Goal: Information Seeking & Learning: Learn about a topic

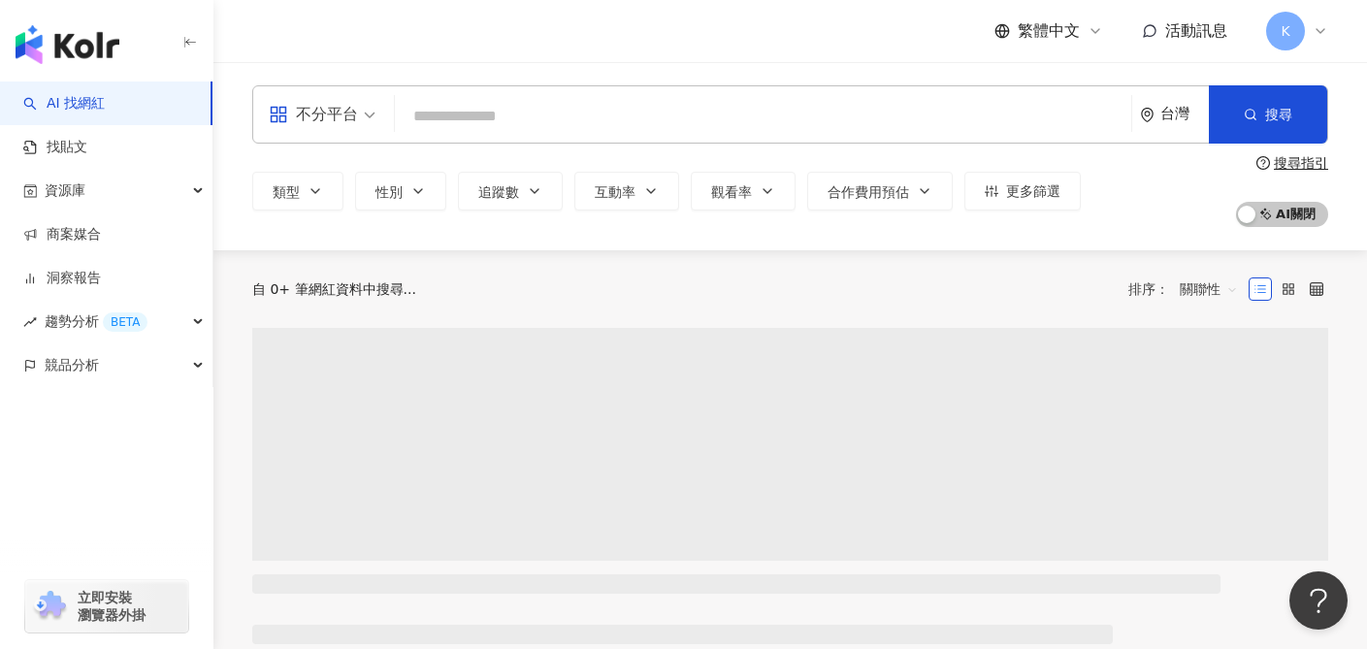
click at [365, 120] on span "不分平台" at bounding box center [322, 114] width 107 height 31
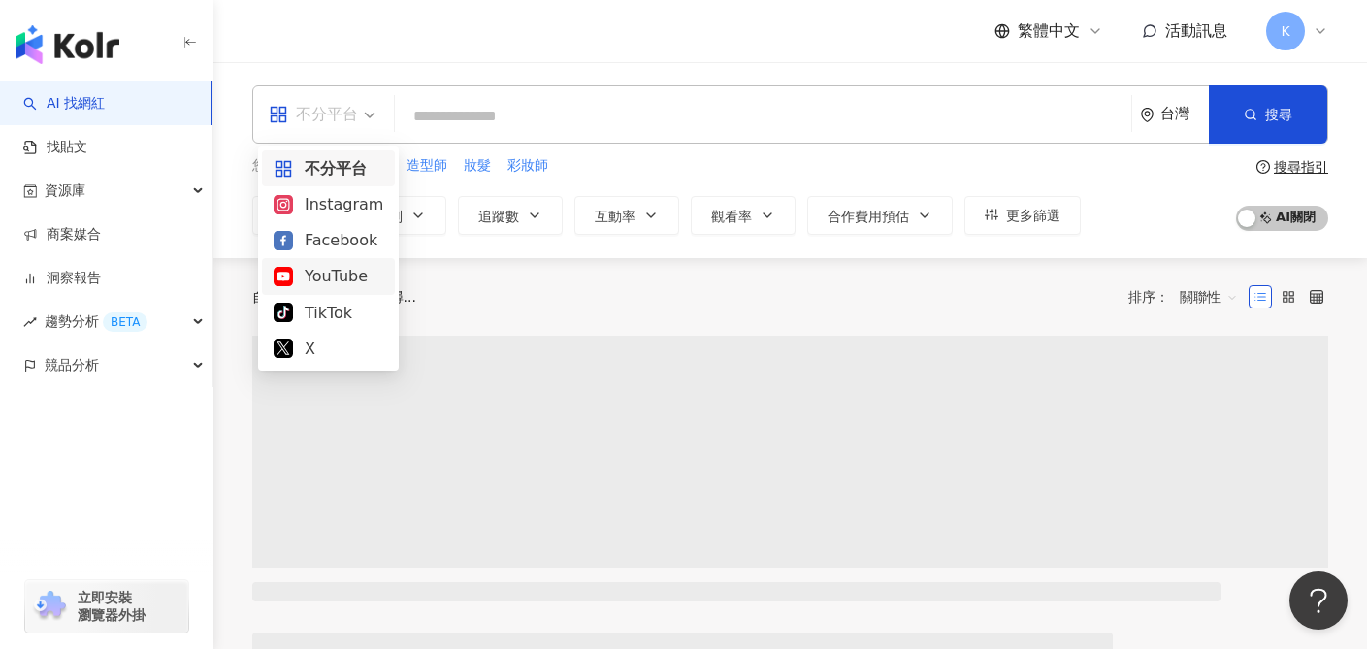
click at [343, 286] on div "YouTube" at bounding box center [329, 276] width 110 height 24
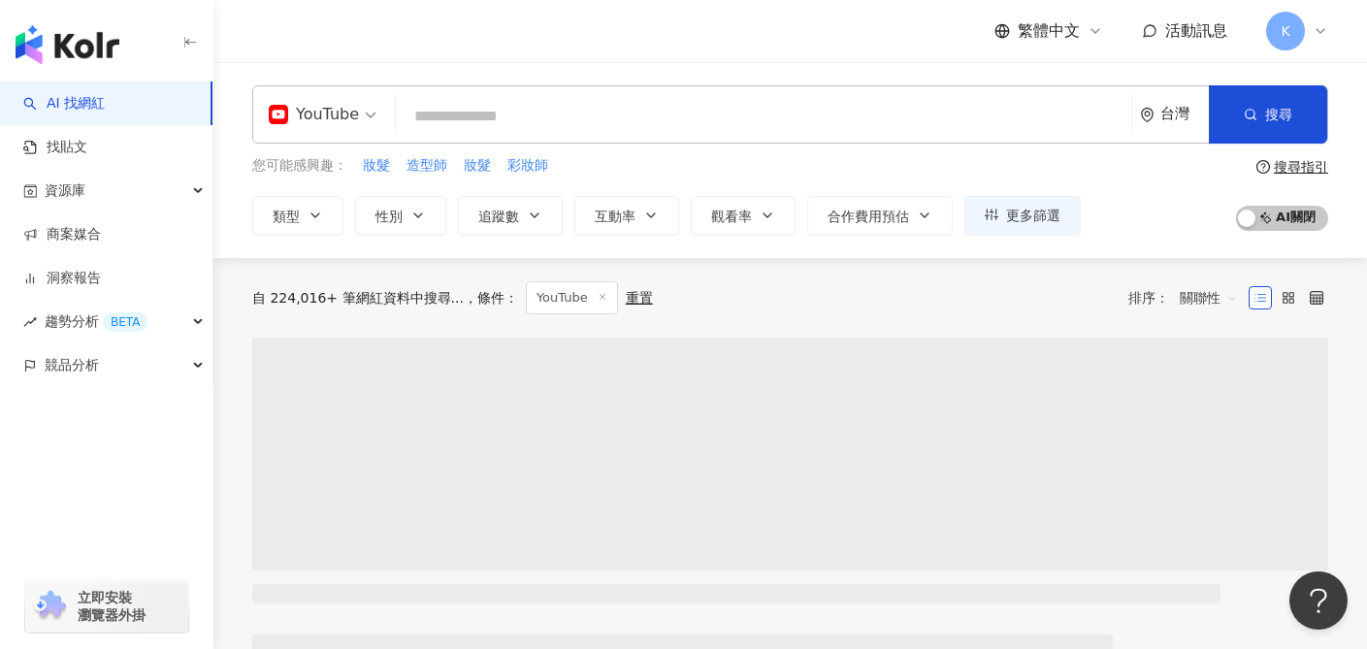
click at [601, 123] on input "search" at bounding box center [764, 116] width 720 height 37
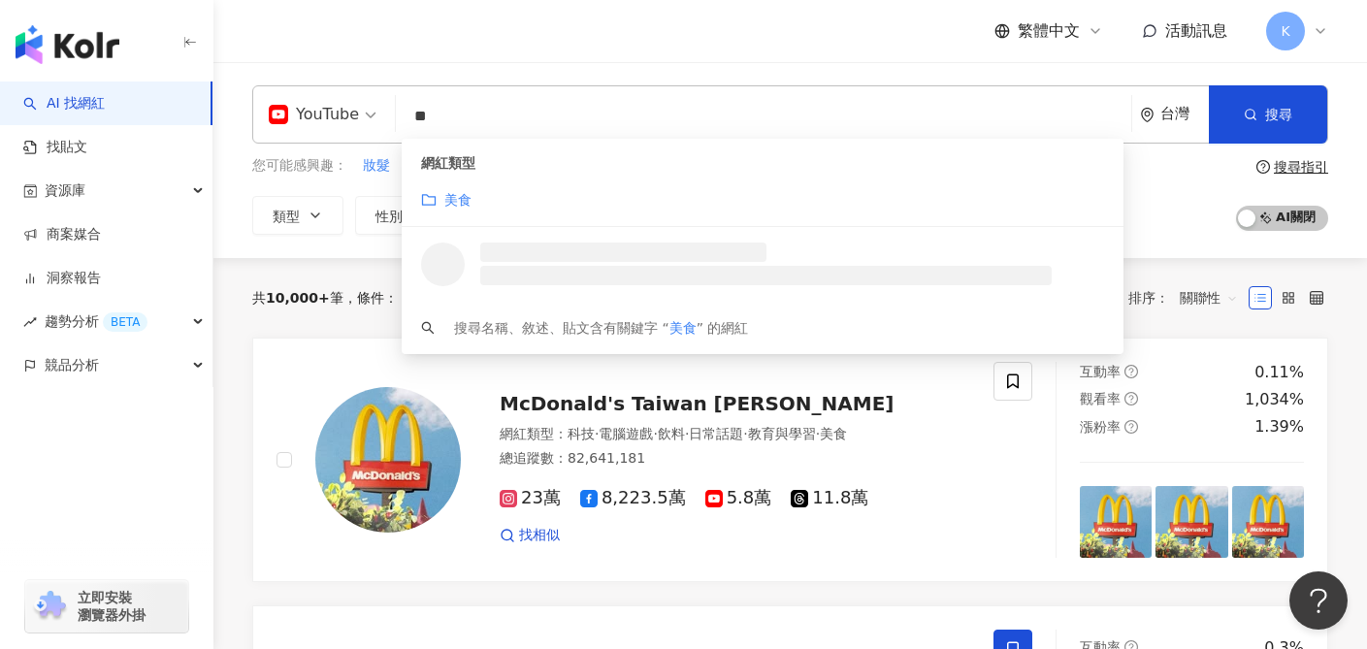
click at [605, 189] on div "美食" at bounding box center [762, 199] width 683 height 21
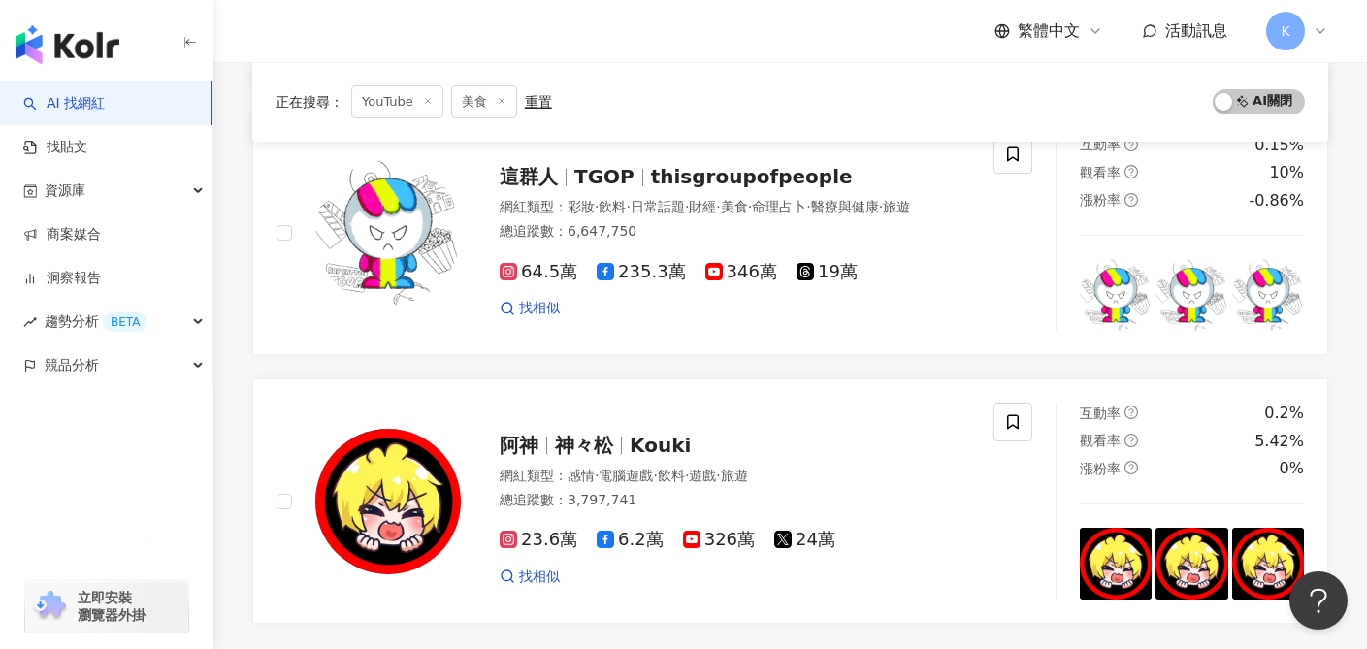
scroll to position [3377, 0]
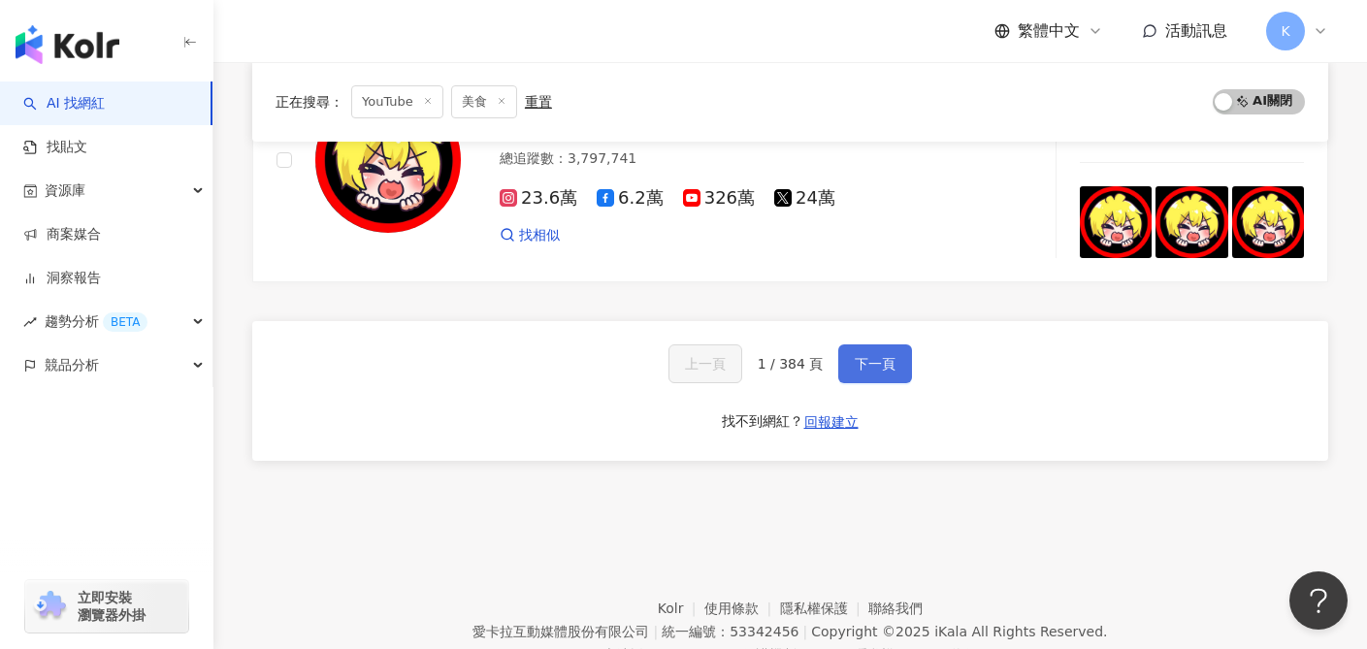
type input "**"
click at [871, 363] on span "下一頁" at bounding box center [875, 364] width 41 height 16
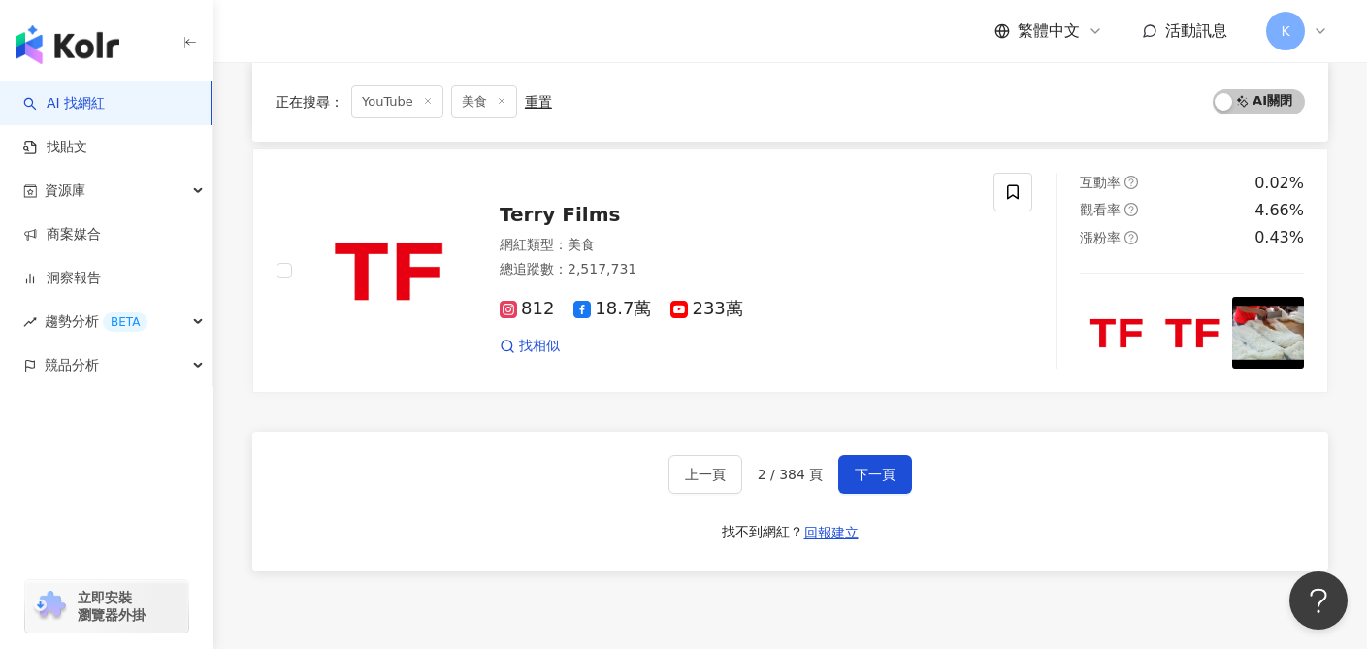
scroll to position [3568, 0]
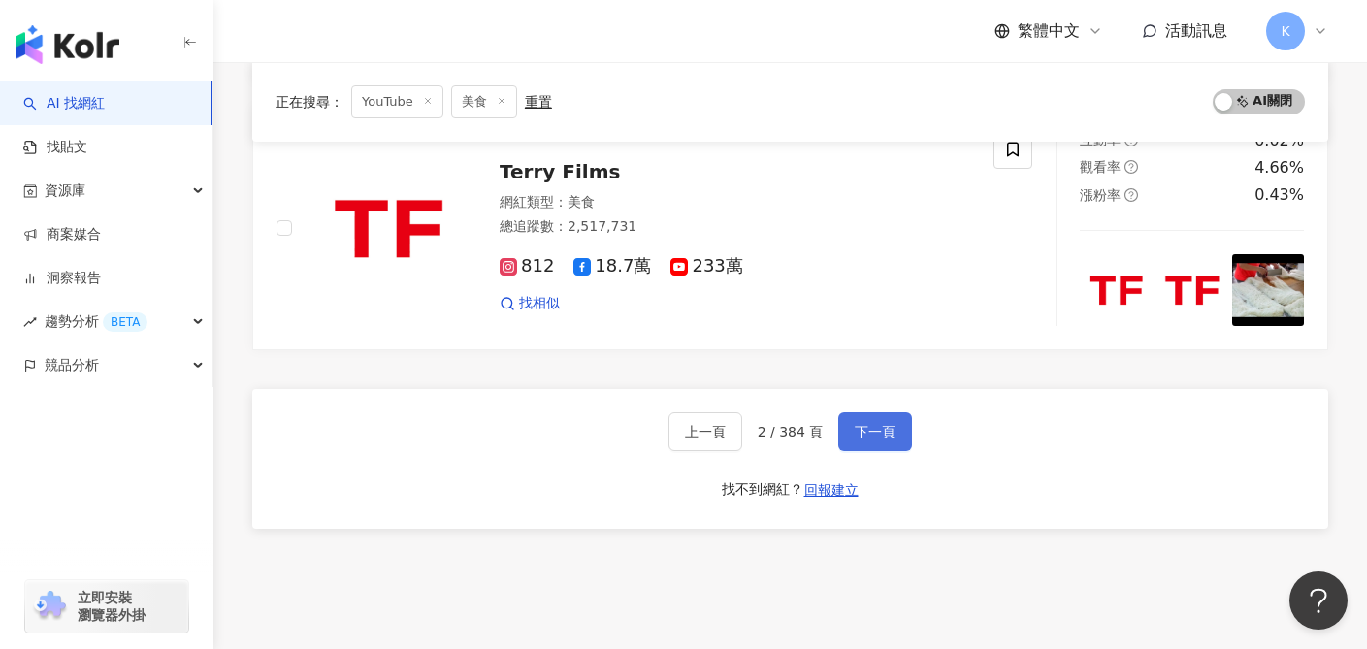
click at [898, 412] on button "下一頁" at bounding box center [875, 431] width 74 height 39
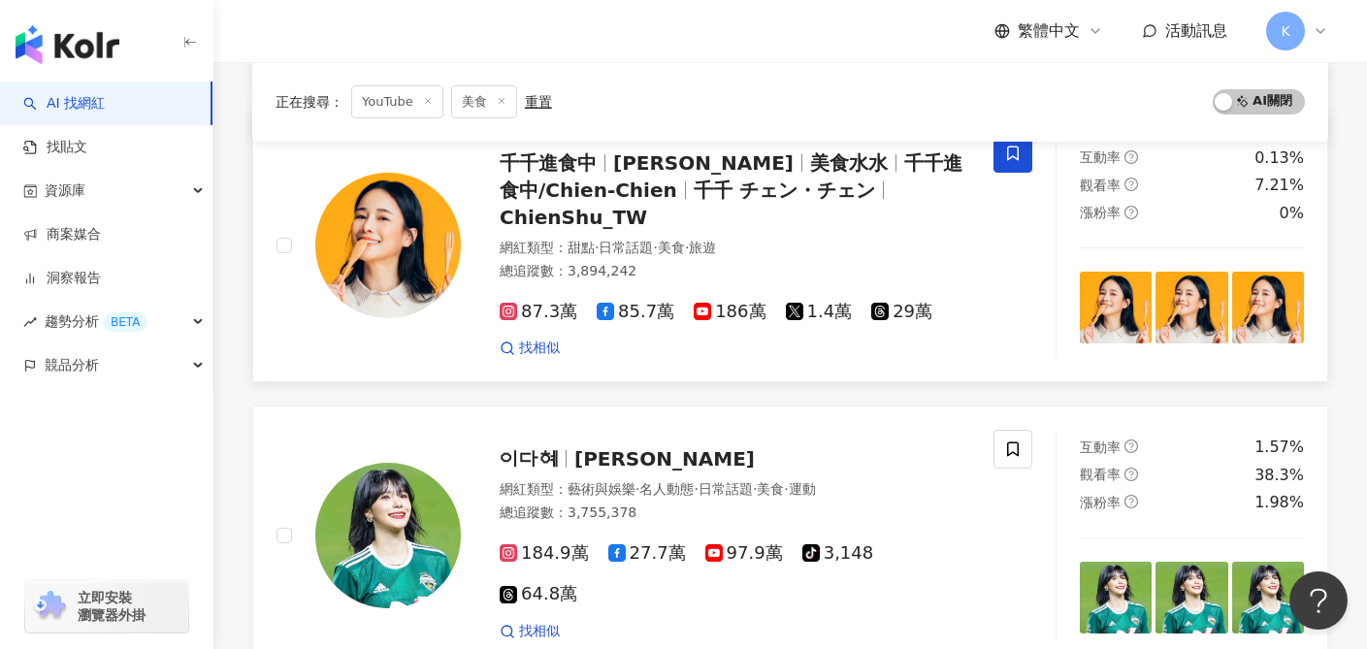
scroll to position [3278, 0]
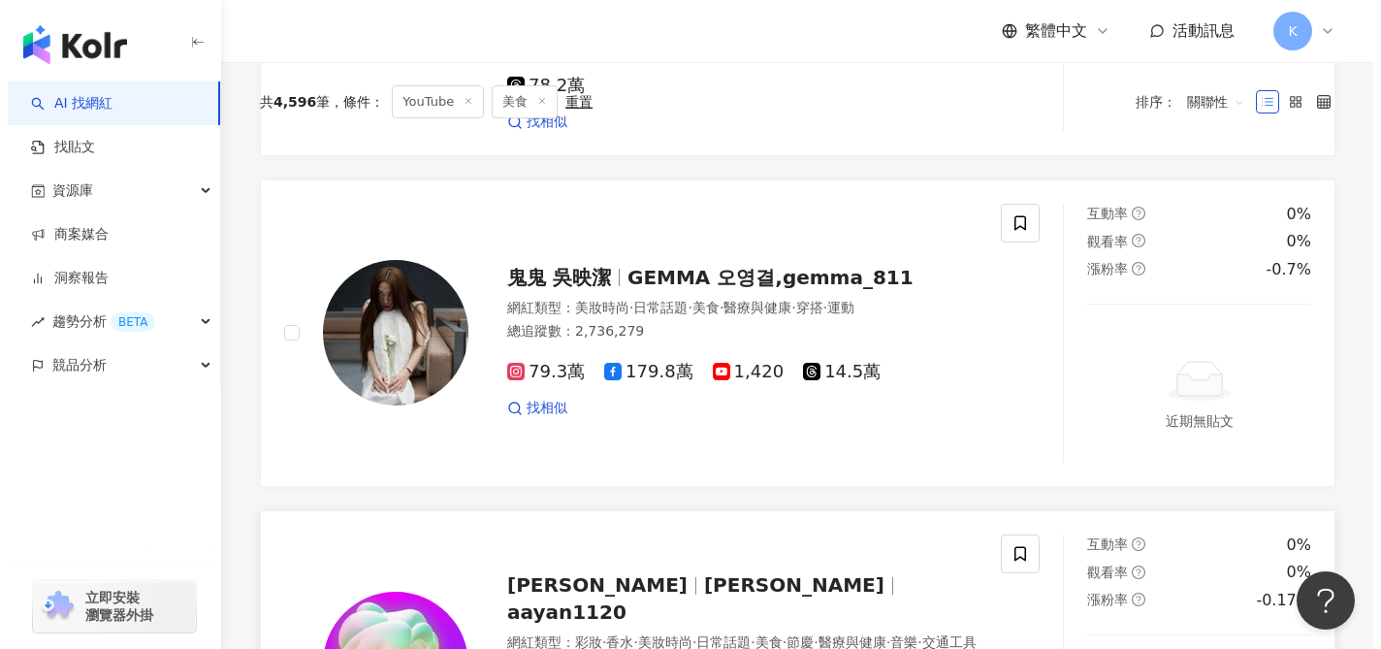
scroll to position [0, 0]
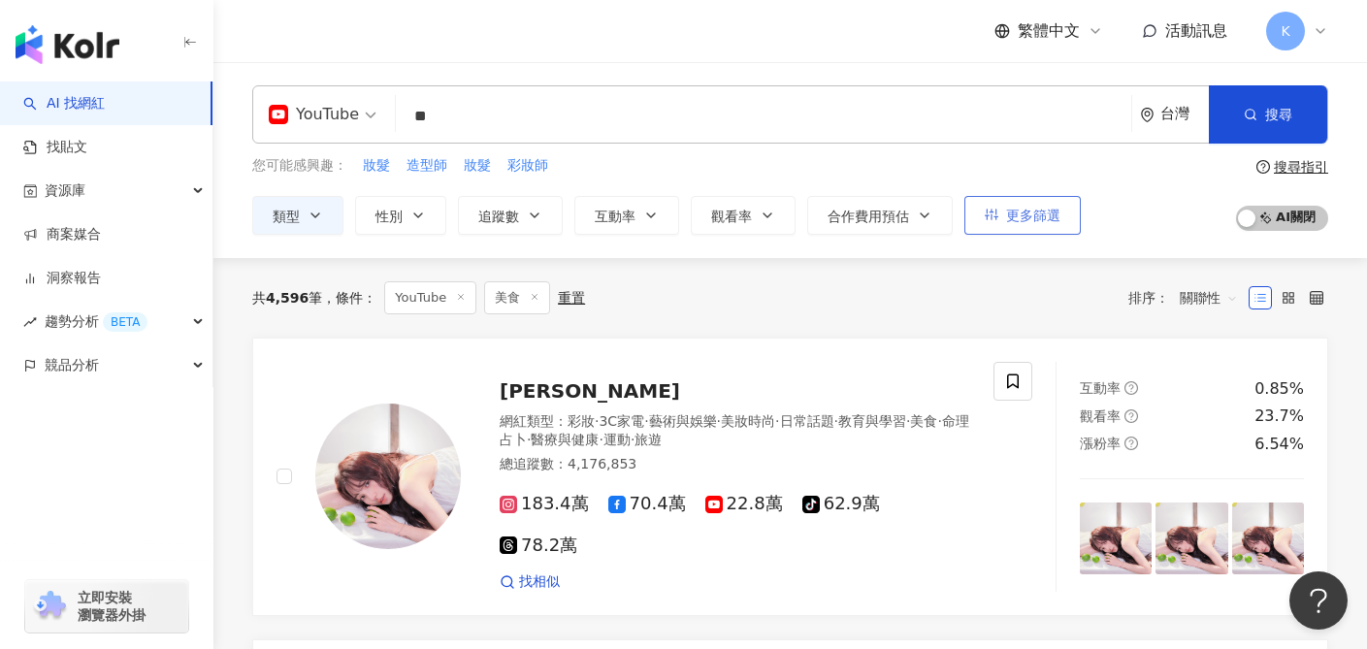
click at [1038, 222] on button "更多篩選" at bounding box center [1022, 215] width 116 height 39
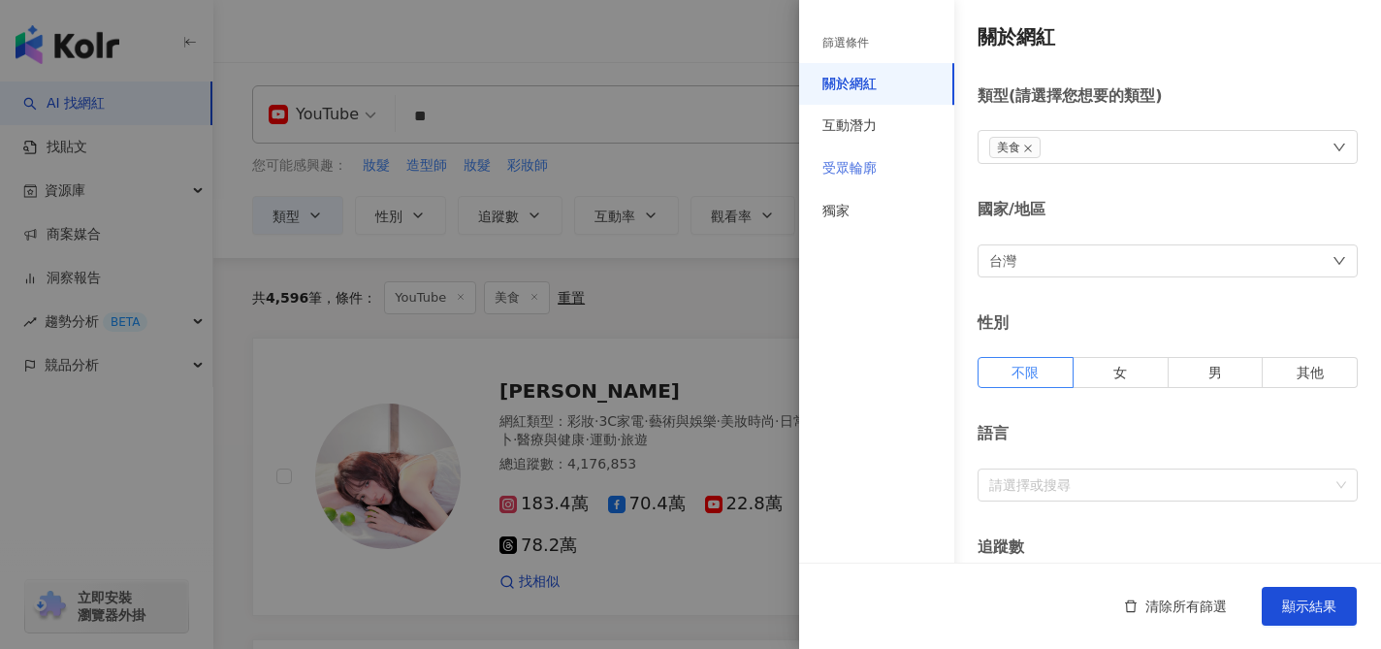
click at [882, 164] on div "受眾輪廓" at bounding box center [876, 168] width 155 height 43
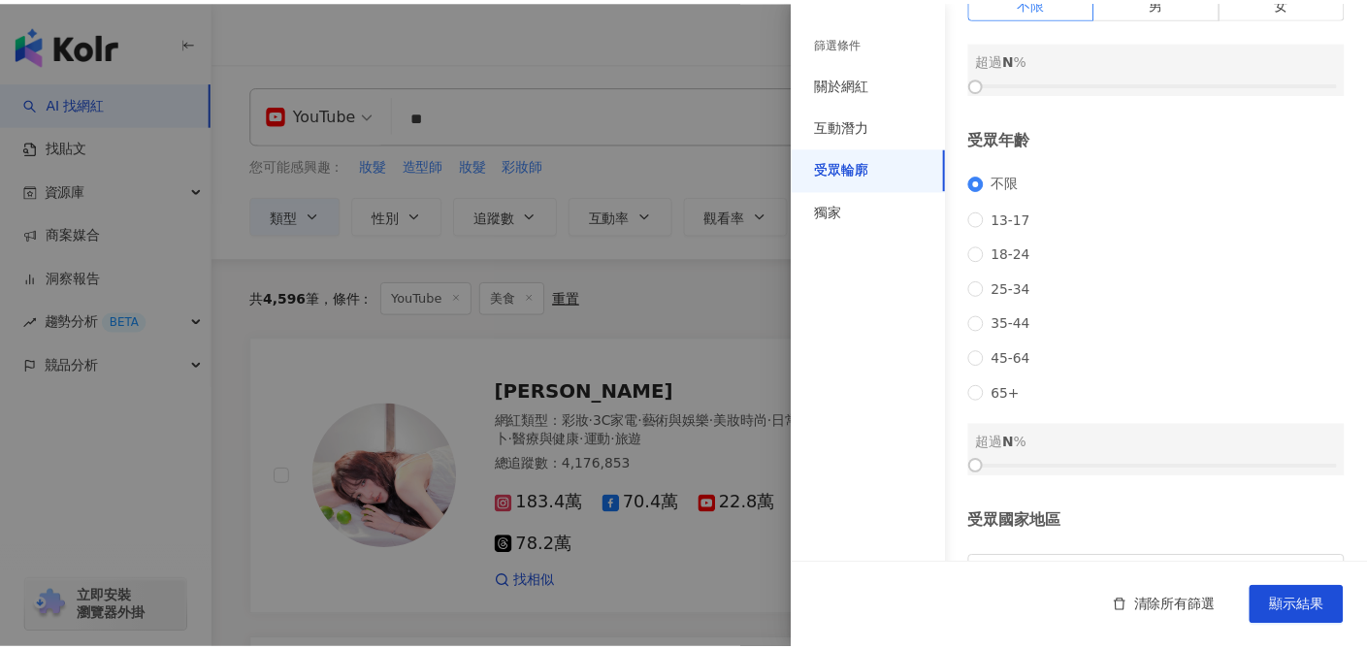
scroll to position [145, 0]
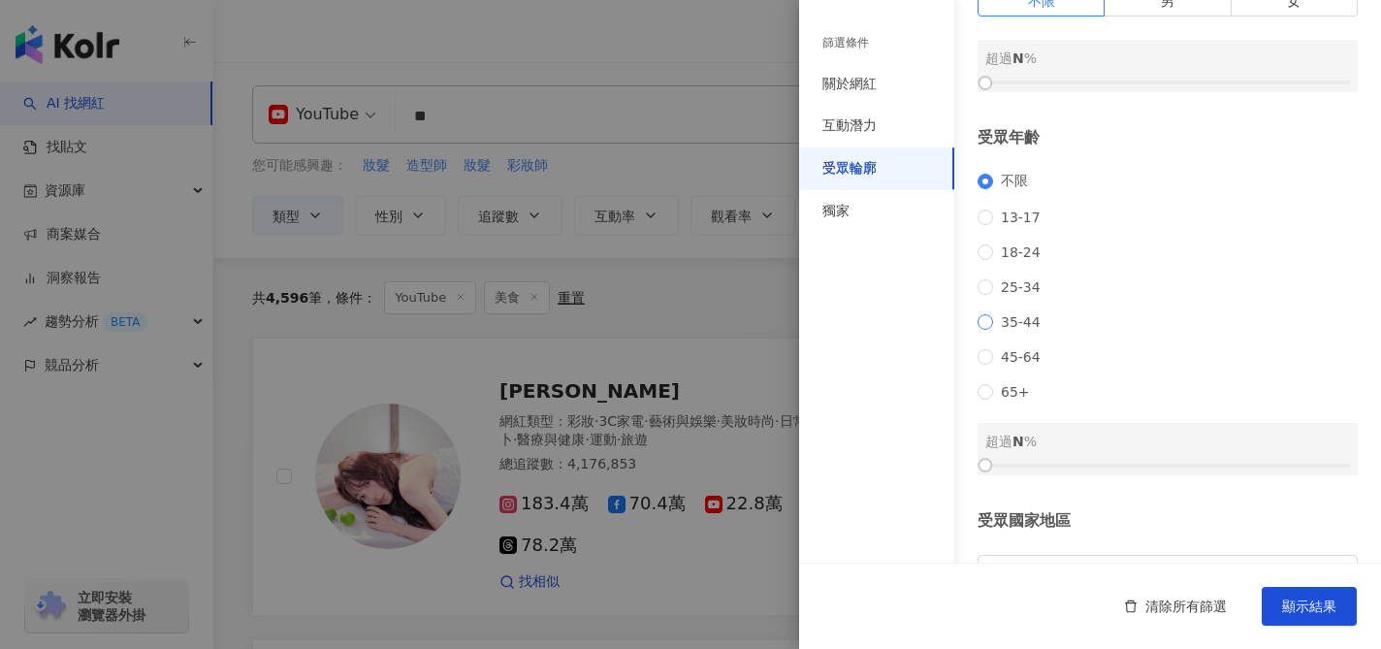
click at [1011, 330] on span "35-44" at bounding box center [1020, 322] width 55 height 16
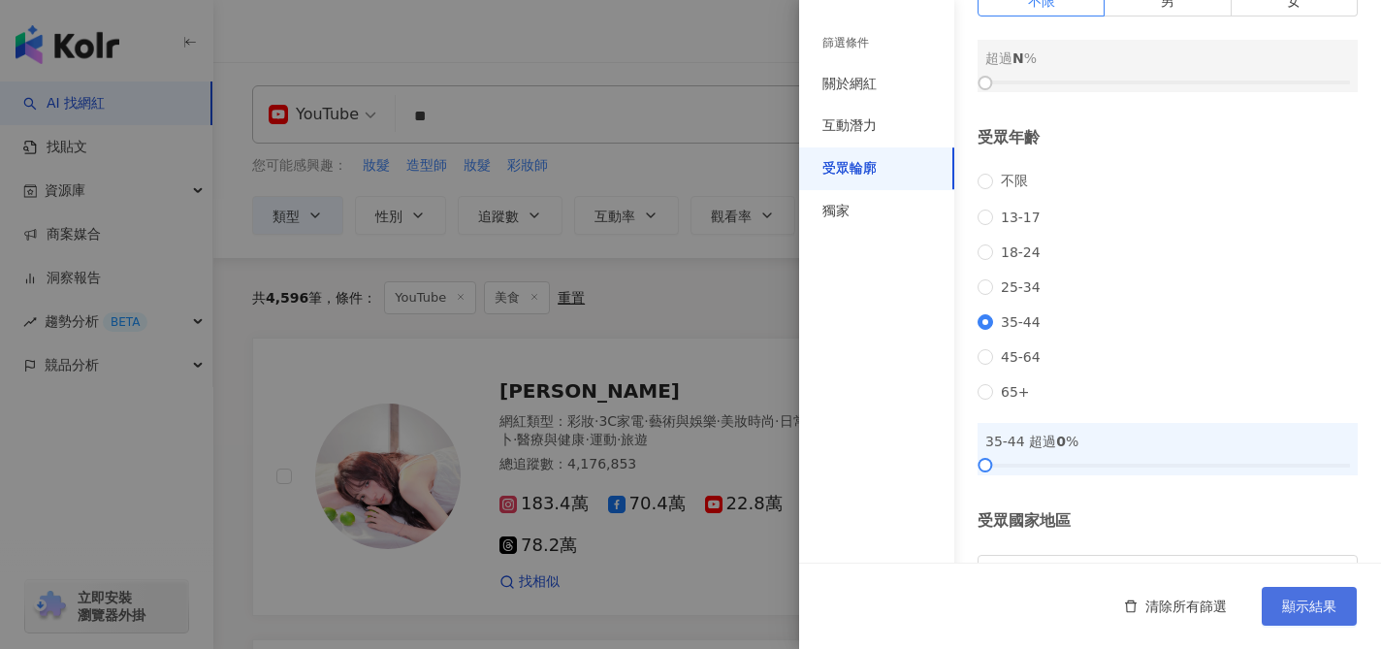
click at [1328, 612] on span "顯示結果" at bounding box center [1309, 606] width 54 height 16
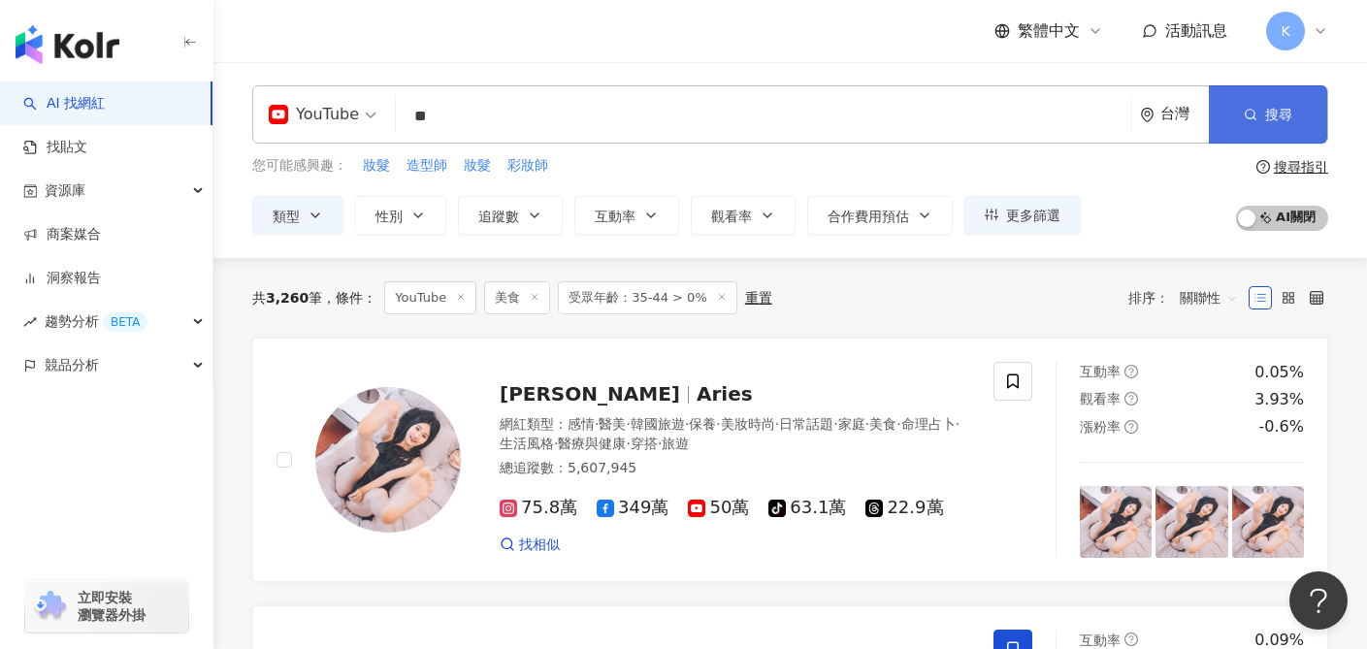
click at [1248, 95] on button "搜尋" at bounding box center [1268, 114] width 118 height 58
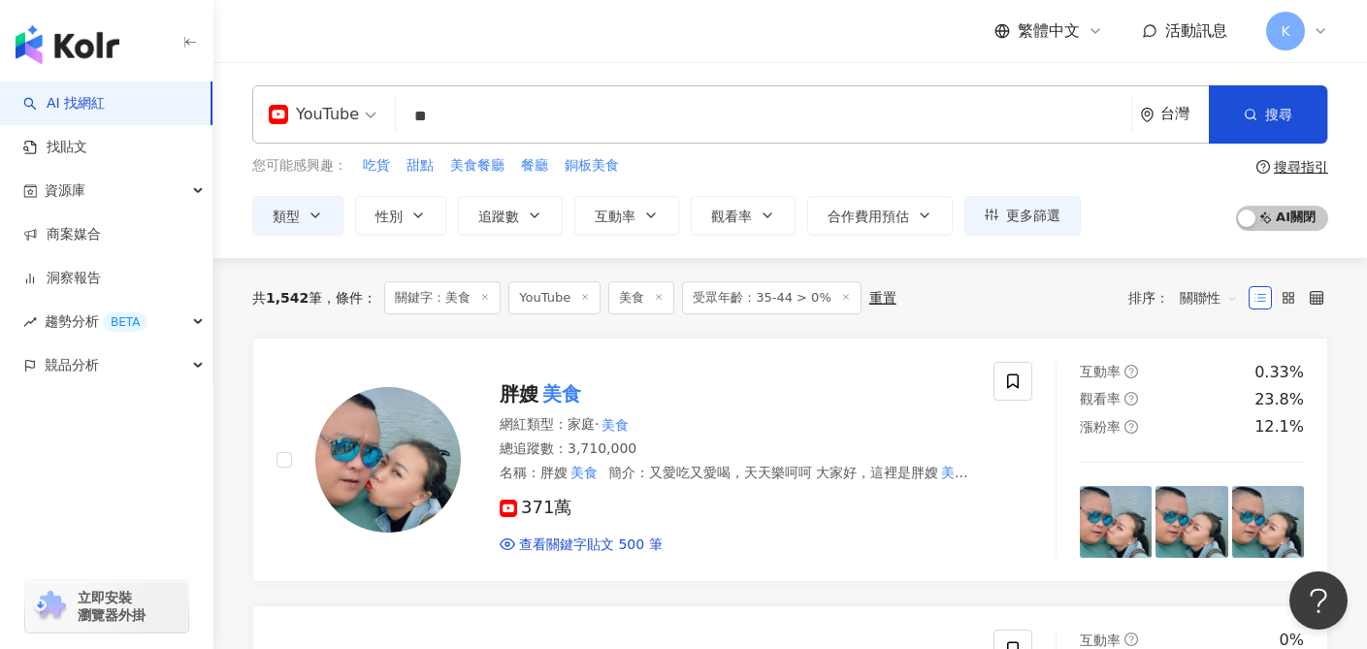
click at [785, 298] on span "受眾年齡：35-44 > 0%" at bounding box center [771, 297] width 179 height 33
click at [870, 298] on div "重置" at bounding box center [882, 298] width 27 height 16
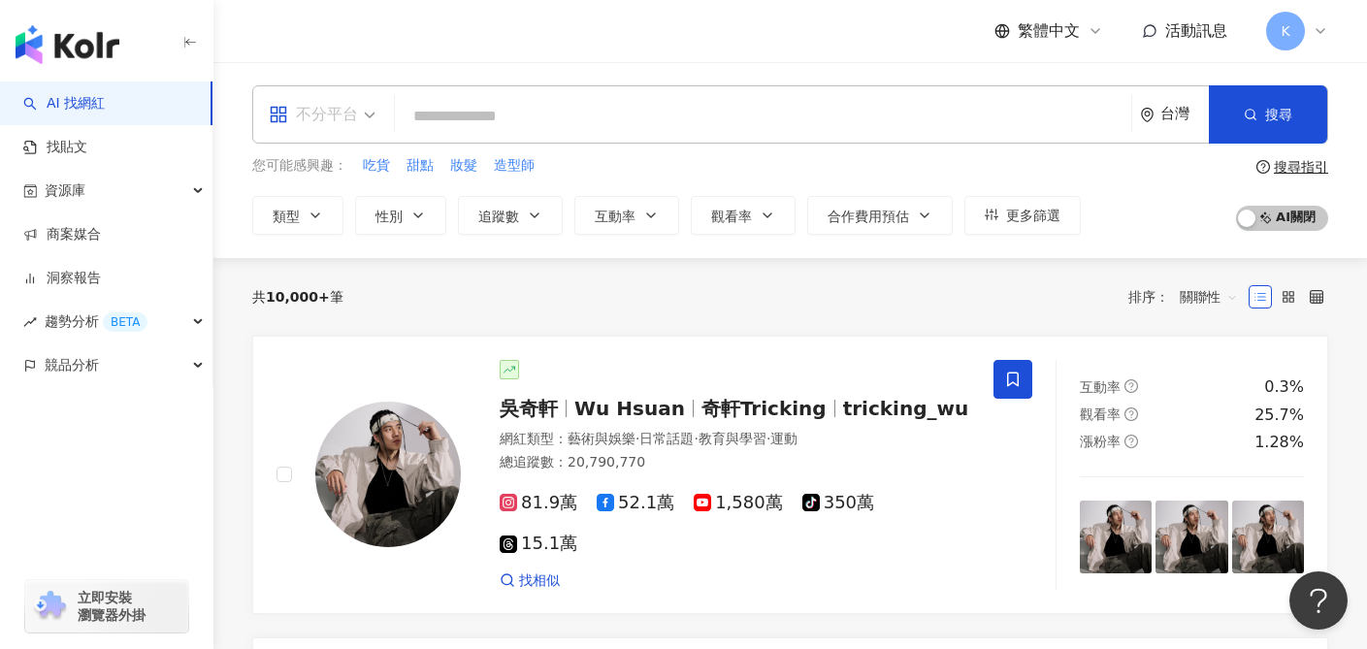
click at [371, 112] on span "不分平台" at bounding box center [322, 114] width 107 height 31
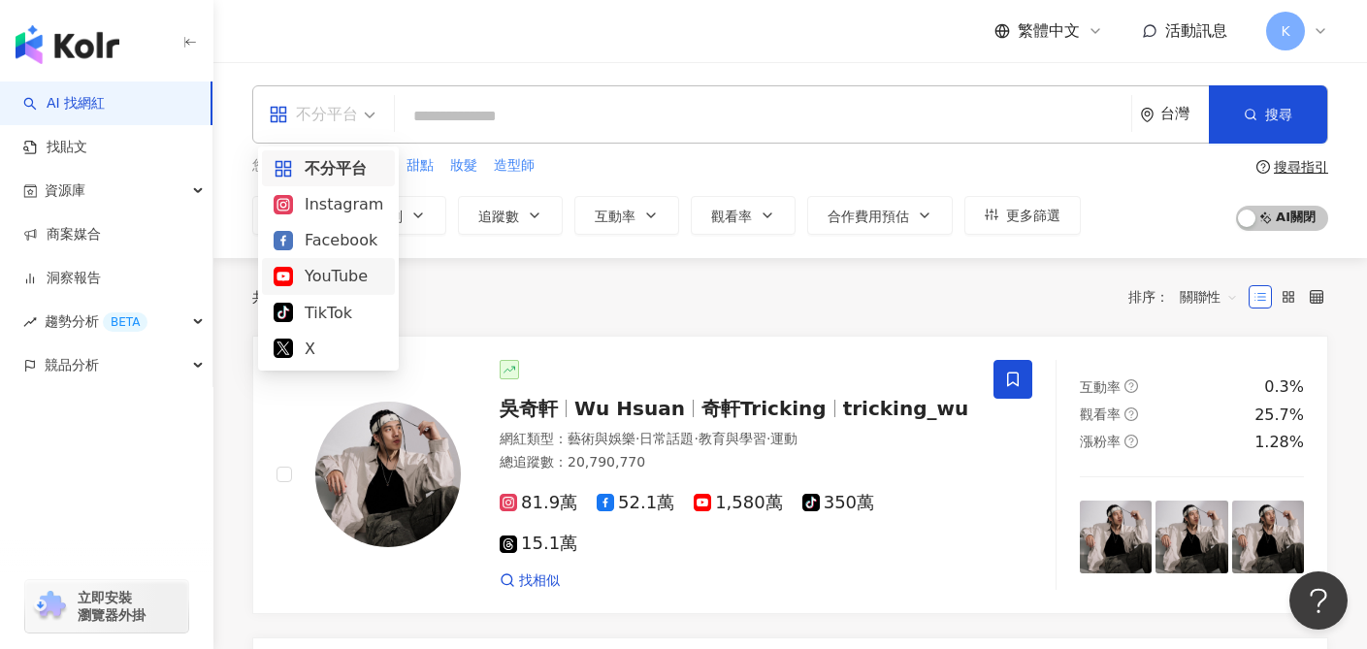
click at [341, 273] on div "YouTube" at bounding box center [329, 276] width 110 height 24
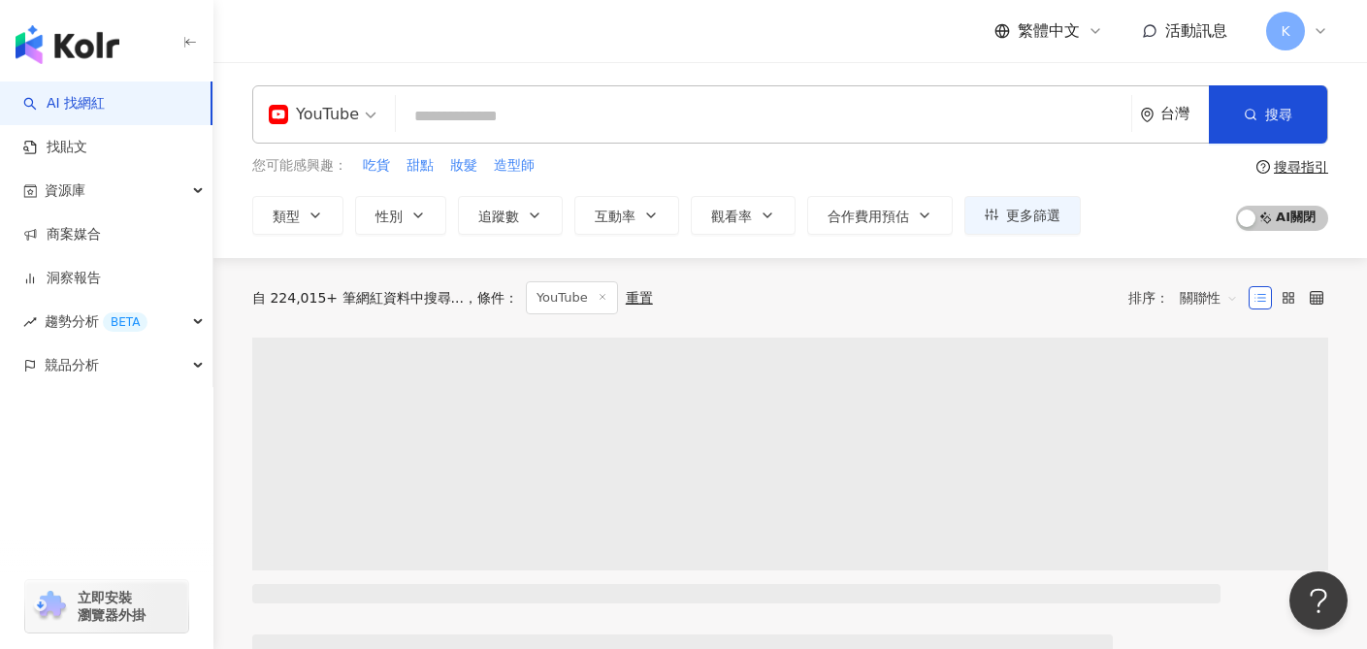
click at [511, 111] on input "search" at bounding box center [764, 116] width 720 height 37
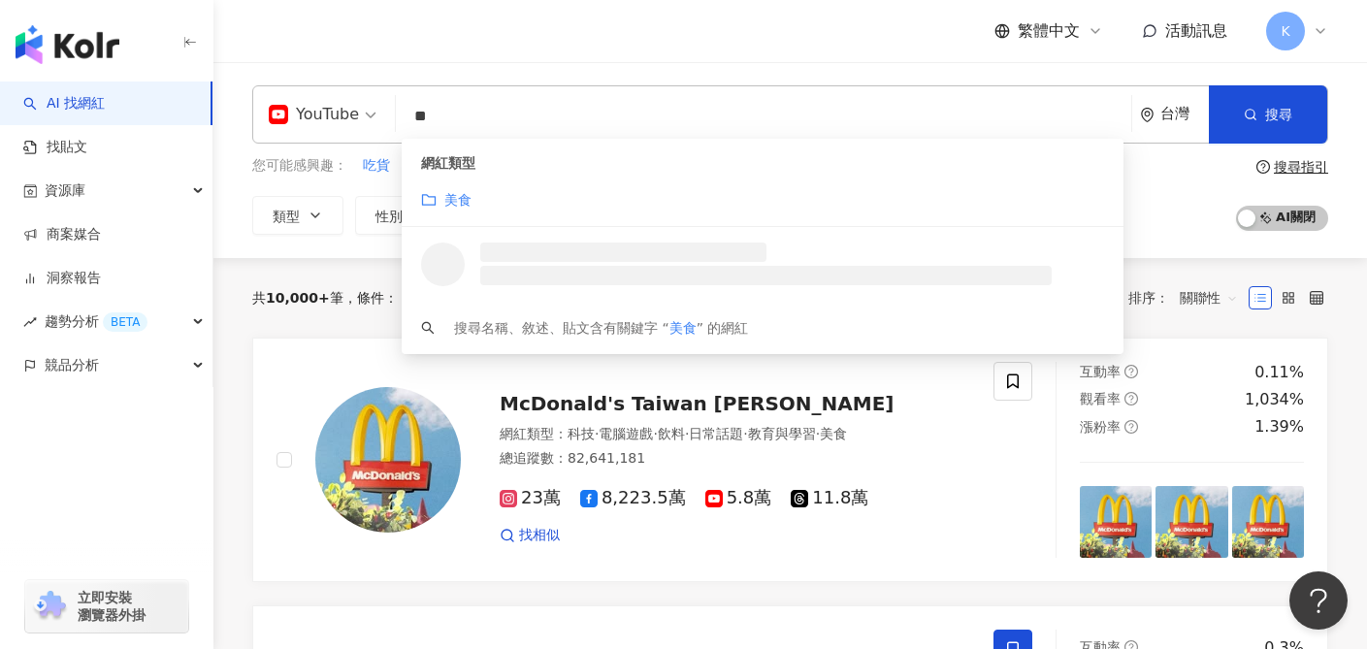
click at [436, 195] on icon "folder" at bounding box center [429, 200] width 16 height 16
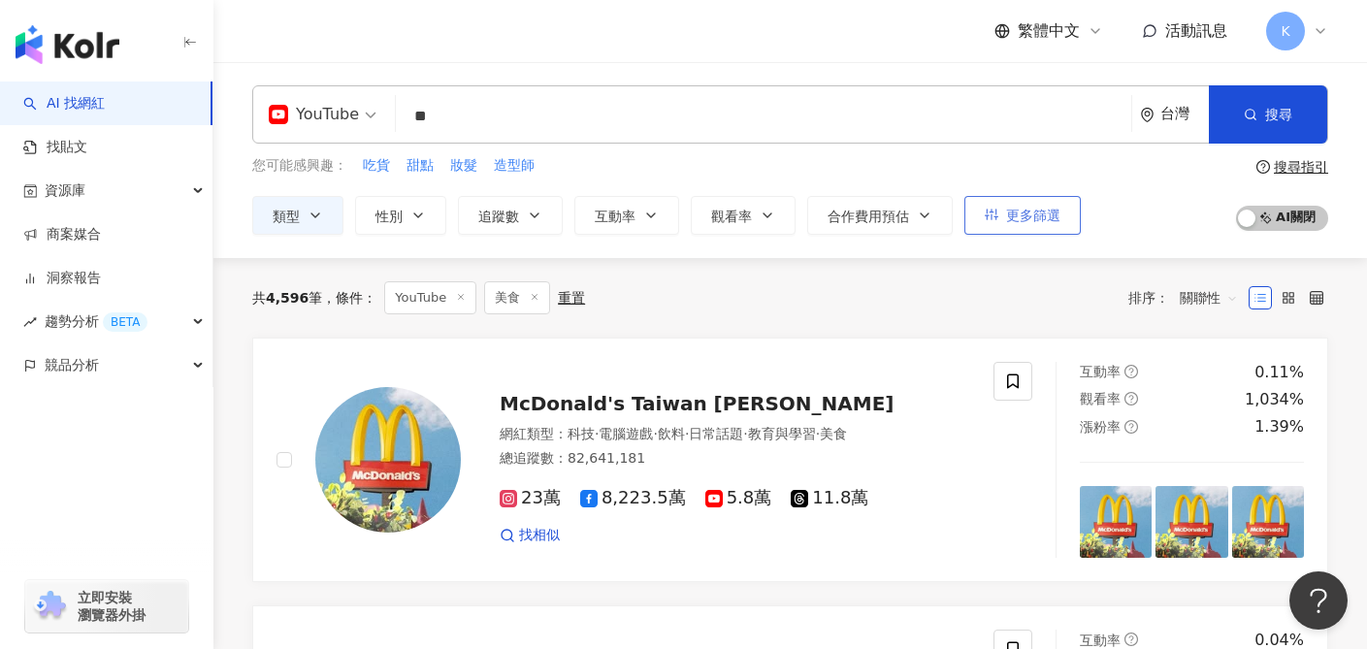
click at [1017, 219] on span "更多篩選" at bounding box center [1033, 216] width 54 height 16
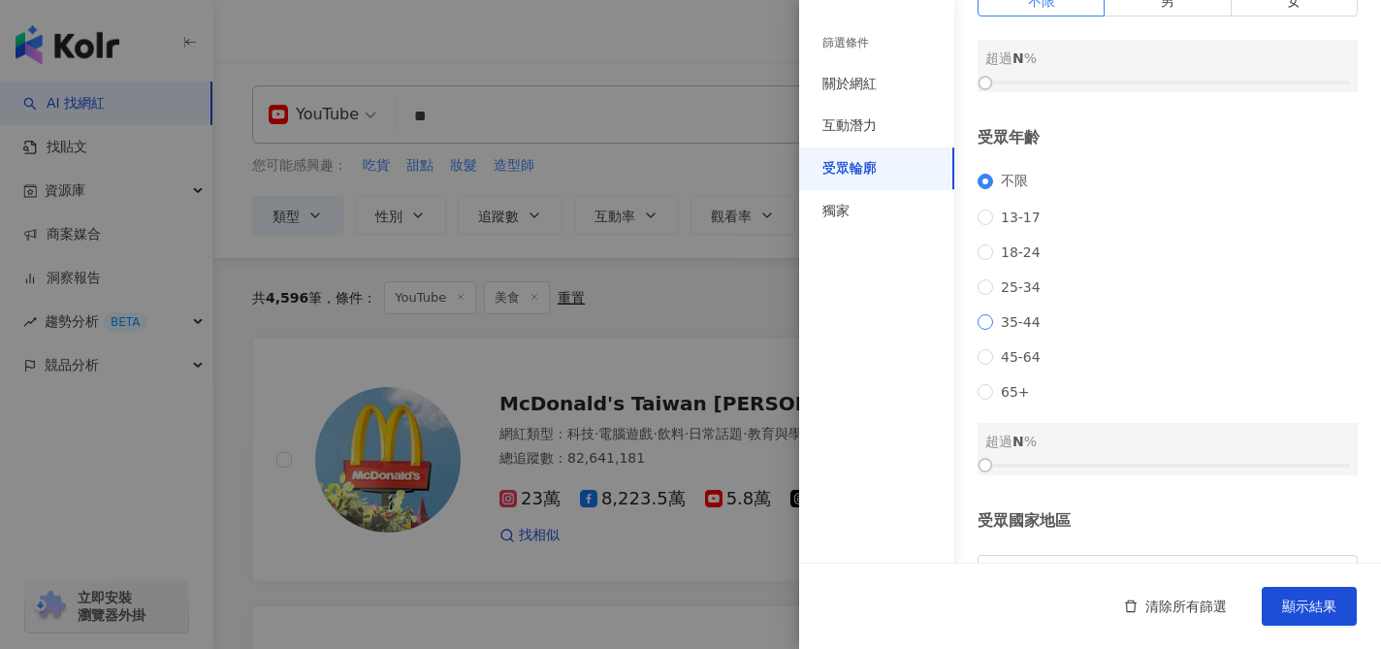
click at [1016, 330] on span "35-44" at bounding box center [1020, 322] width 55 height 16
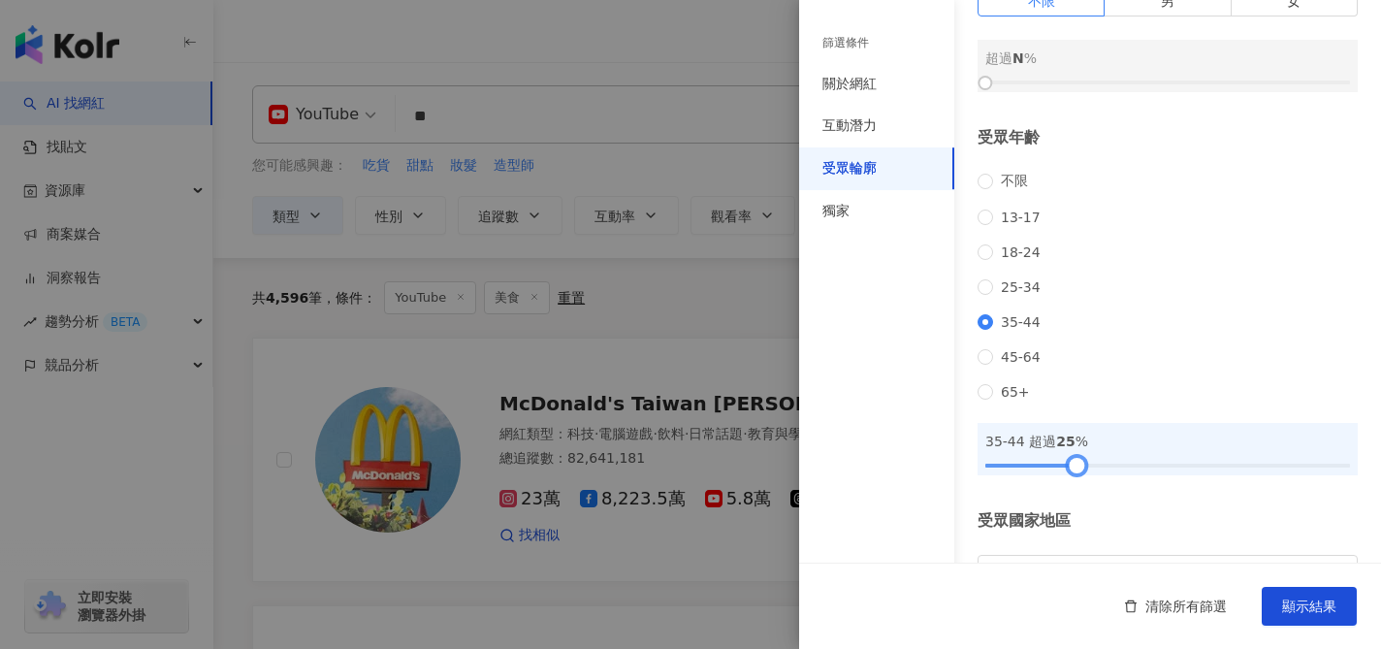
drag, startPoint x: 990, startPoint y: 499, endPoint x: 1078, endPoint y: 497, distance: 87.3
click at [1078, 470] on div at bounding box center [1076, 465] width 11 height 11
drag, startPoint x: 1314, startPoint y: 607, endPoint x: 1147, endPoint y: 600, distance: 167.0
click at [1312, 607] on span "顯示結果" at bounding box center [1309, 606] width 54 height 16
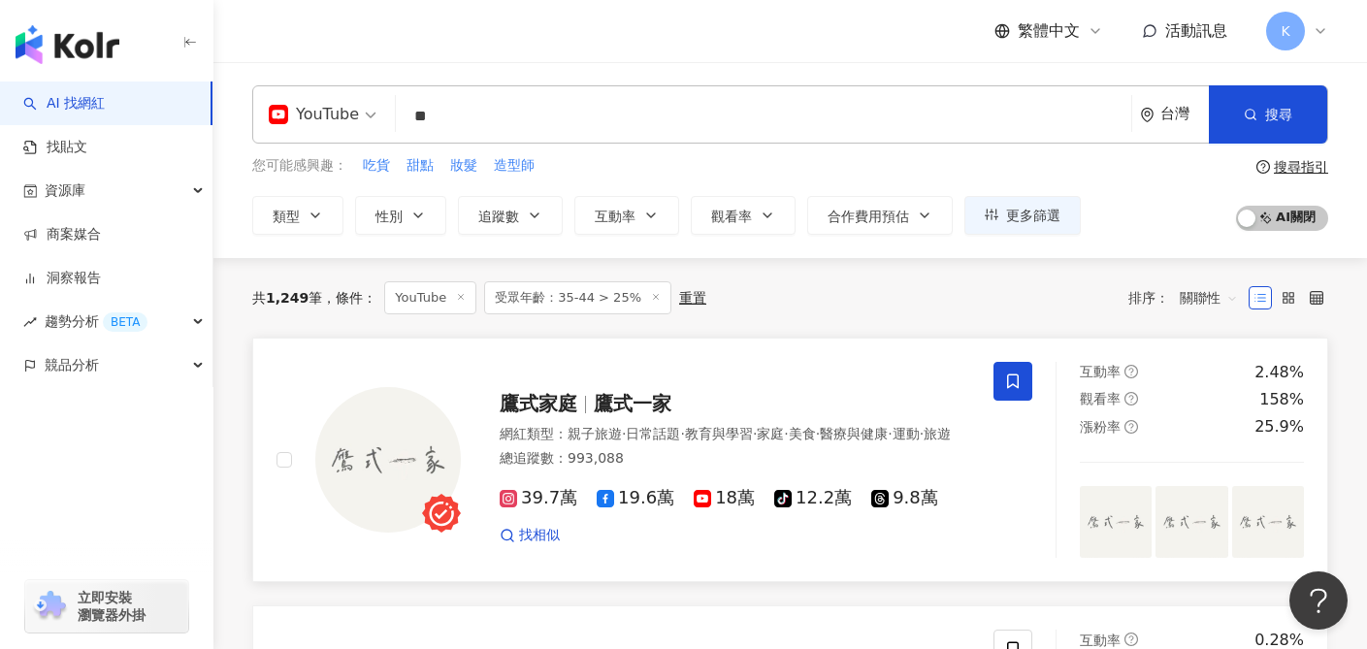
click at [708, 507] on span "18萬" at bounding box center [724, 498] width 61 height 20
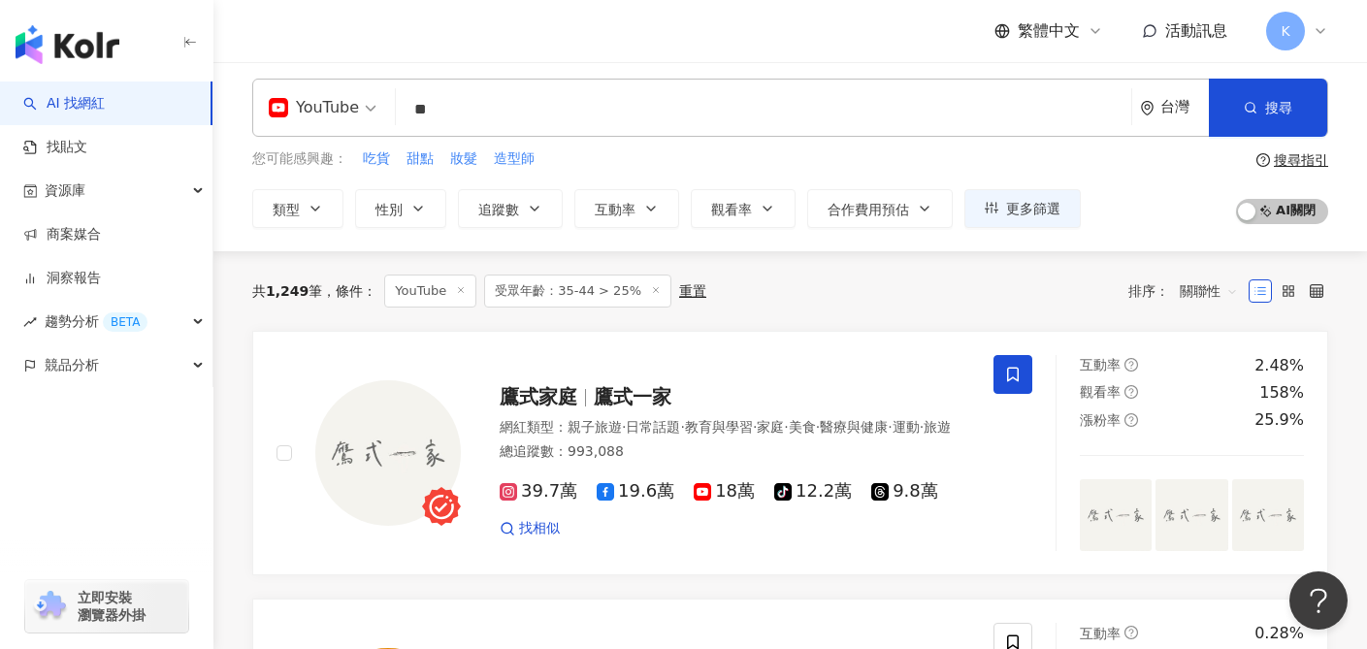
scroll to position [9, 0]
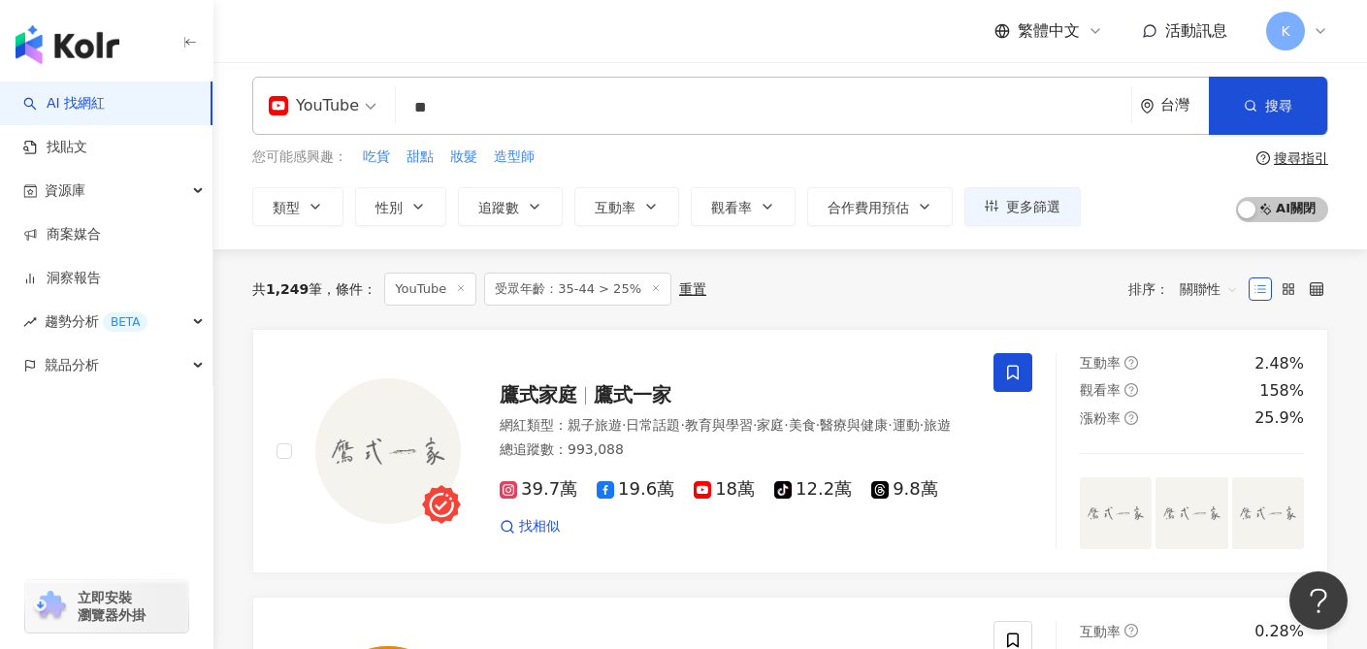
click at [622, 105] on input "**" at bounding box center [764, 107] width 720 height 37
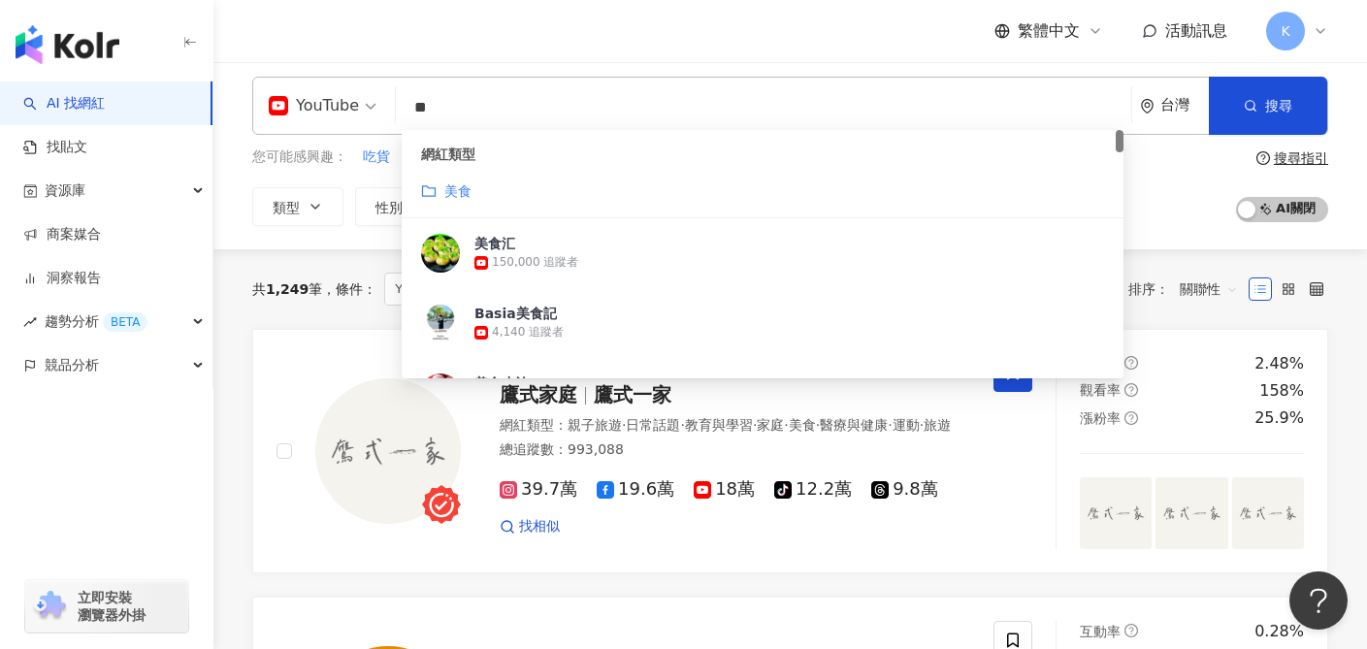
type input "*"
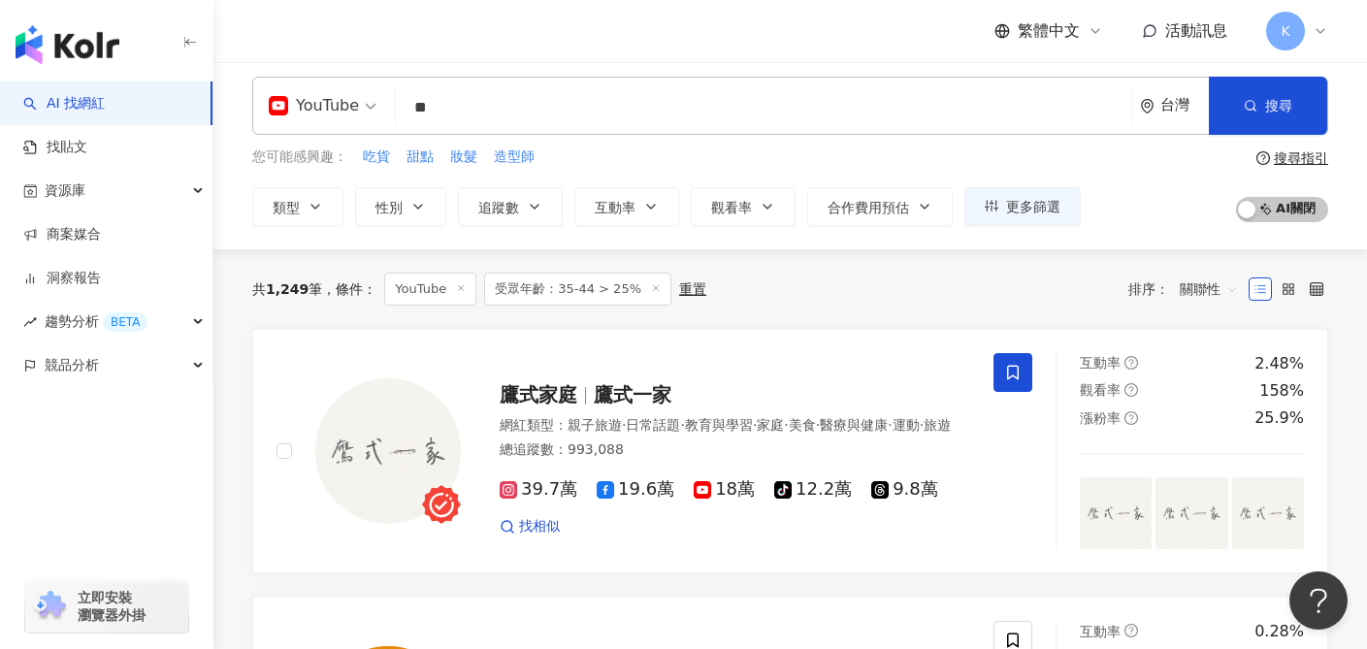
type input "**"
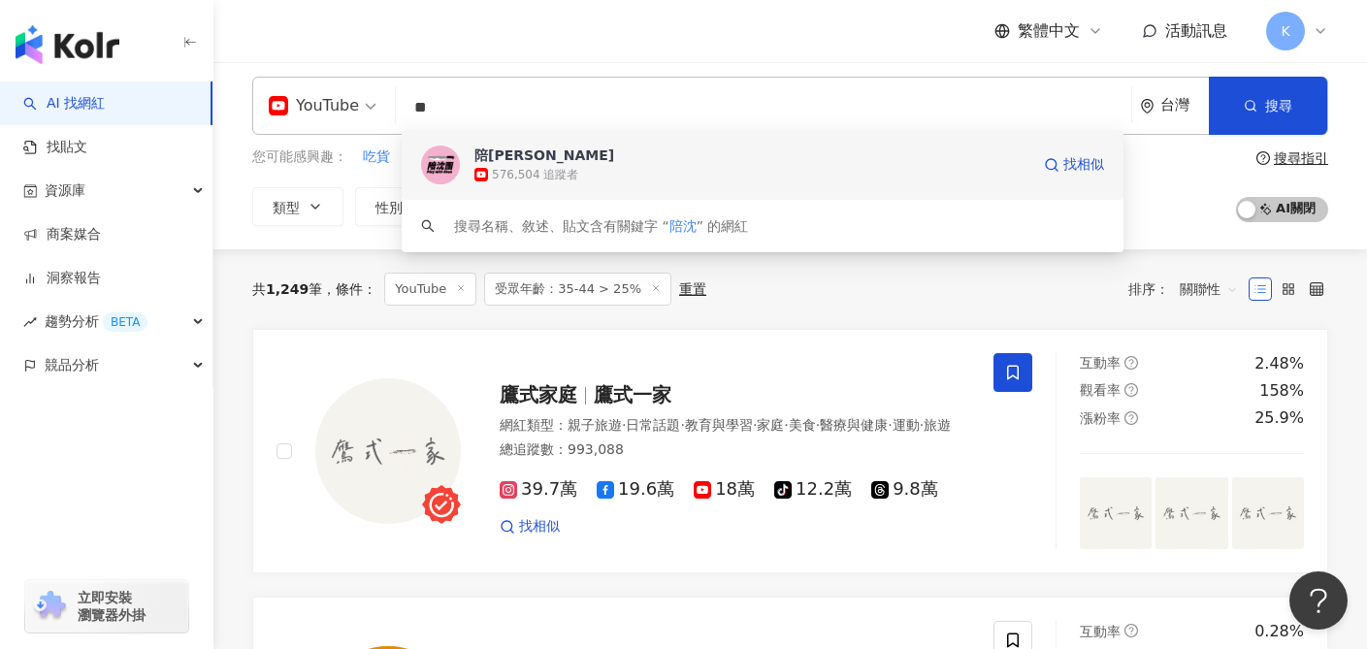
click at [634, 163] on span "陪[PERSON_NAME]" at bounding box center [751, 154] width 554 height 19
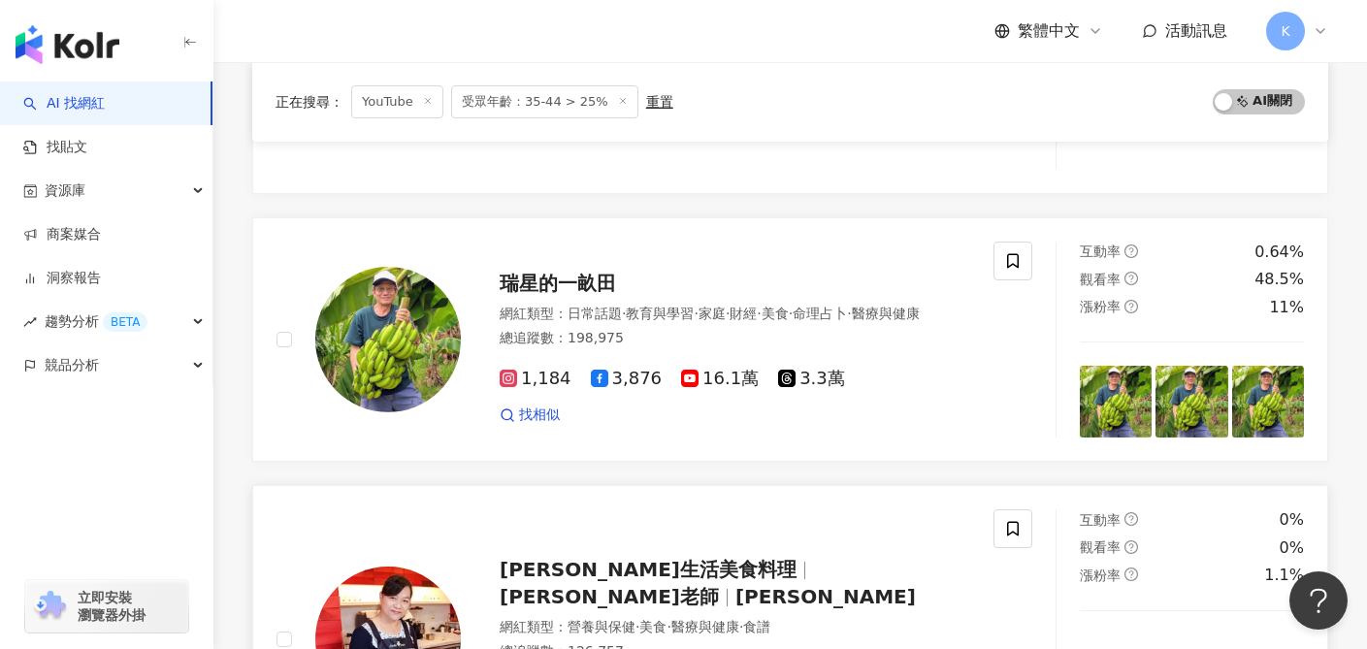
scroll to position [2311, 0]
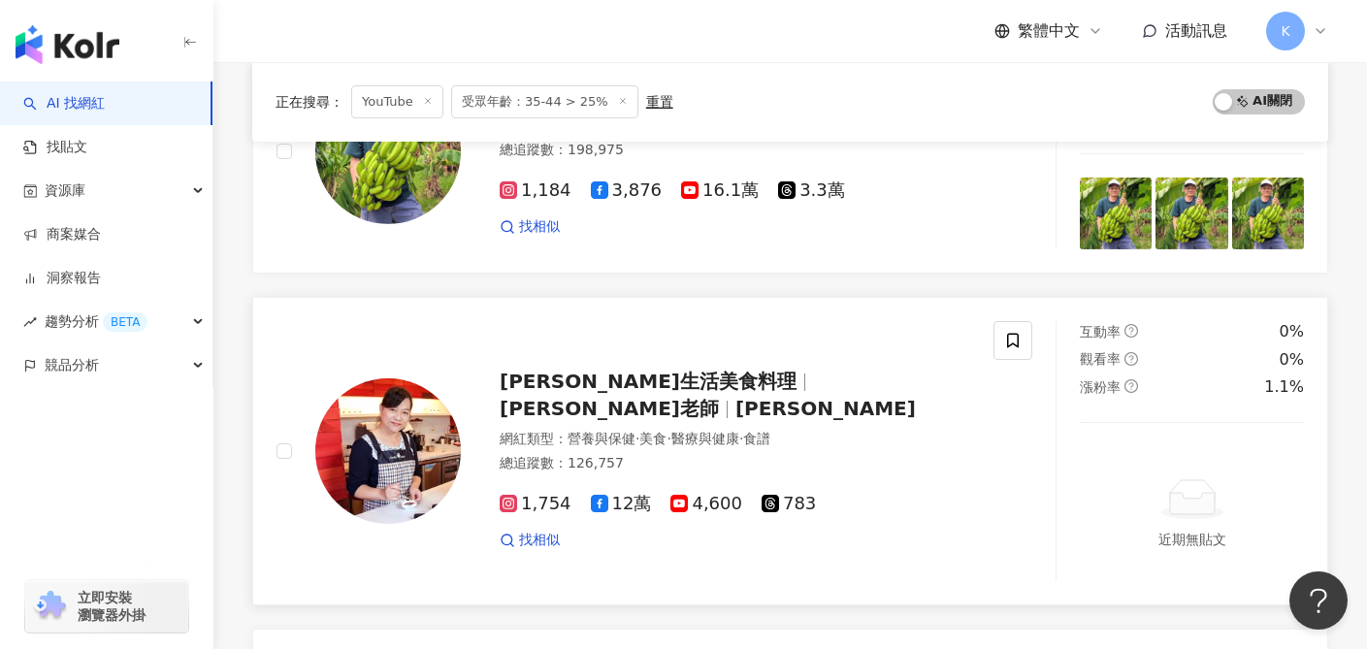
click at [718, 496] on span "4,600" at bounding box center [706, 504] width 72 height 20
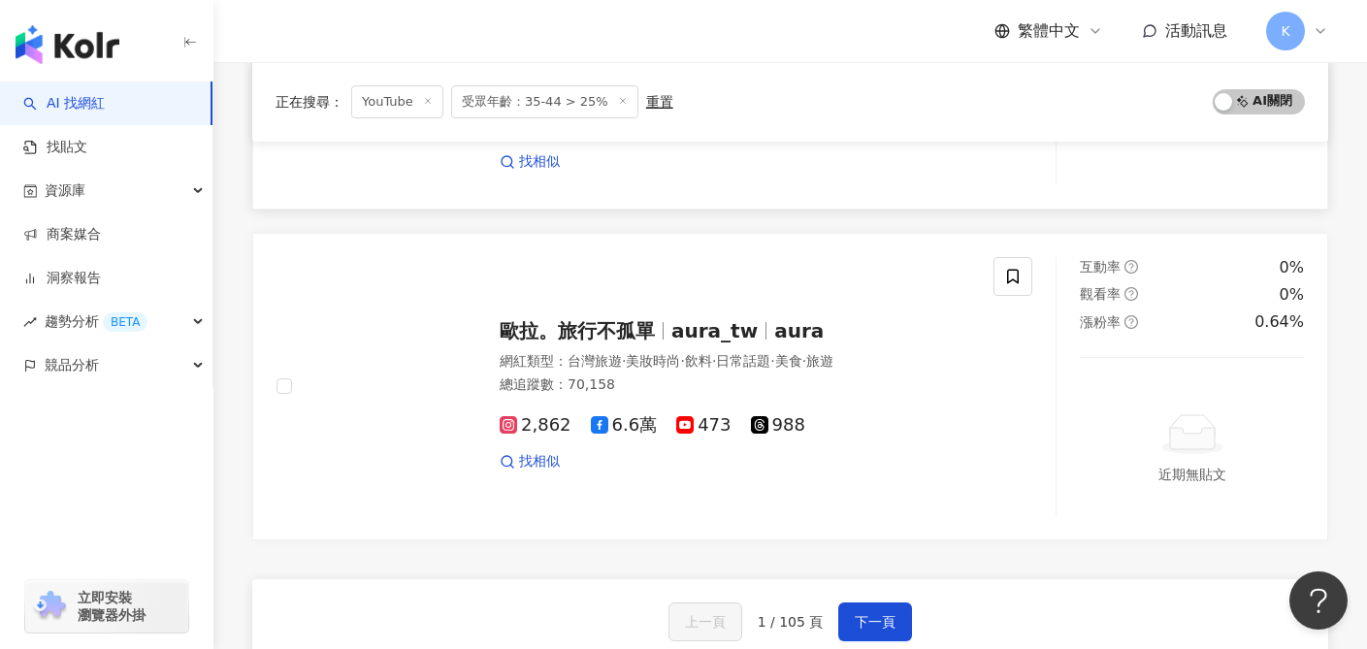
scroll to position [3414, 0]
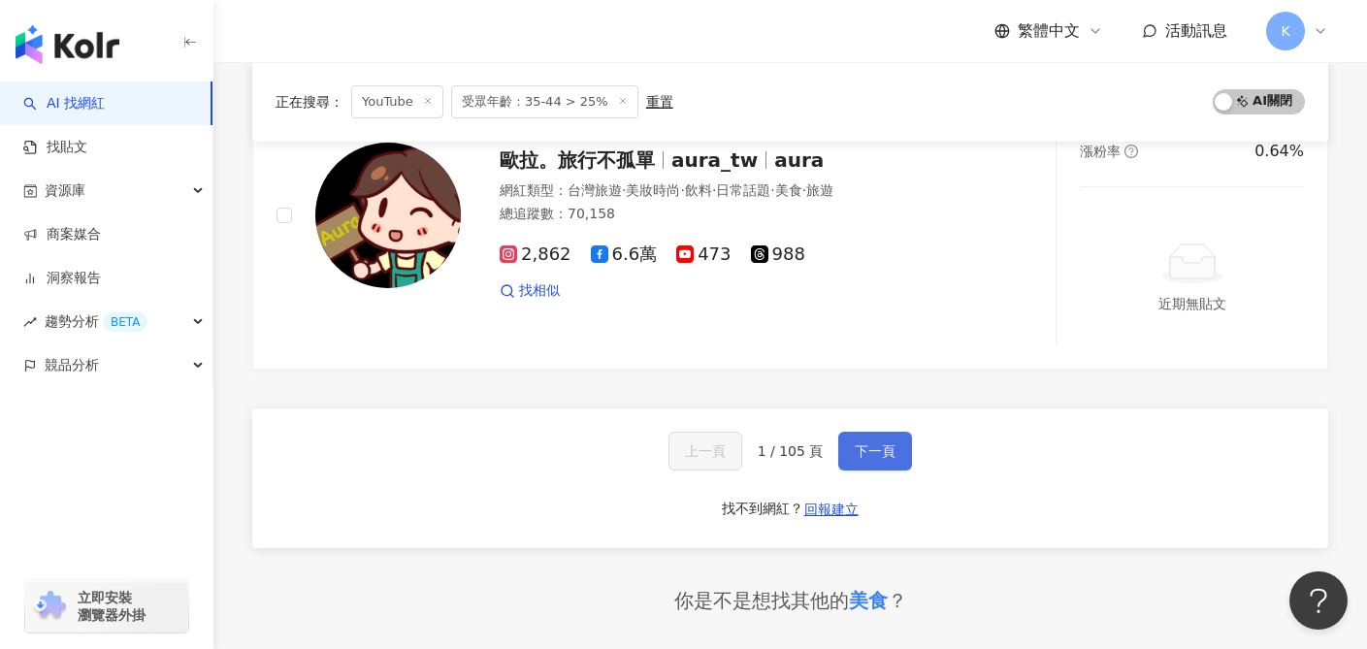
click at [865, 436] on button "下一頁" at bounding box center [875, 451] width 74 height 39
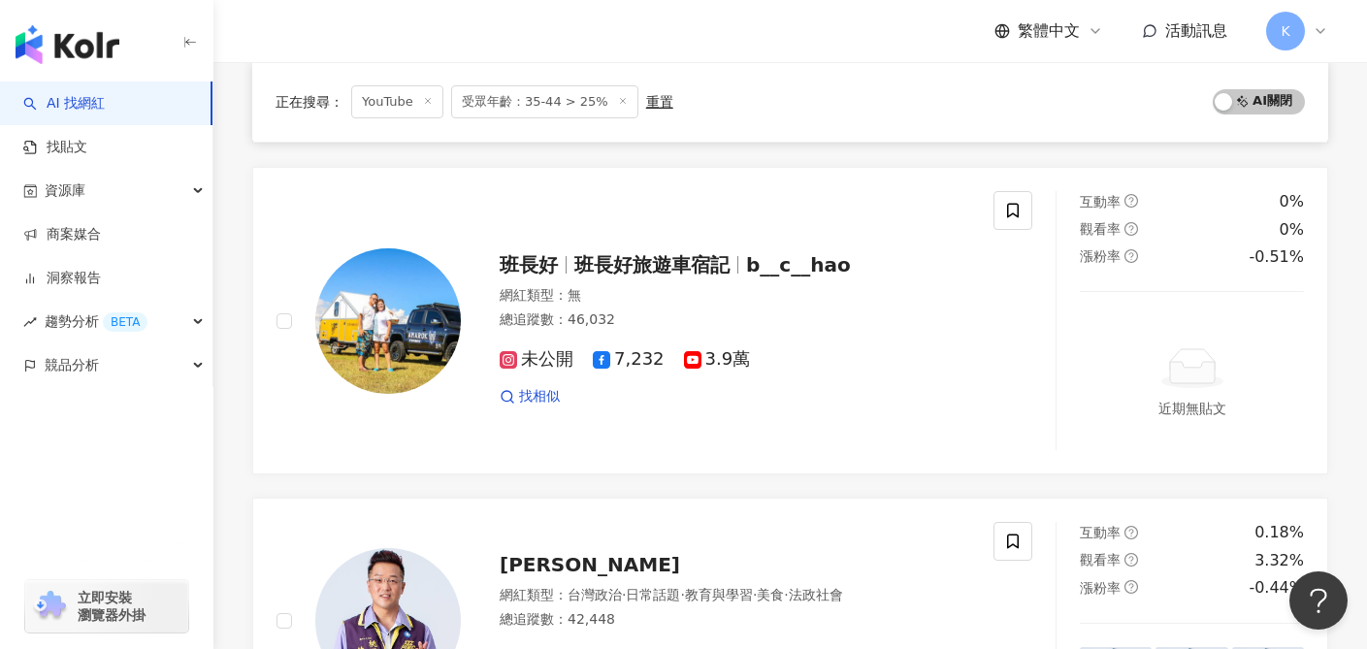
scroll to position [0, 0]
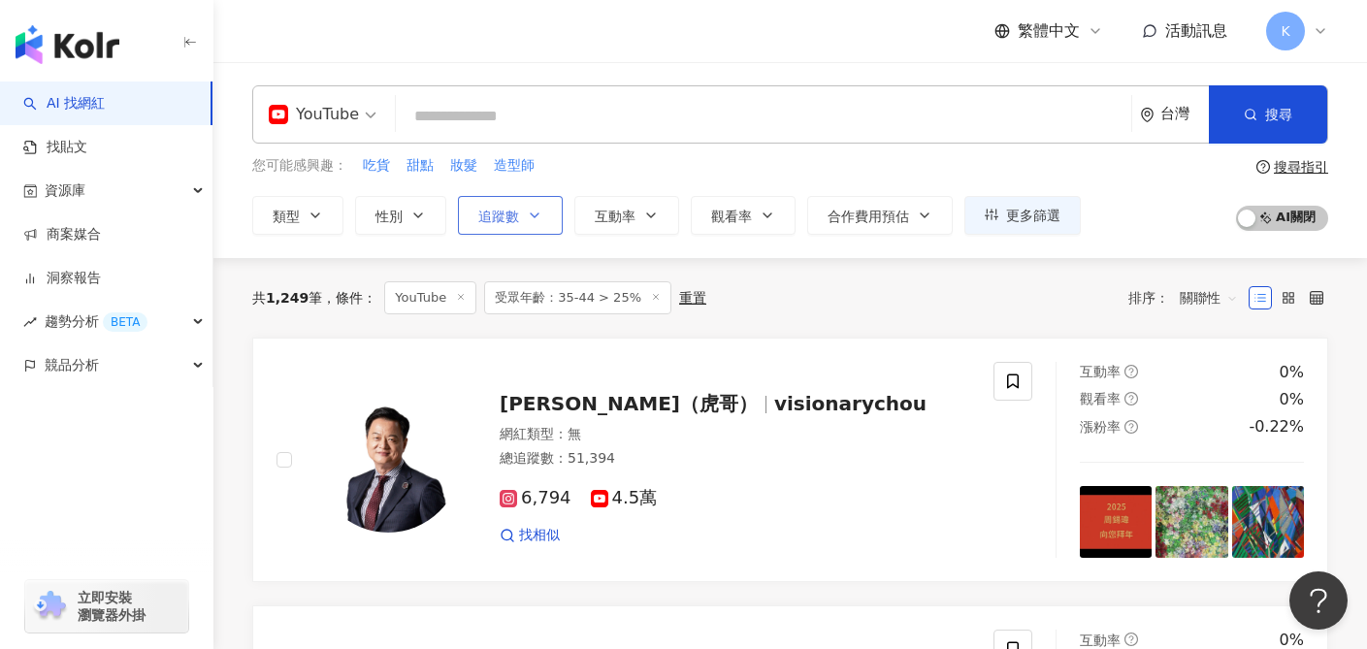
click at [539, 213] on icon "button" at bounding box center [535, 216] width 16 height 16
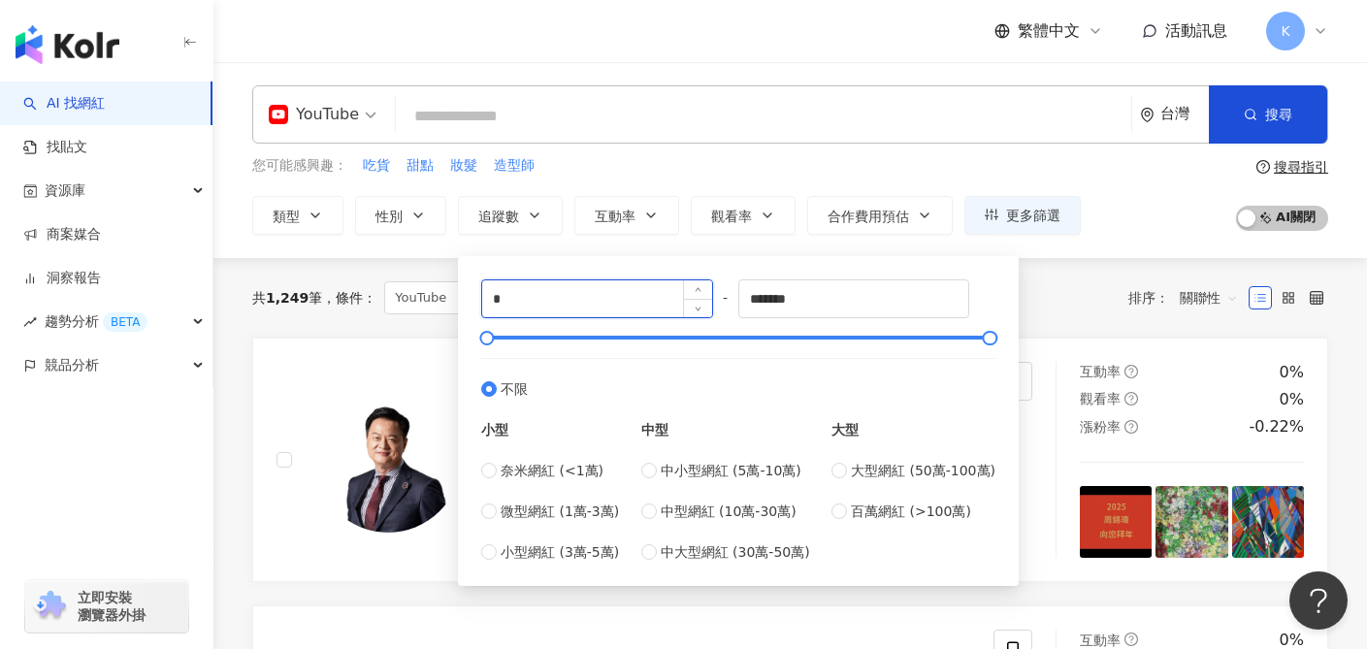
click at [561, 310] on input "*" at bounding box center [597, 298] width 230 height 37
type input "*****"
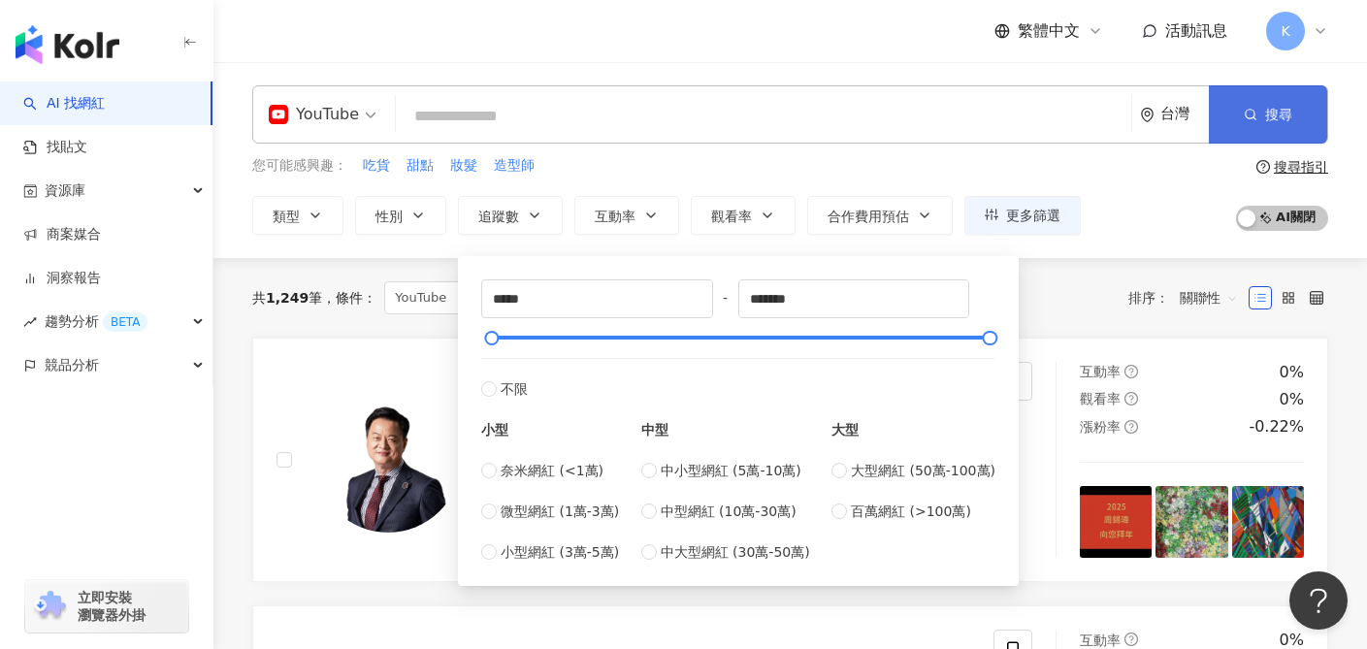
click at [1239, 122] on button "搜尋" at bounding box center [1268, 114] width 118 height 58
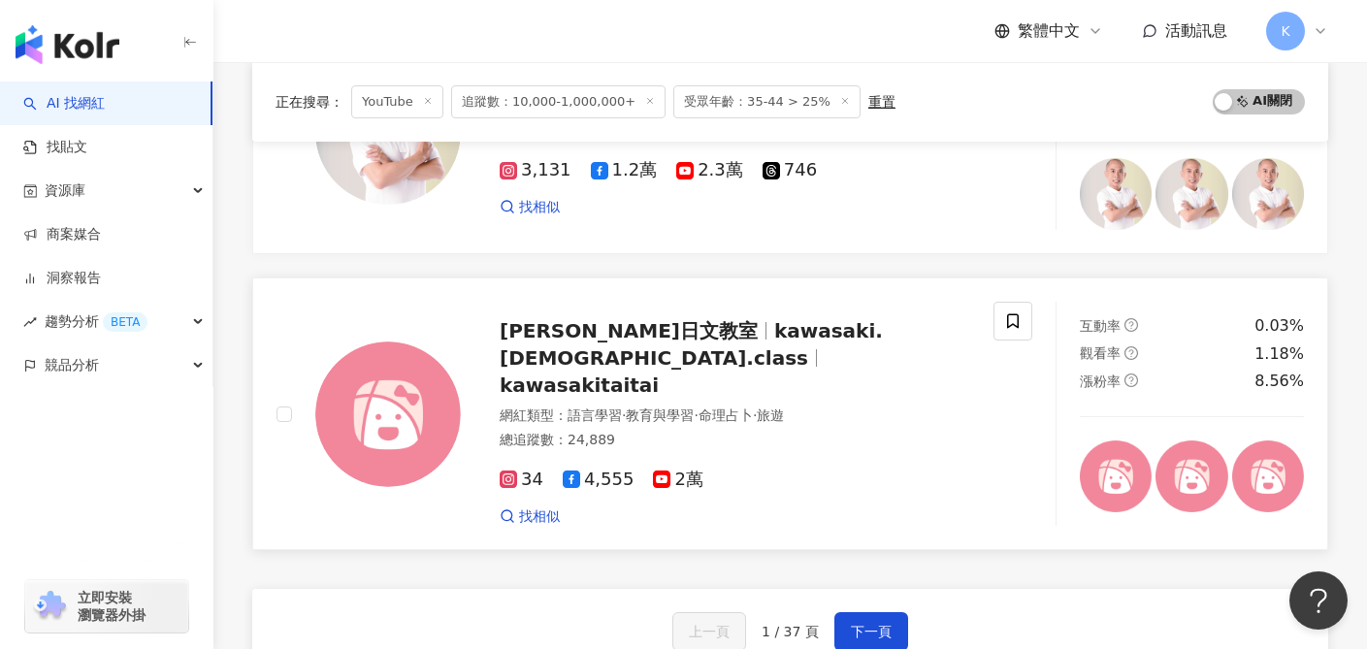
scroll to position [3217, 0]
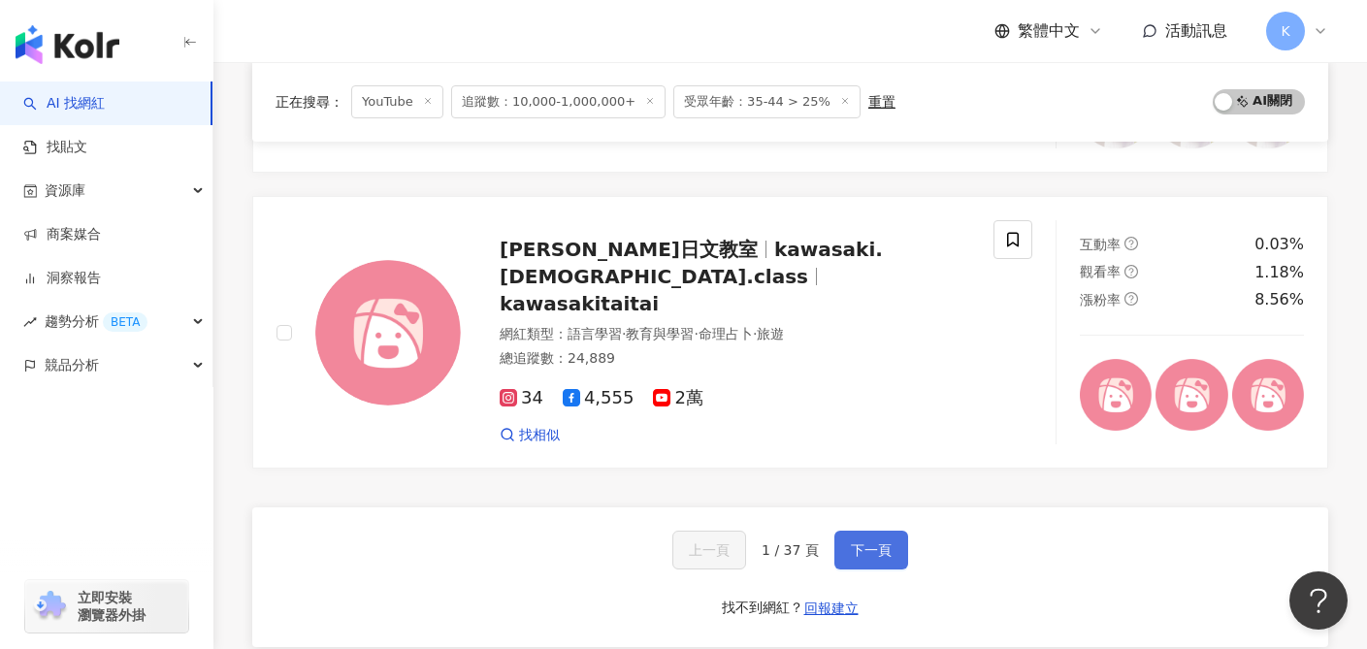
click at [875, 533] on button "下一頁" at bounding box center [871, 550] width 74 height 39
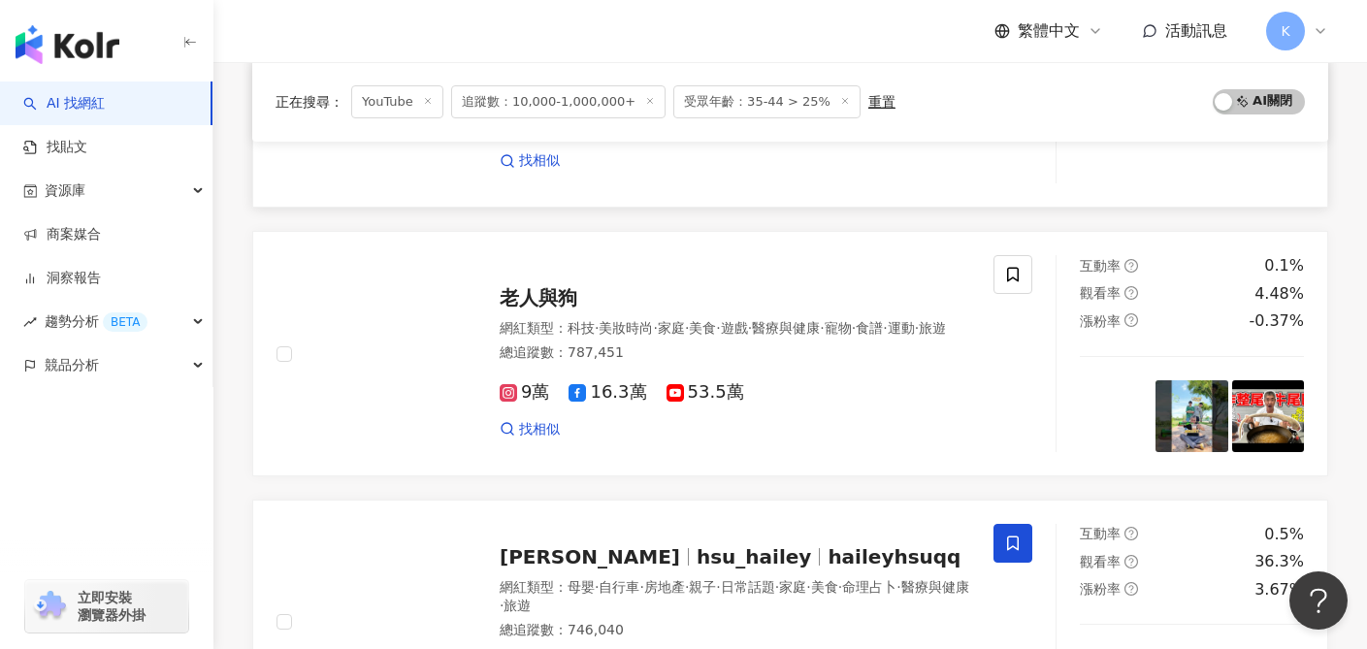
scroll to position [2927, 0]
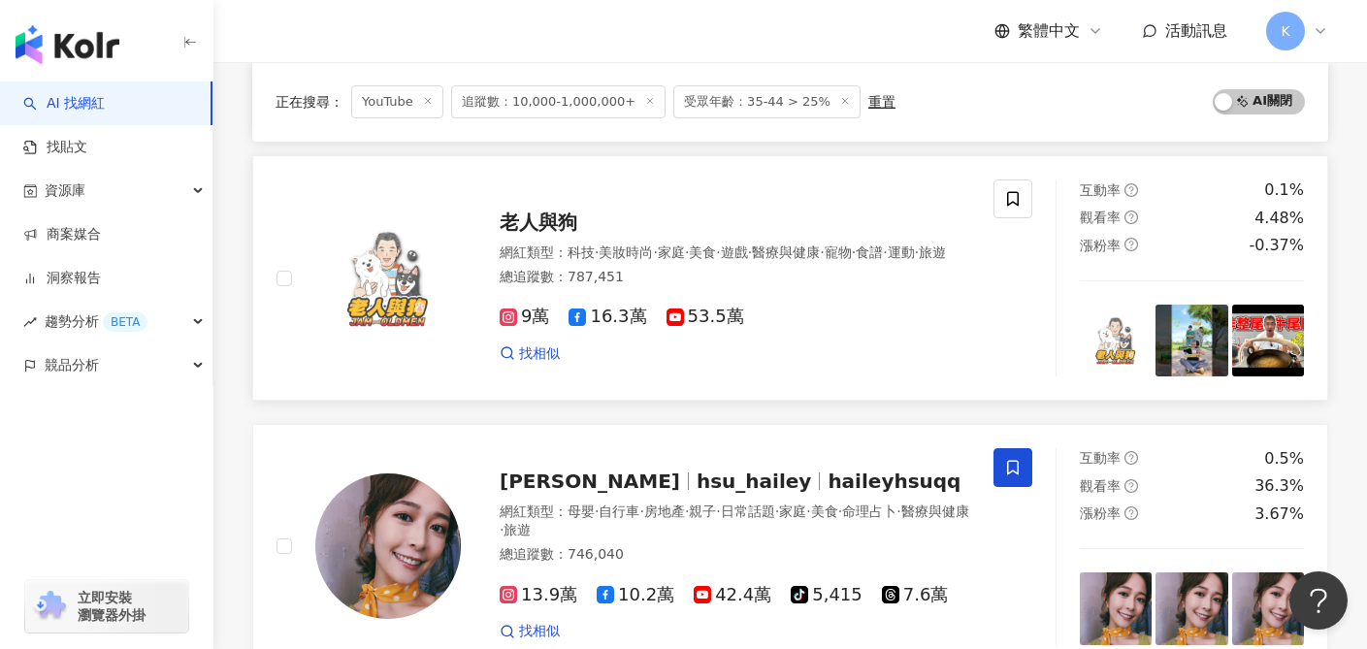
click at [714, 327] on span "53.5萬" at bounding box center [705, 317] width 78 height 20
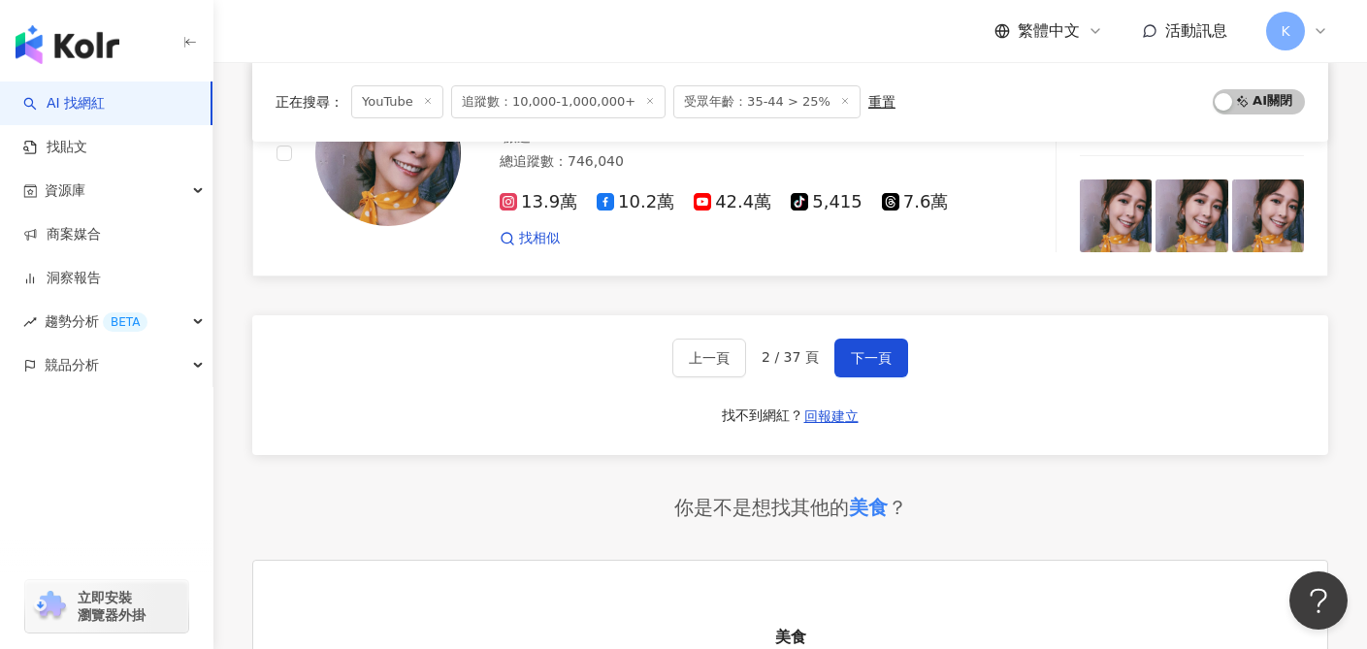
scroll to position [3336, 0]
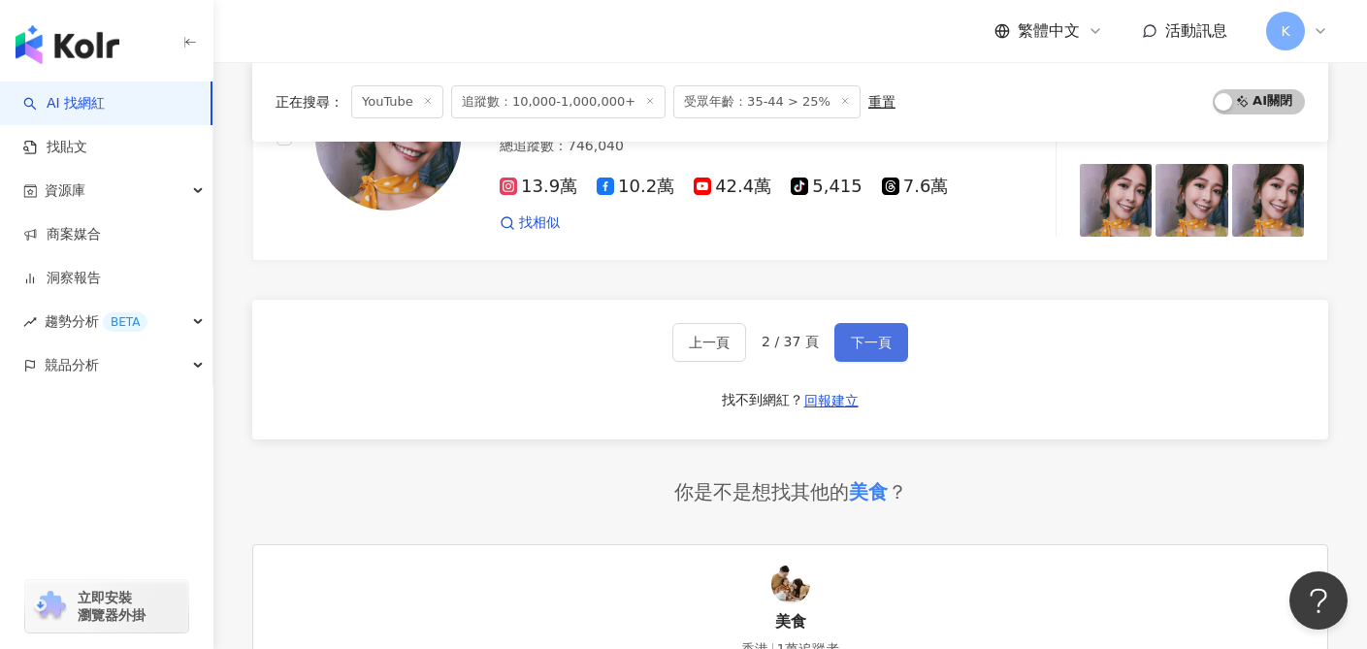
click at [880, 336] on span "下一頁" at bounding box center [871, 343] width 41 height 16
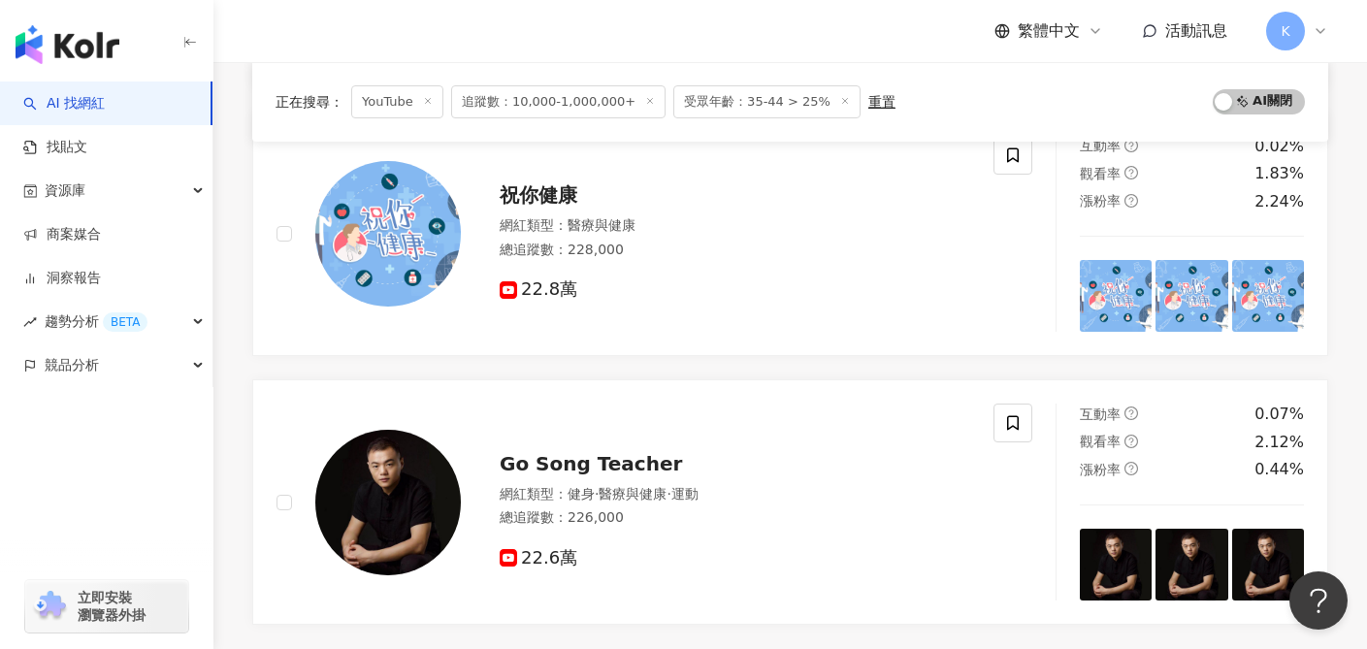
scroll to position [2606, 0]
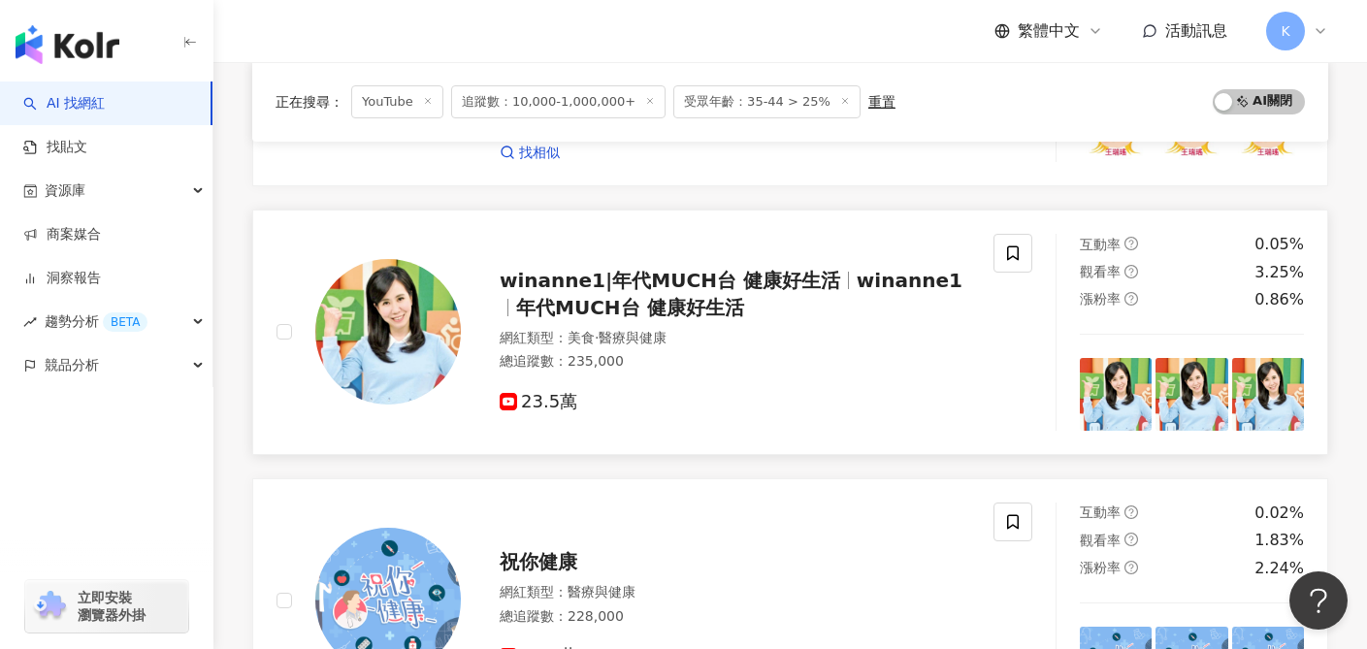
click at [536, 405] on span "23.5萬" at bounding box center [539, 402] width 78 height 20
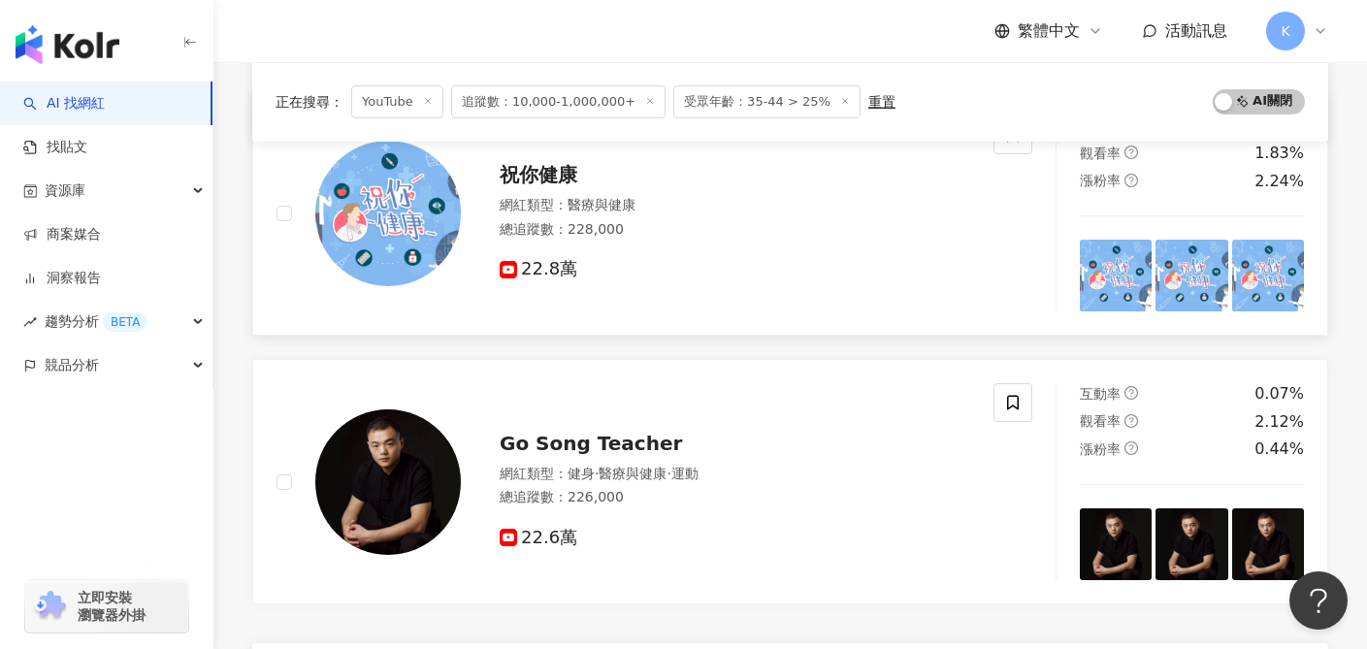
scroll to position [3152, 0]
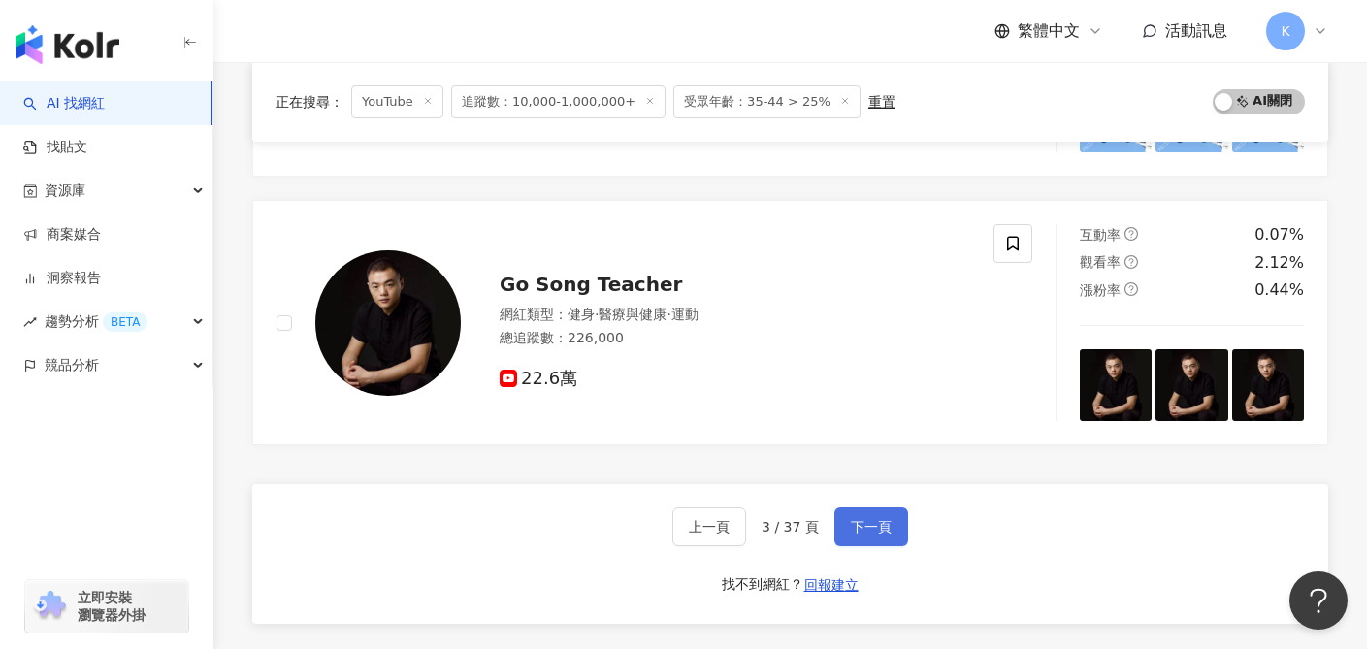
click at [859, 531] on span "下一頁" at bounding box center [871, 527] width 41 height 16
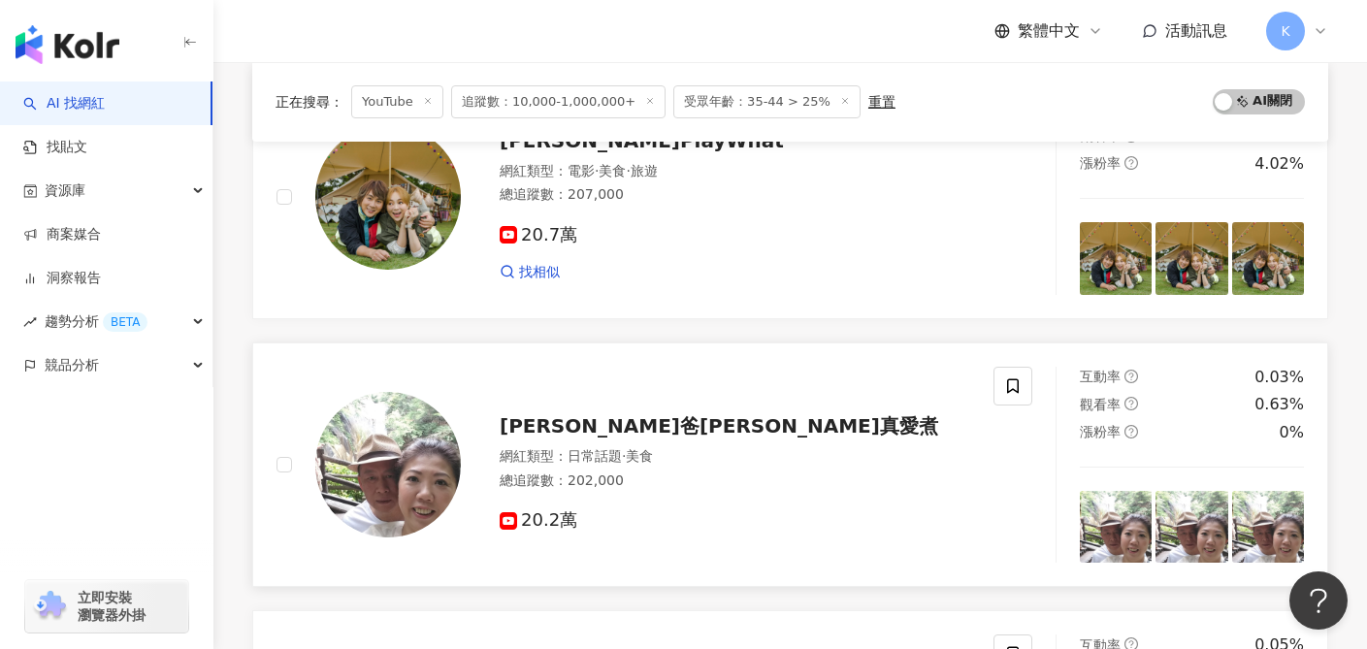
scroll to position [1103, 0]
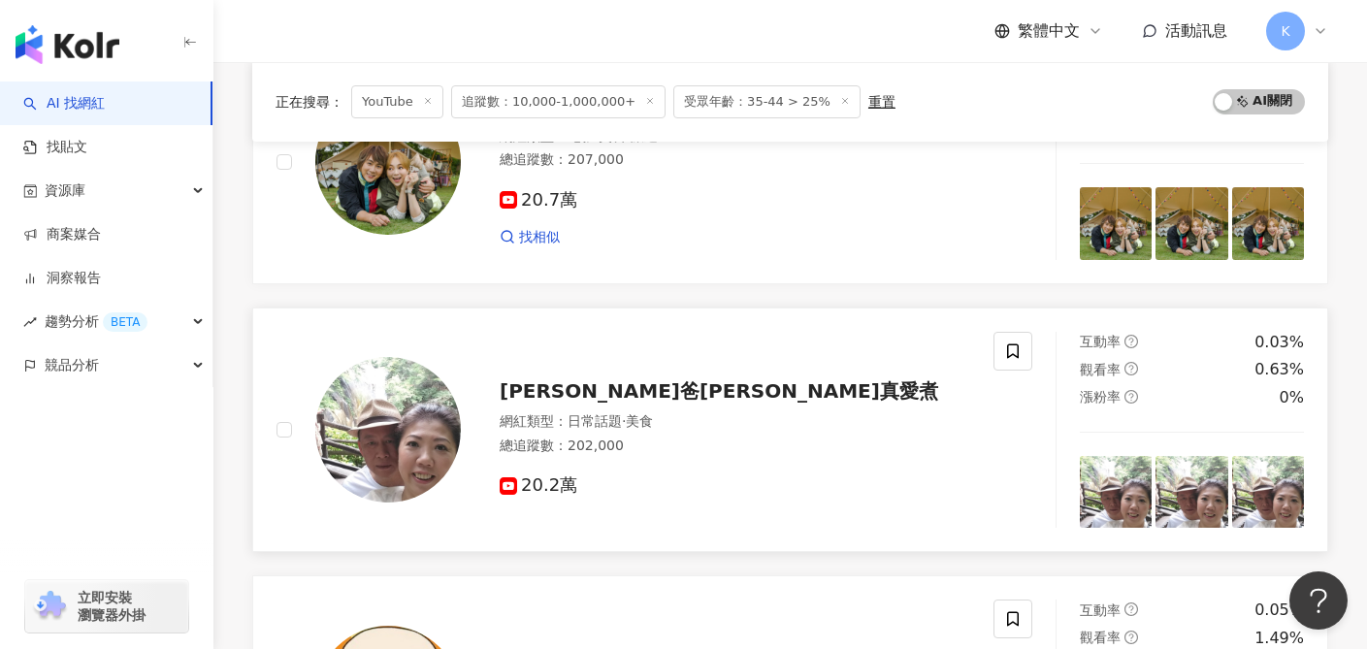
click at [550, 490] on span "20.2萬" at bounding box center [539, 485] width 78 height 20
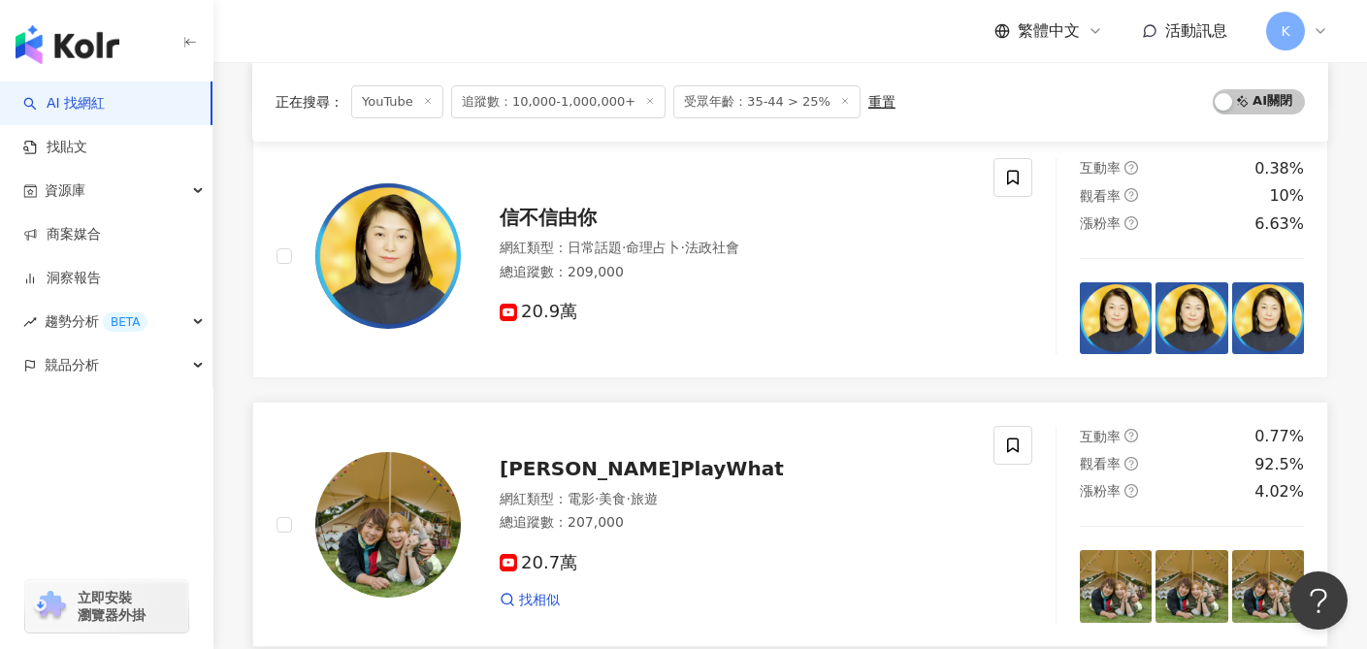
scroll to position [697, 0]
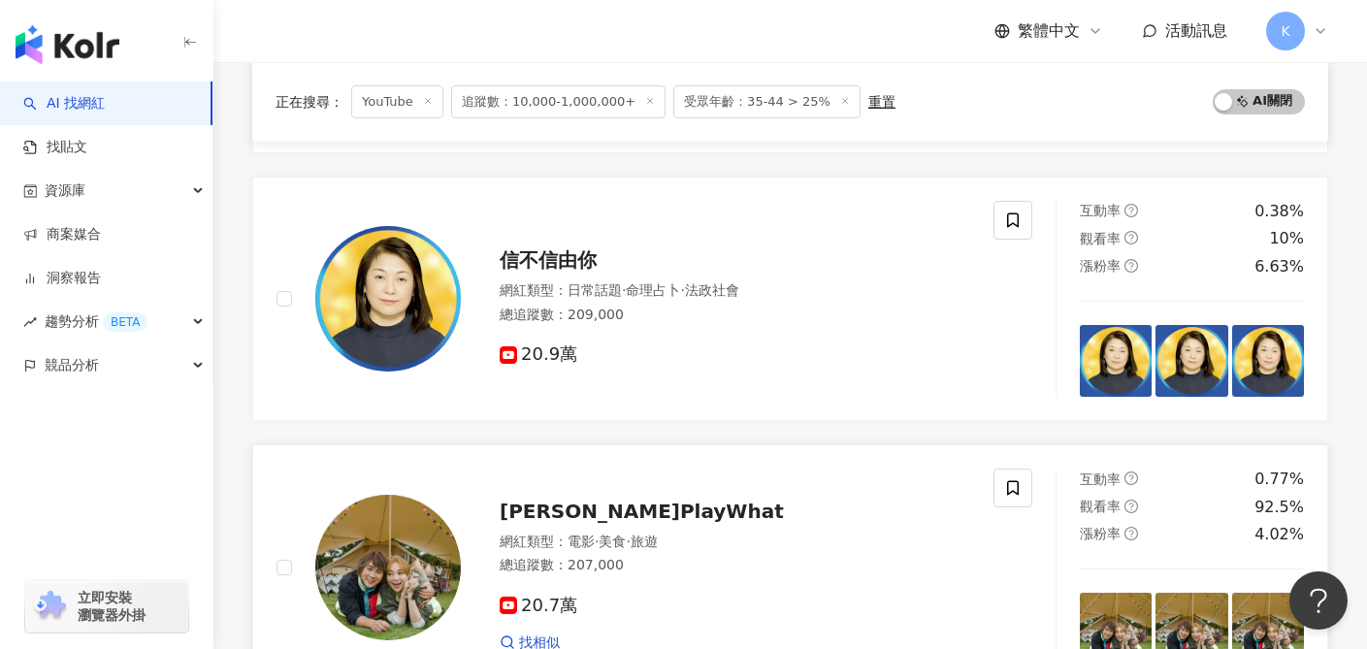
click at [527, 606] on span "20.7萬" at bounding box center [539, 606] width 78 height 20
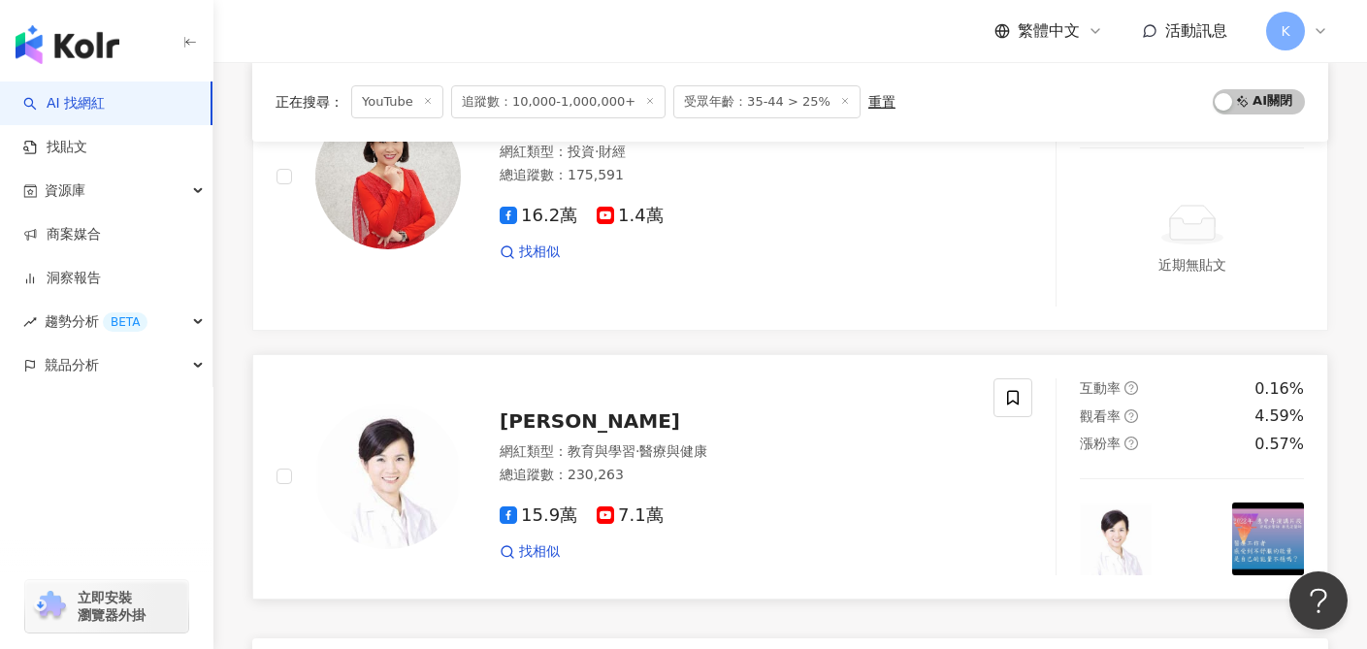
scroll to position [3045, 0]
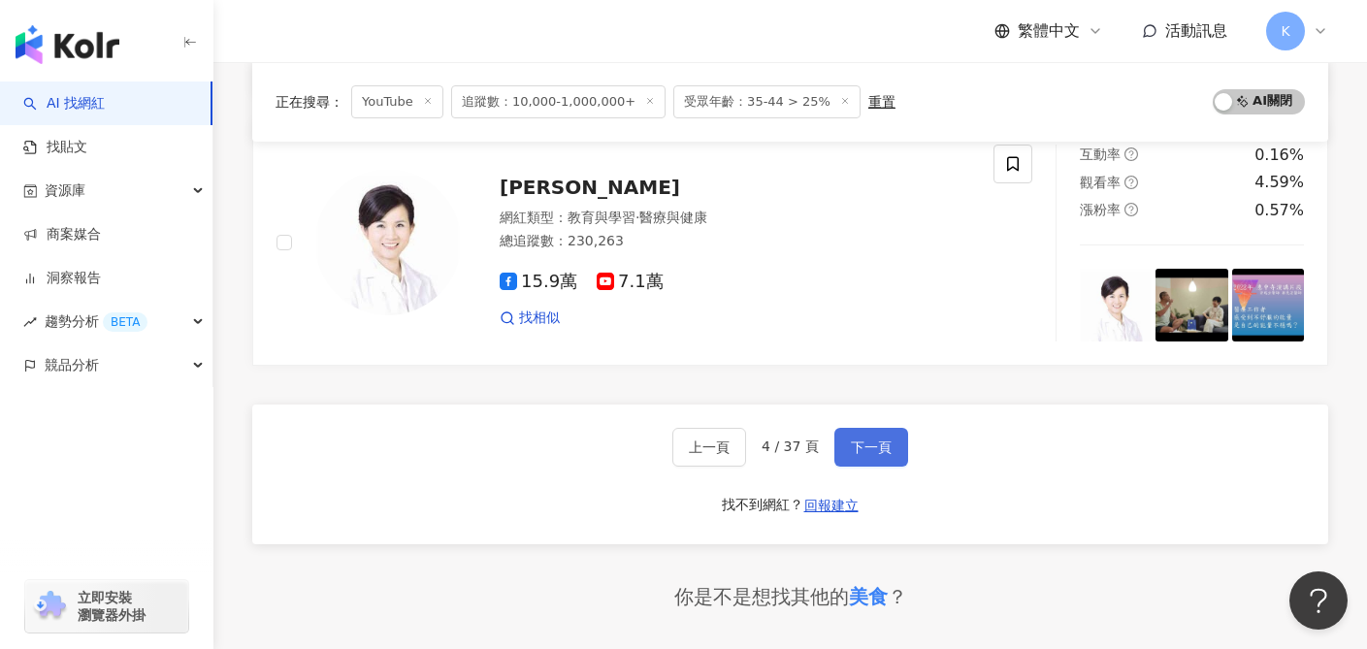
click at [854, 463] on button "下一頁" at bounding box center [871, 447] width 74 height 39
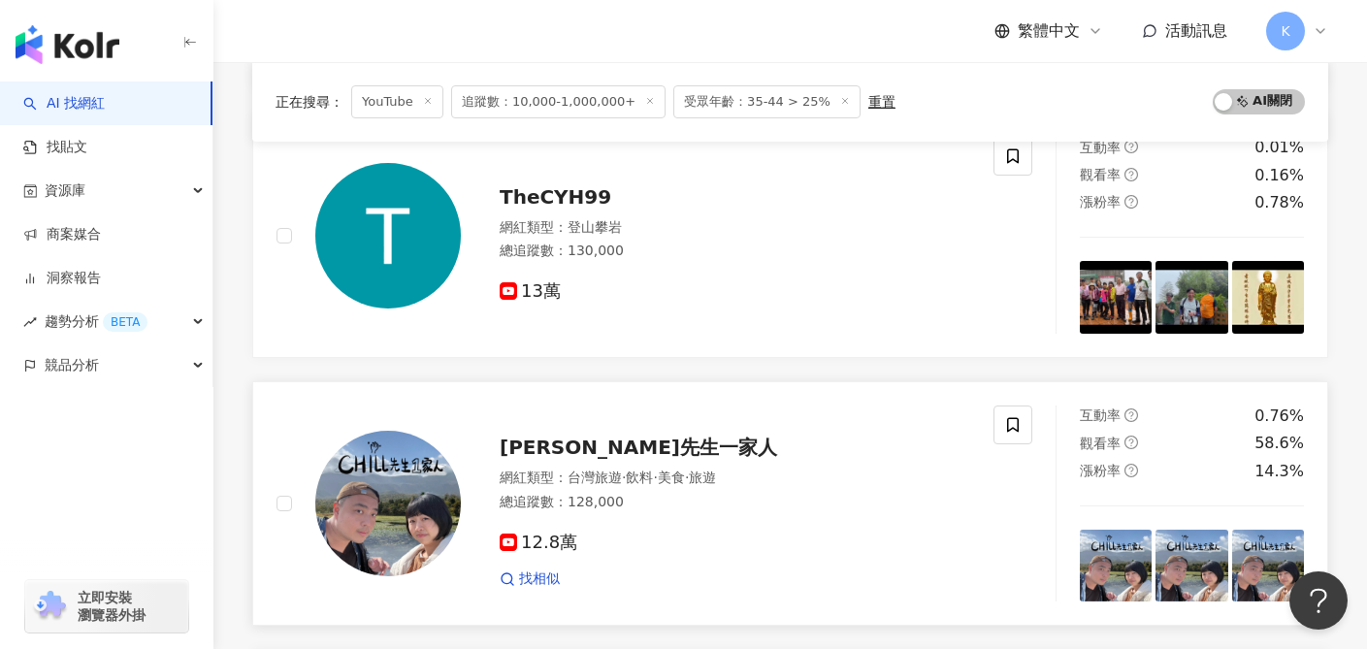
scroll to position [1143, 0]
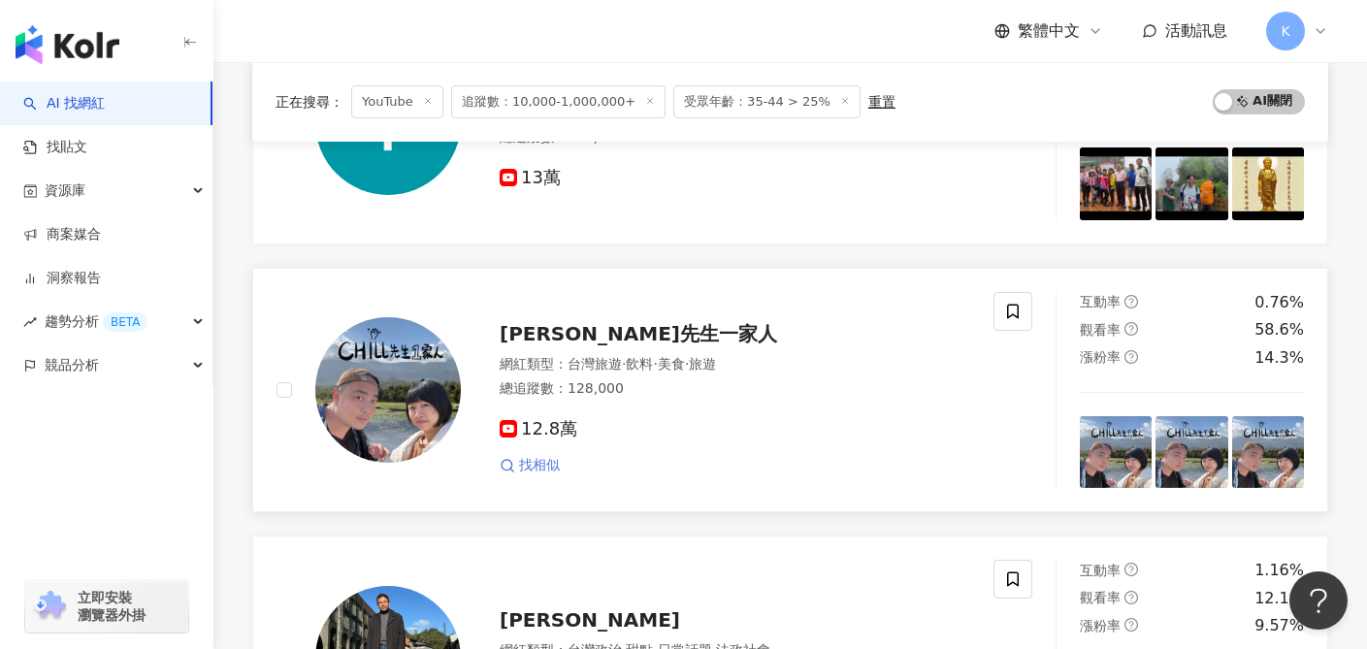
click at [523, 473] on span "找相似" at bounding box center [539, 465] width 41 height 19
click at [549, 426] on span "12.8萬" at bounding box center [539, 429] width 78 height 20
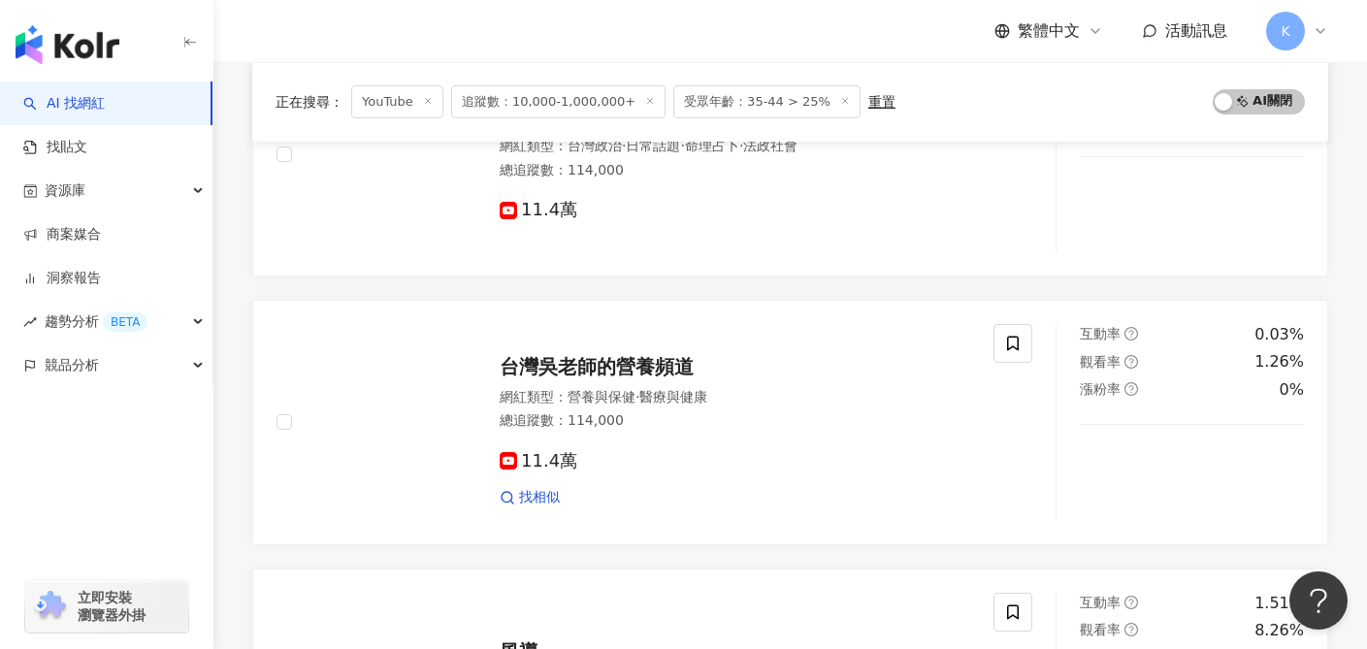
scroll to position [2618, 0]
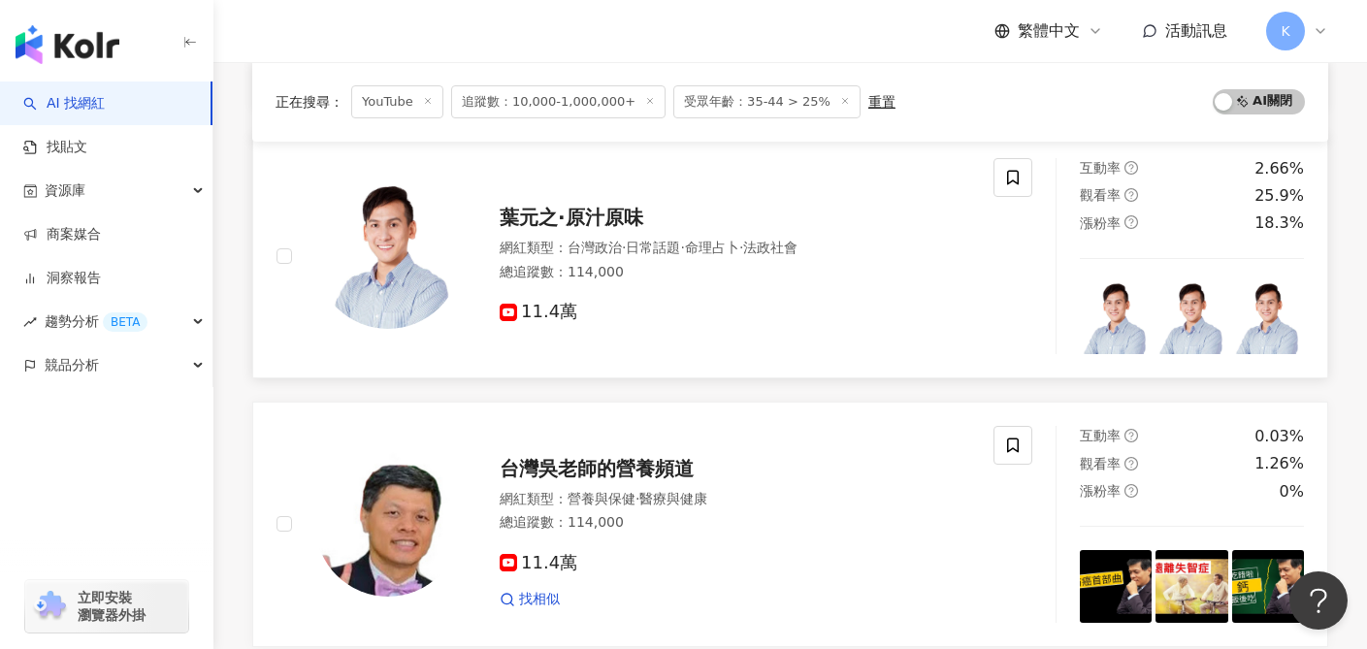
click at [548, 305] on span "11.4萬" at bounding box center [539, 312] width 78 height 20
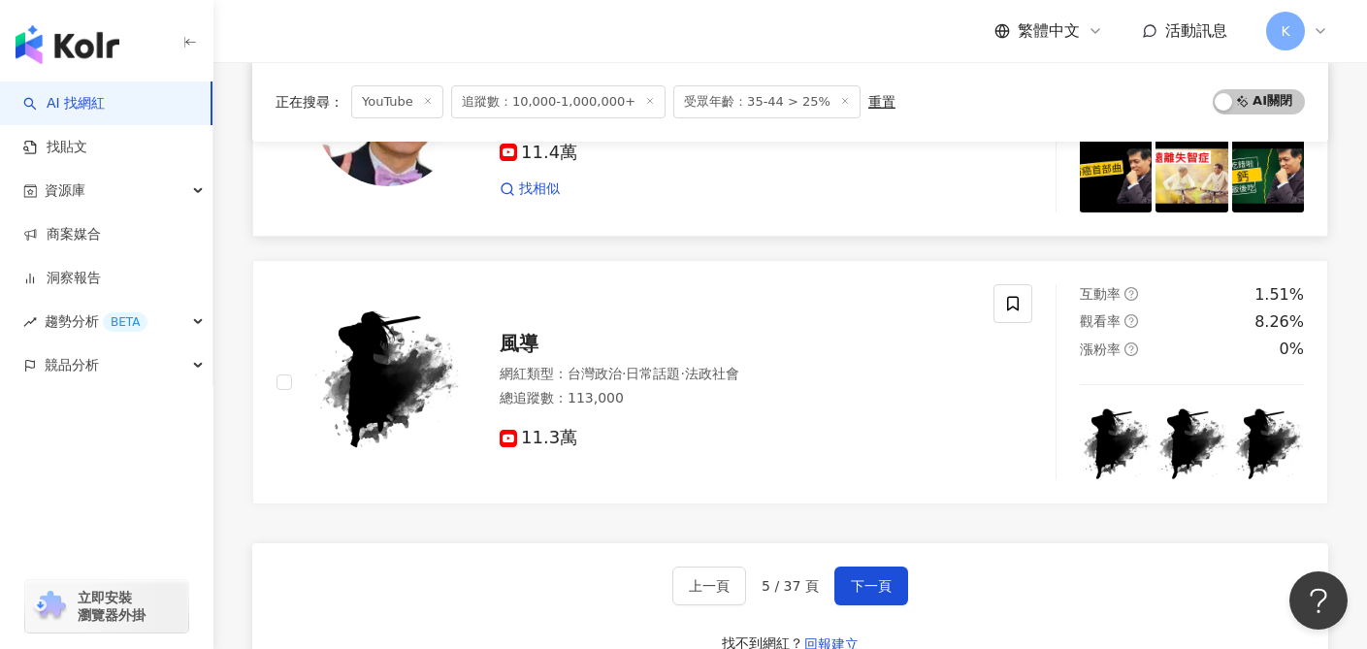
scroll to position [3177, 0]
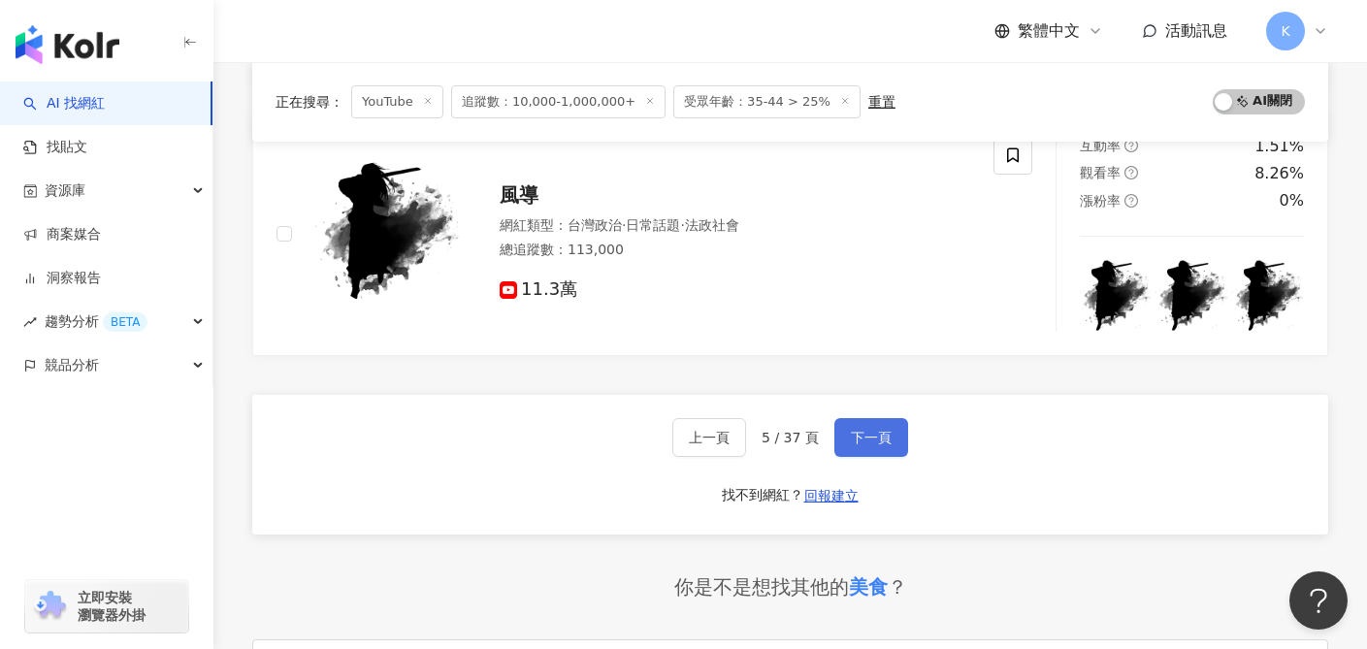
click at [876, 444] on span "下一頁" at bounding box center [871, 438] width 41 height 16
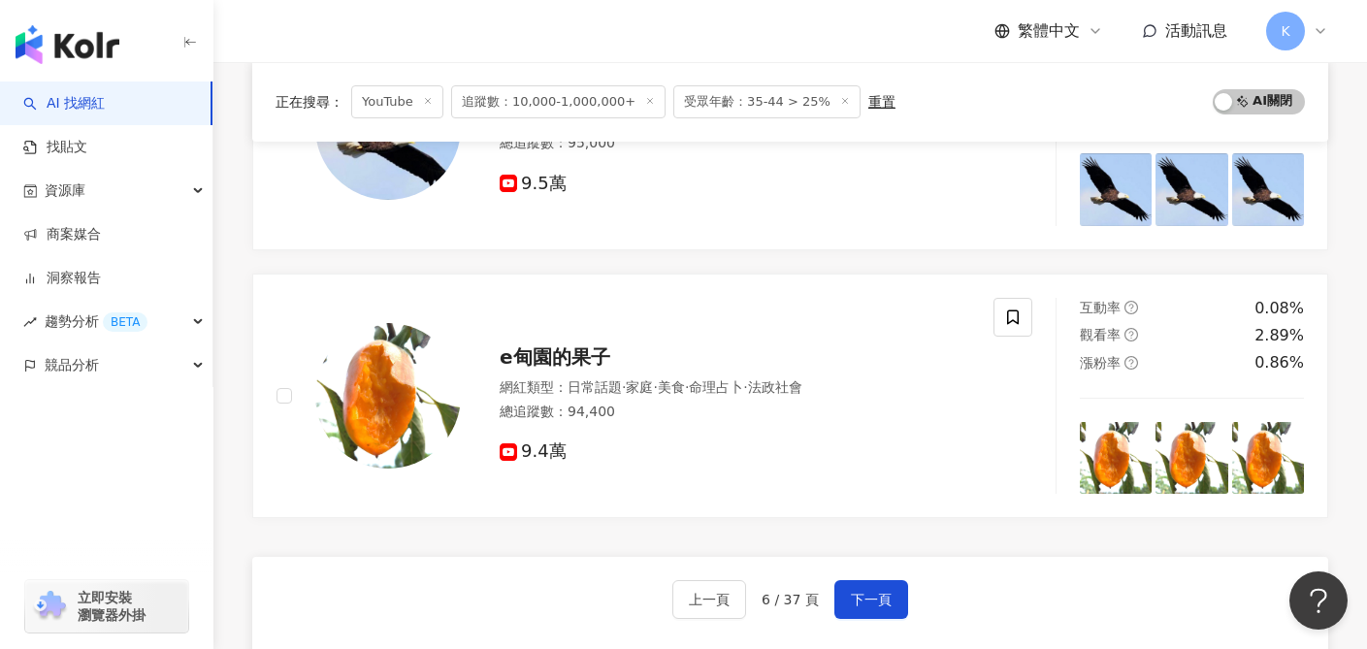
scroll to position [3131, 0]
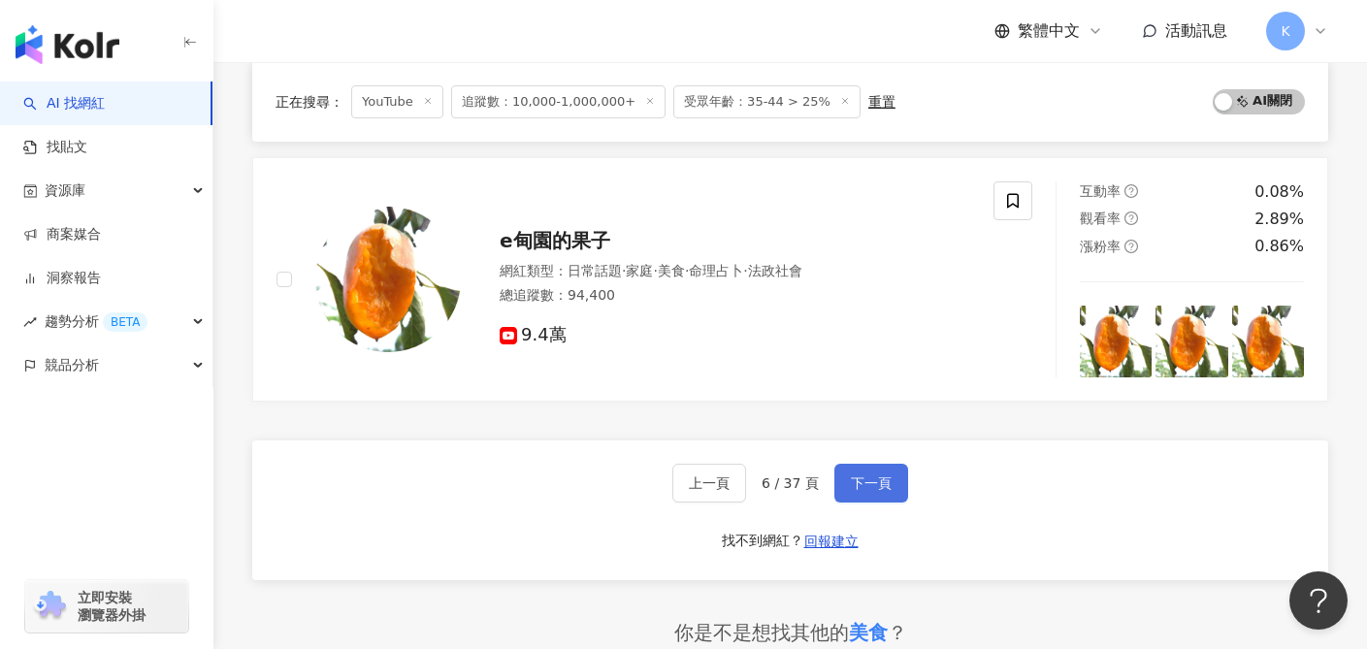
click at [898, 470] on button "下一頁" at bounding box center [871, 483] width 74 height 39
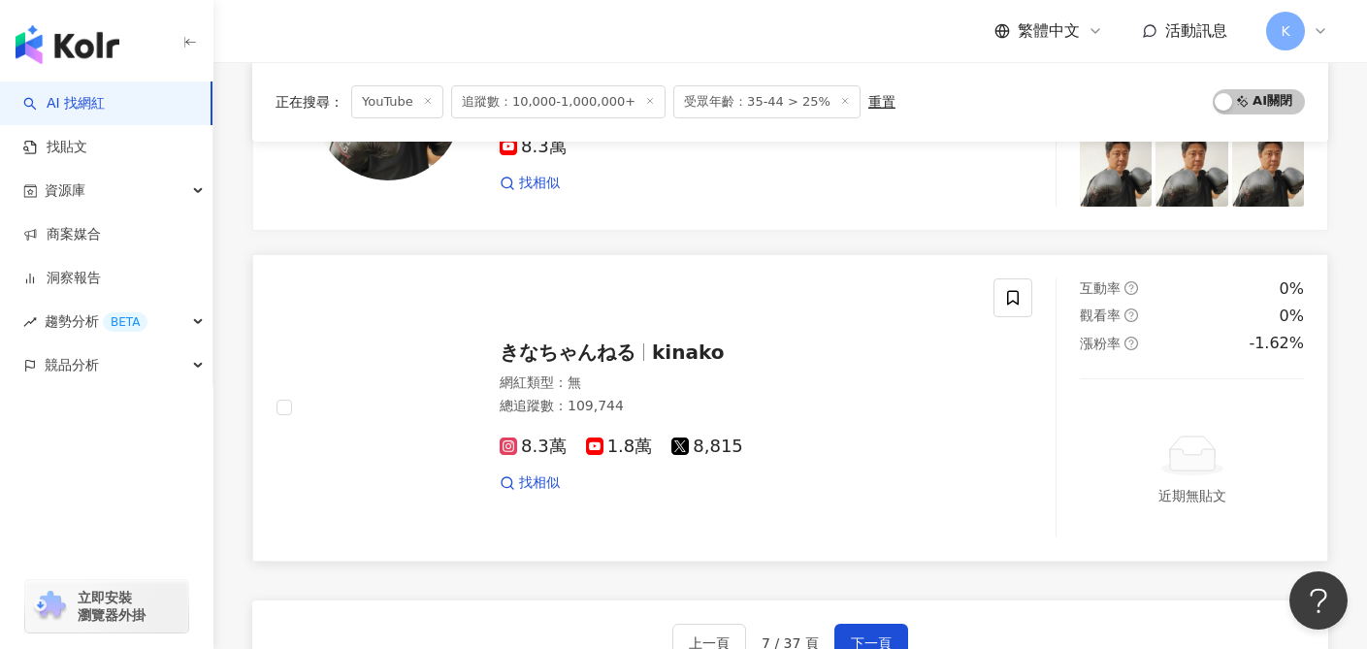
scroll to position [3080, 0]
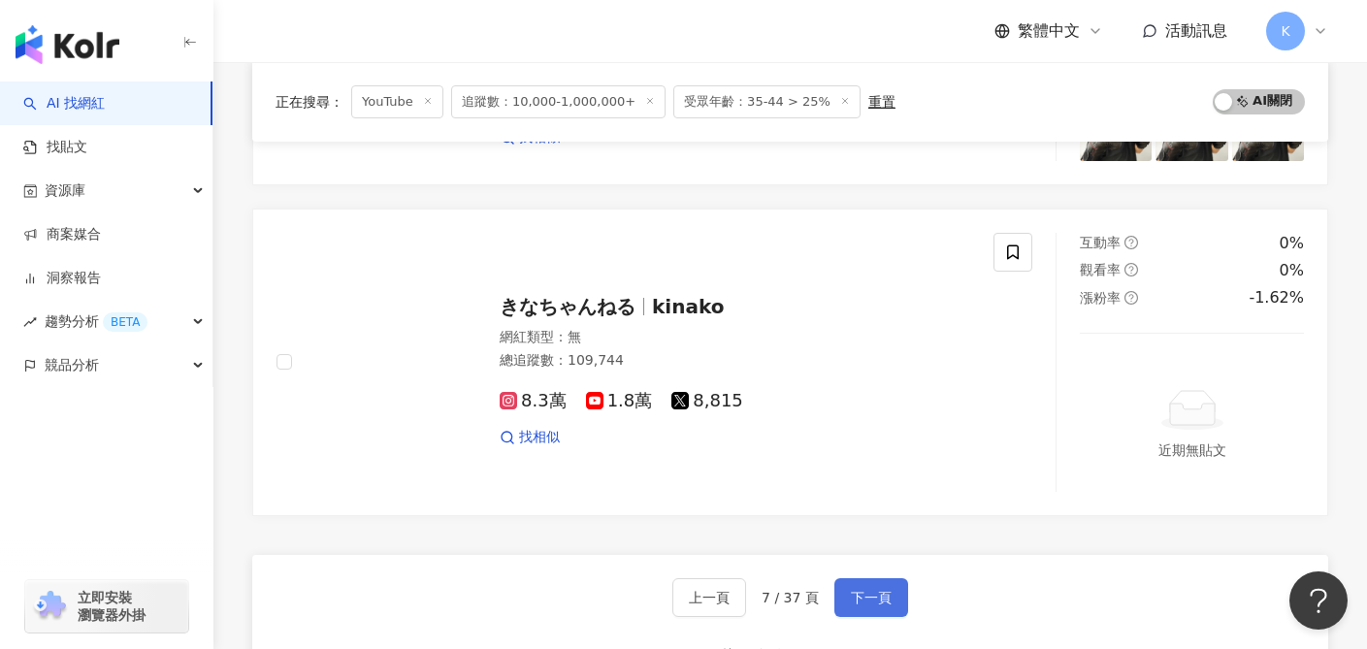
click at [861, 593] on span "下一頁" at bounding box center [871, 598] width 41 height 16
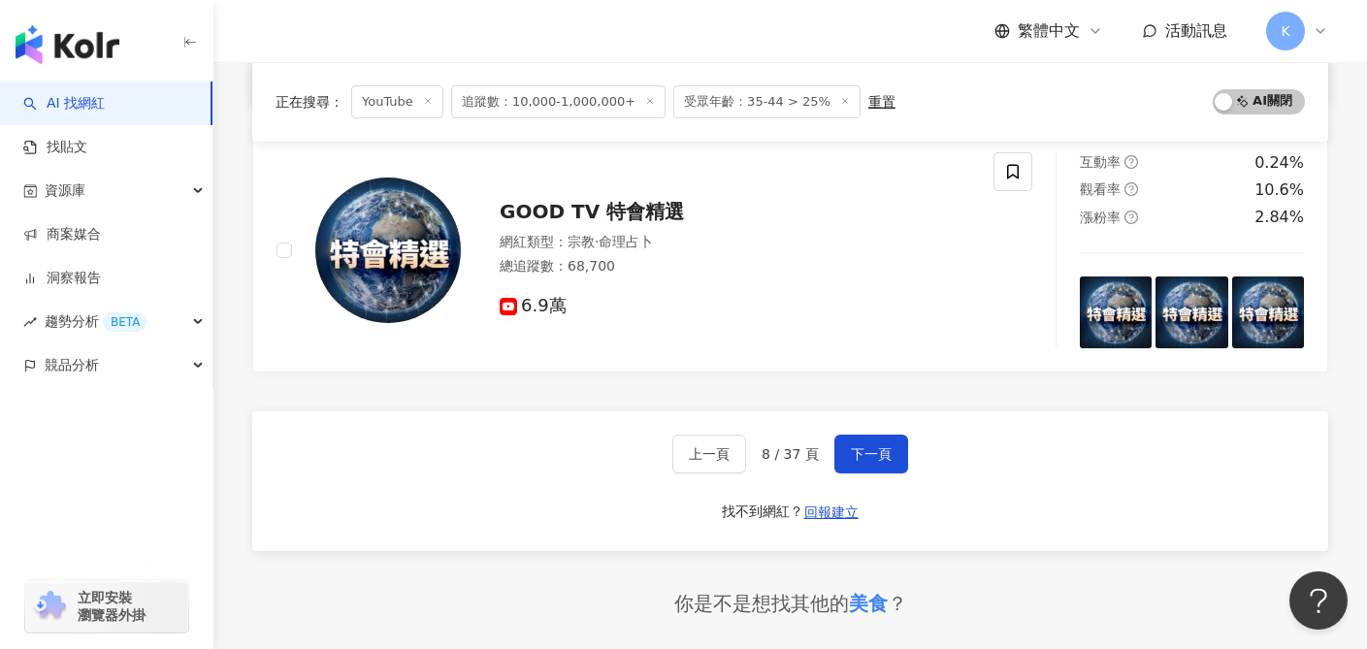
scroll to position [3273, 0]
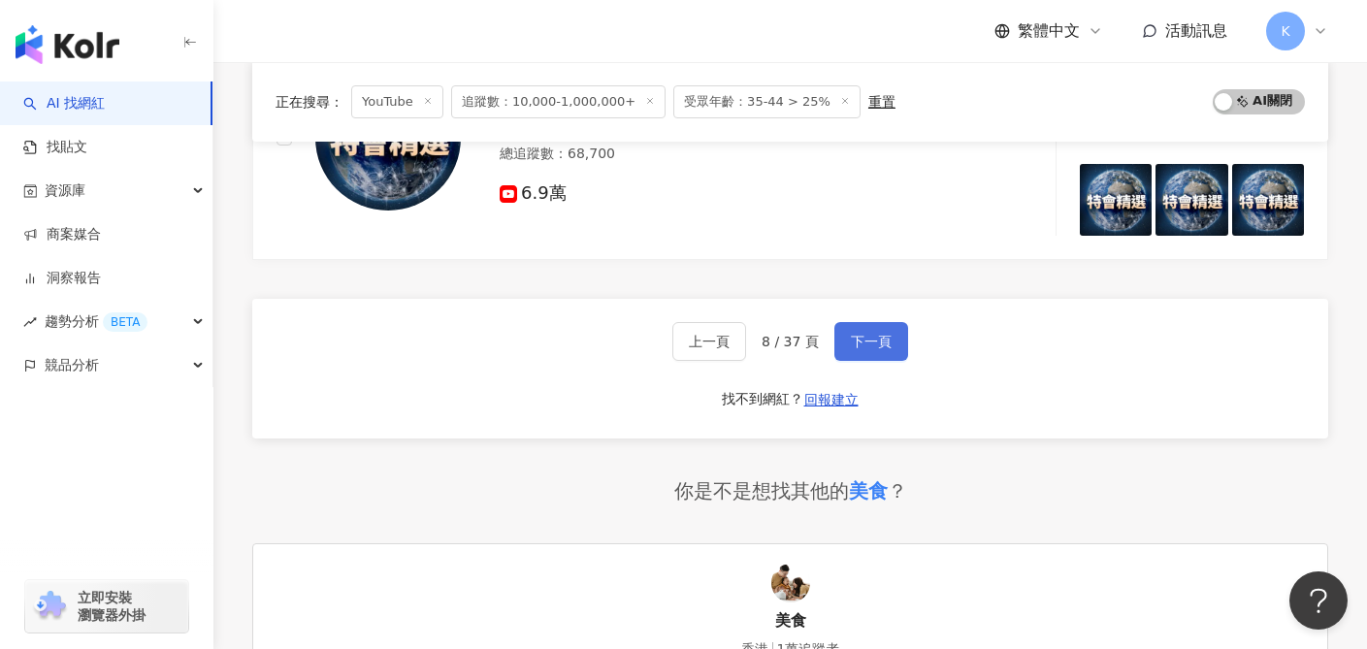
click at [851, 344] on span "下一頁" at bounding box center [871, 342] width 41 height 16
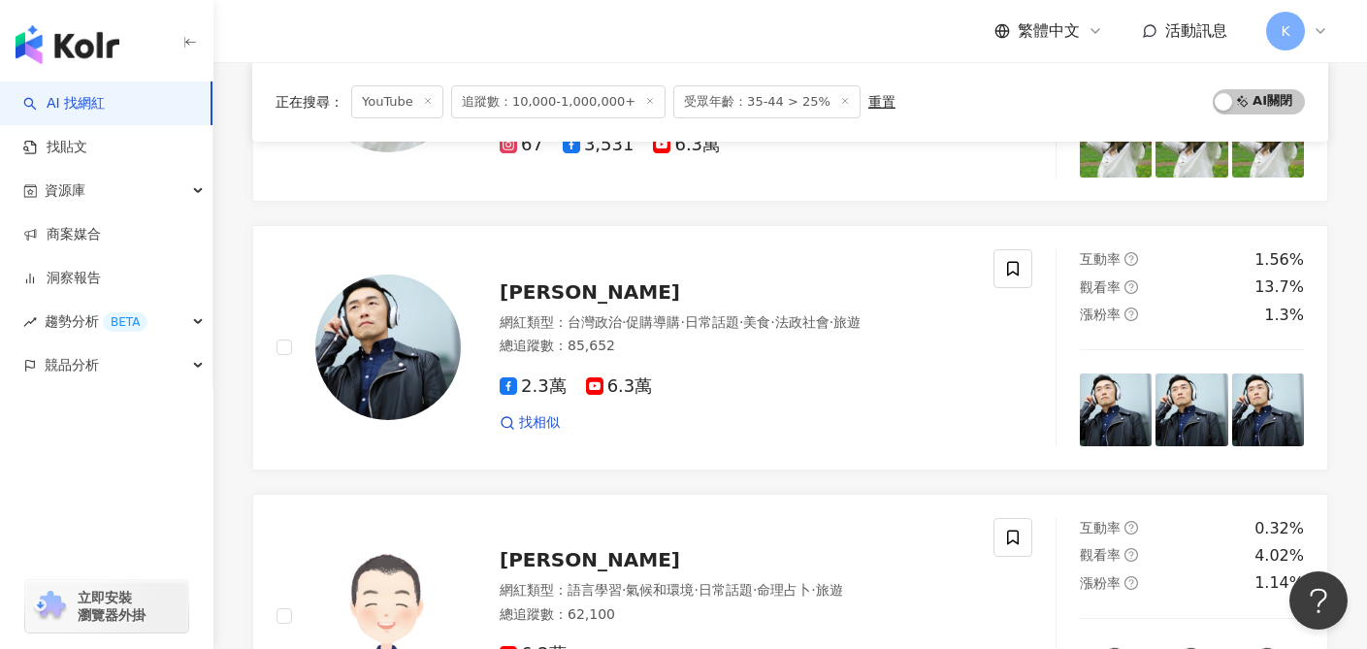
scroll to position [2112, 0]
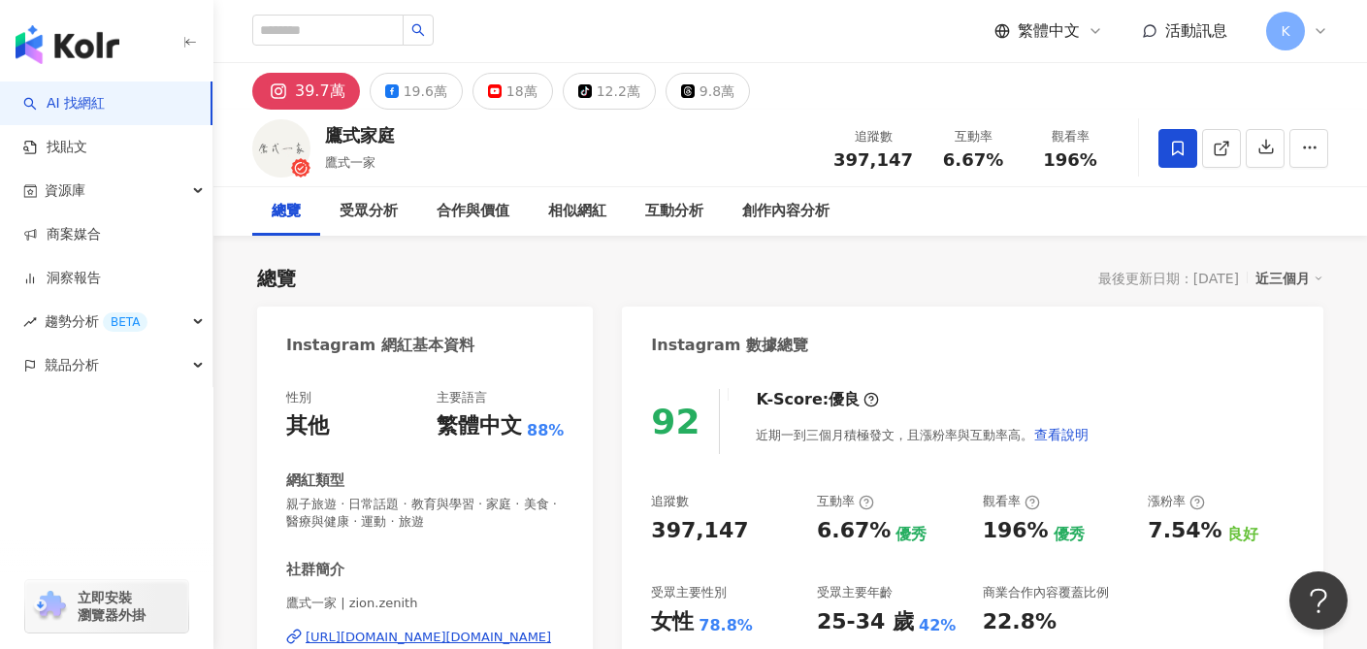
click at [521, 82] on div "18萬" at bounding box center [521, 91] width 31 height 27
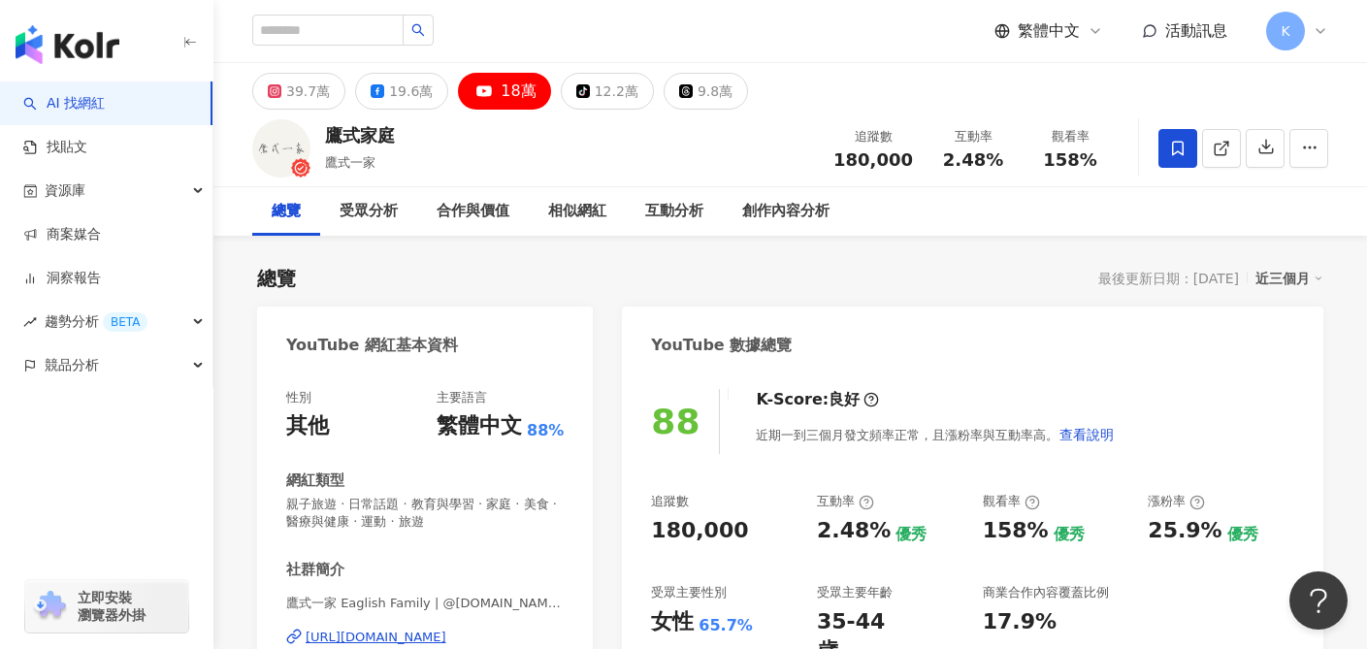
scroll to position [183, 0]
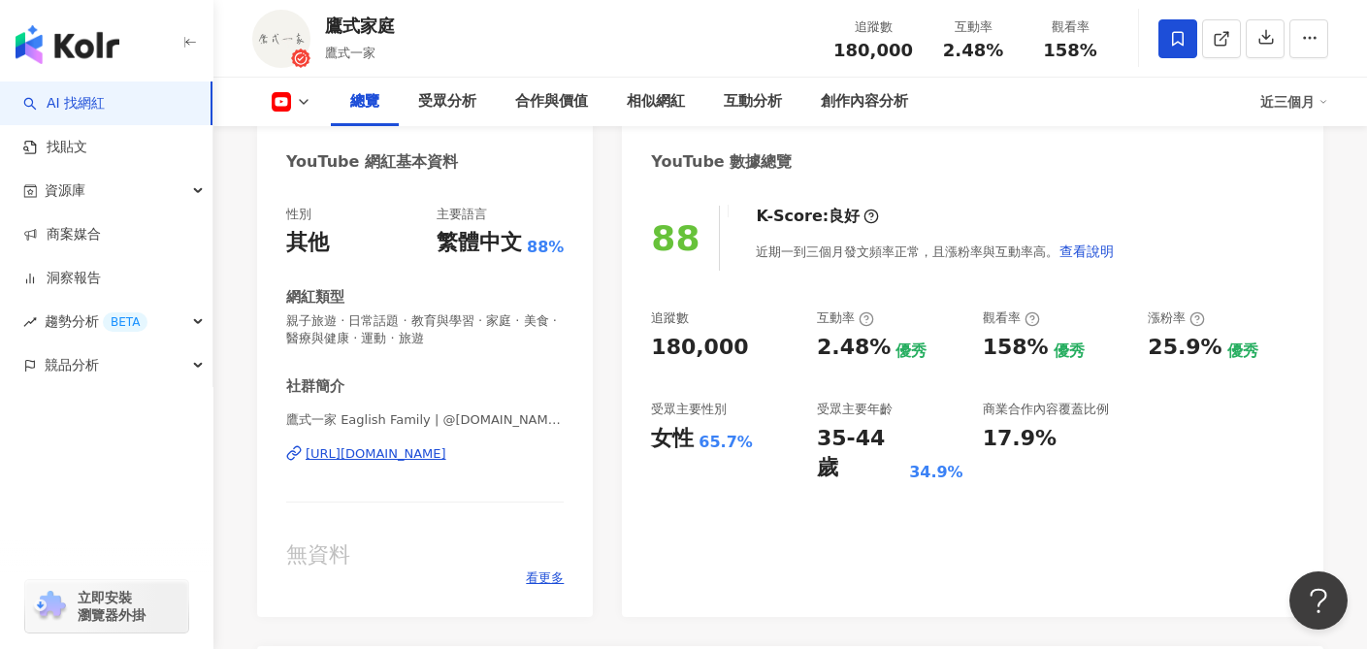
click at [425, 454] on div "https://www.youtube.com/channel/UCoiECoSdugZDJltQ8WkNw3w" at bounding box center [376, 453] width 141 height 17
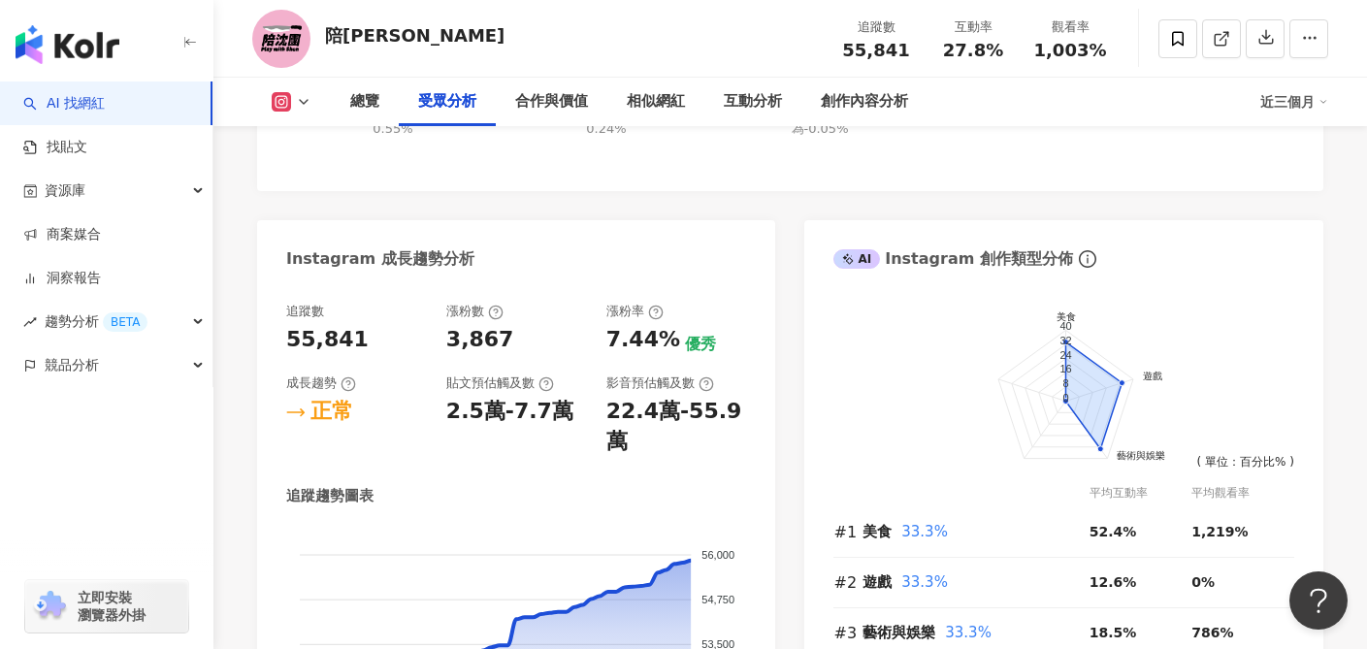
scroll to position [1608, 0]
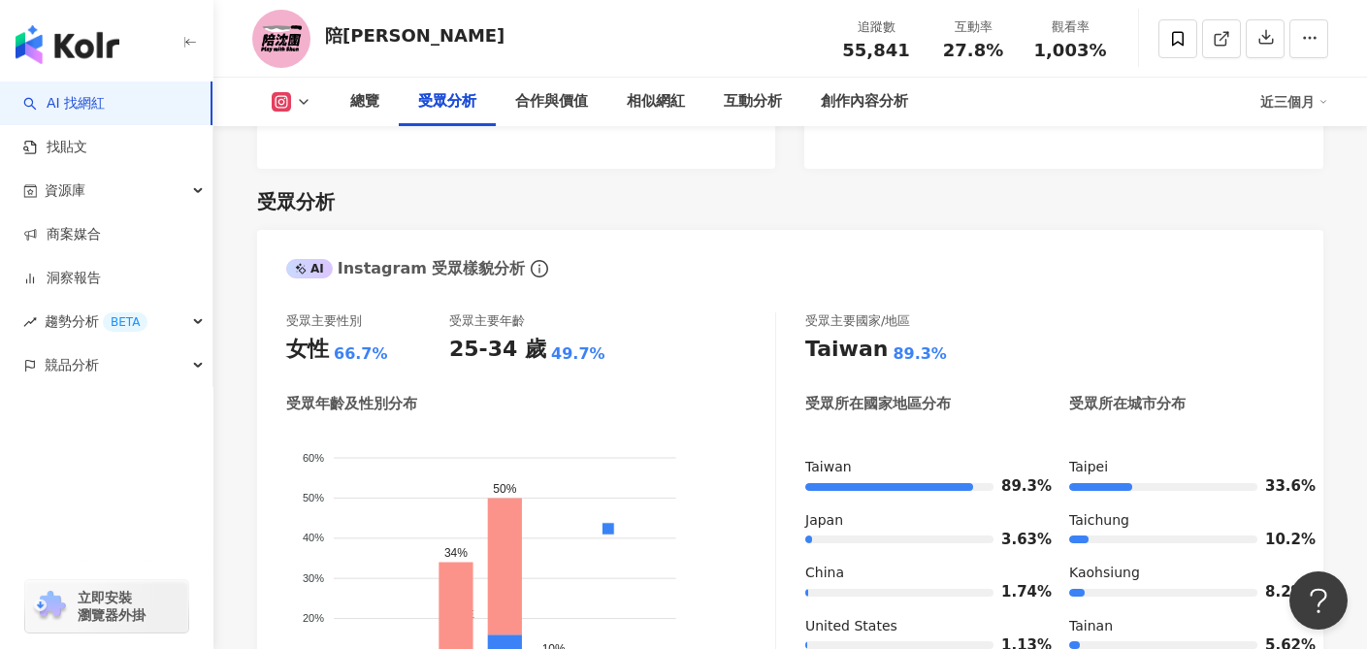
click at [325, 98] on button at bounding box center [291, 101] width 79 height 19
click at [301, 92] on button at bounding box center [291, 101] width 79 height 19
click at [307, 232] on button "YouTube" at bounding box center [322, 227] width 116 height 27
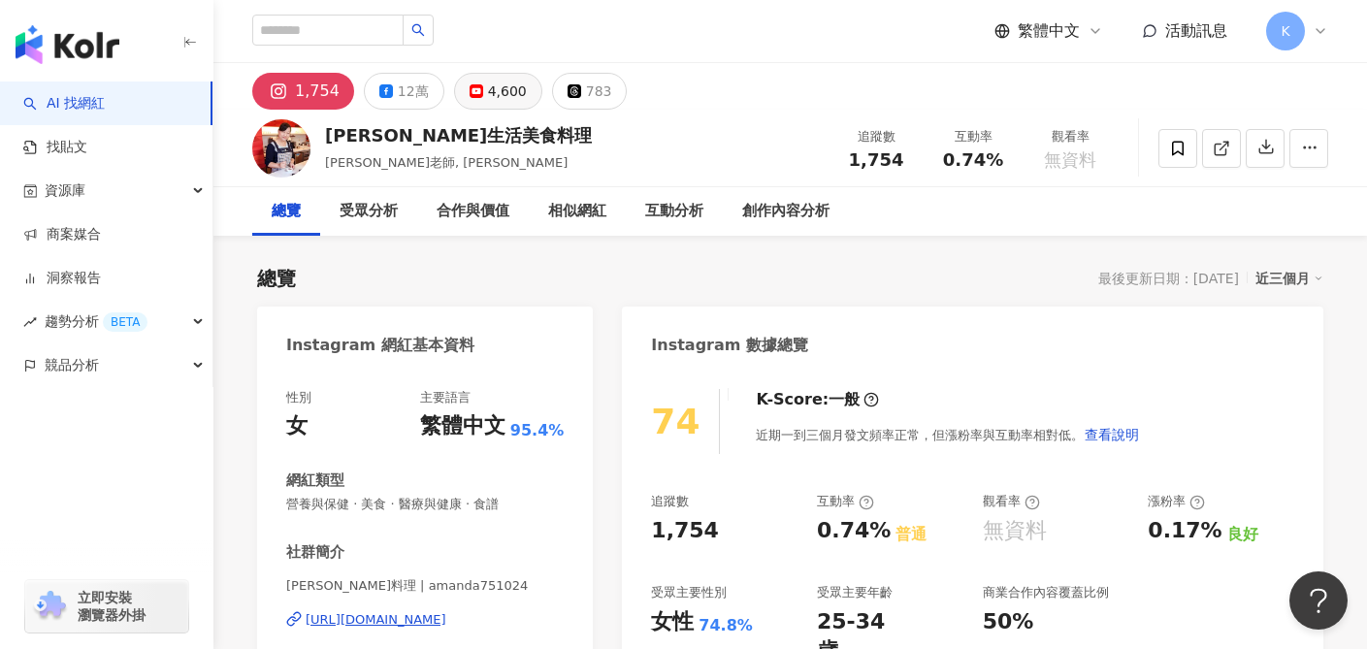
click at [488, 86] on div "4,600" at bounding box center [507, 91] width 39 height 27
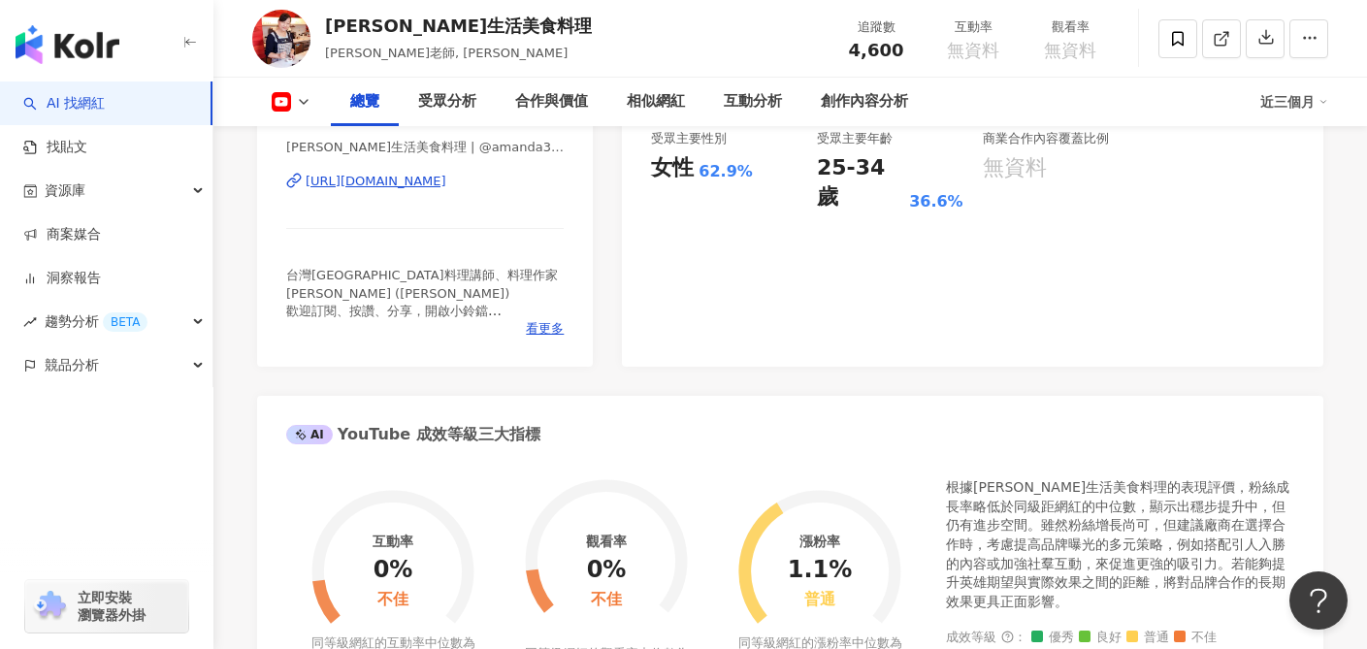
scroll to position [321, 0]
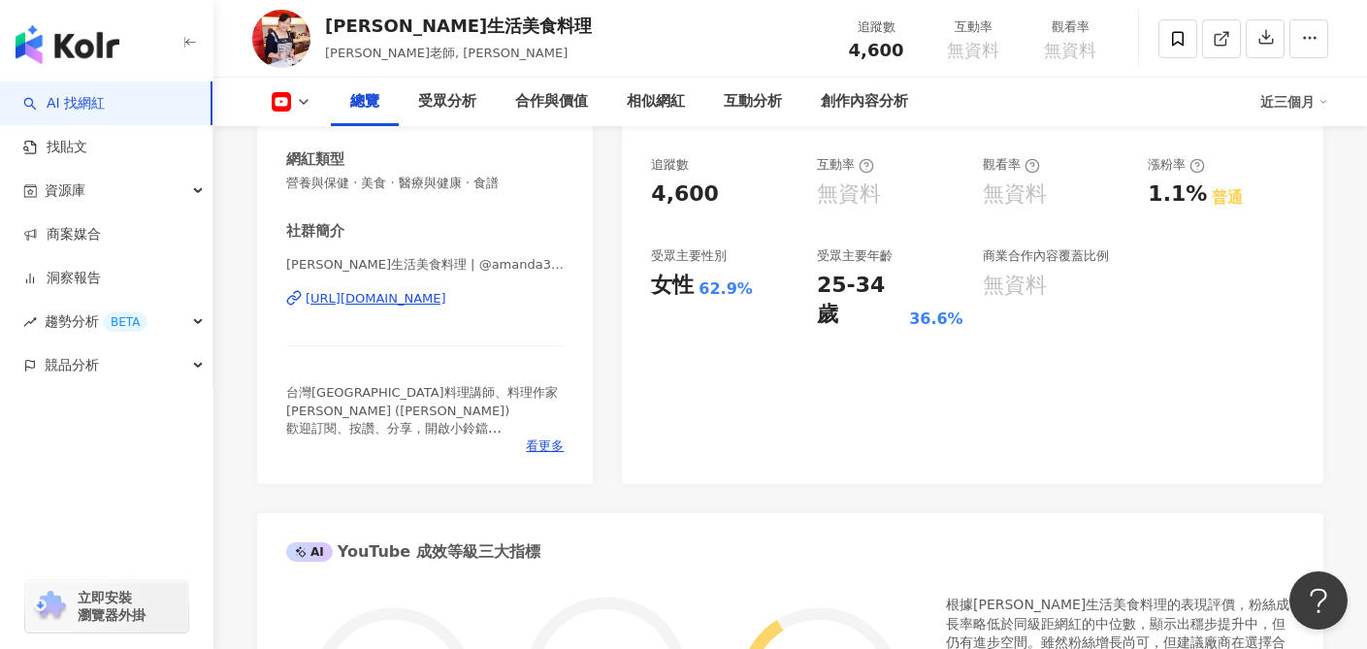
click at [446, 302] on div "https://www.youtube.com/channel/UCN3BlhSUY5VwH25B3lV-DOw" at bounding box center [376, 298] width 141 height 17
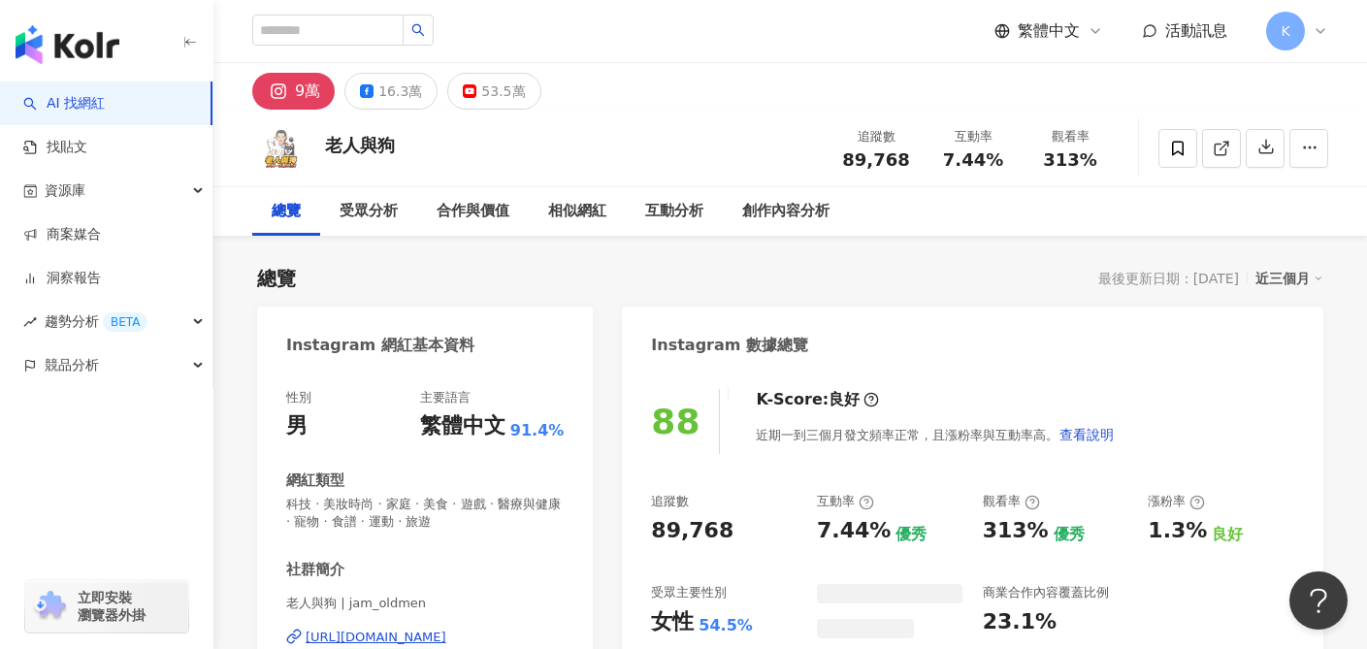
click at [481, 96] on div "53.5萬" at bounding box center [503, 91] width 44 height 27
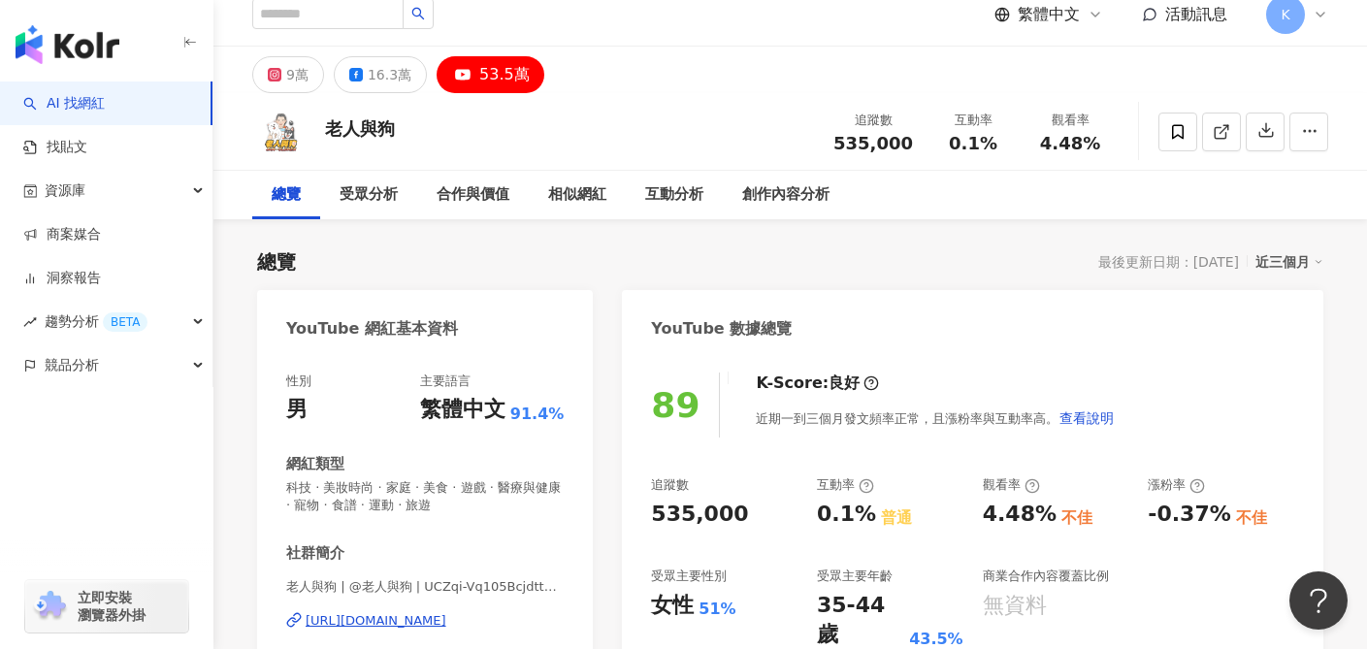
scroll to position [40, 0]
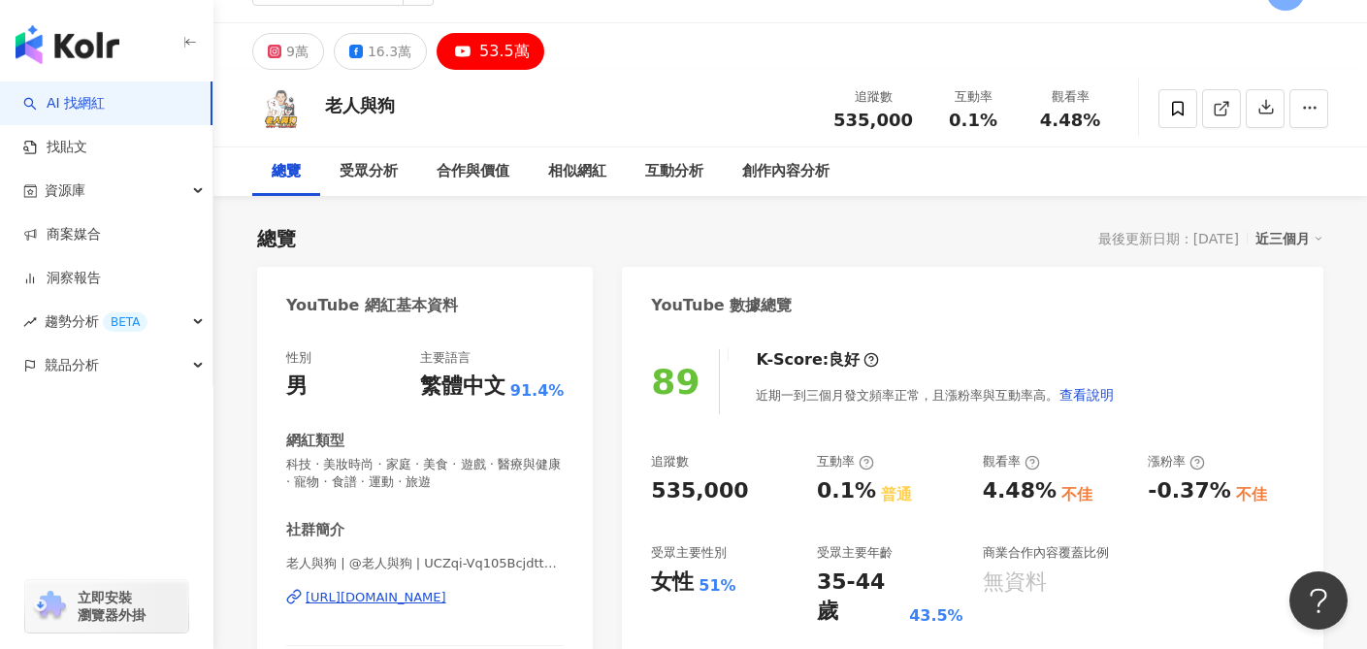
click at [446, 597] on div "https://www.youtube.com/channel/UCZqi-Vq105BcjdttAY3cJVQ" at bounding box center [376, 597] width 141 height 17
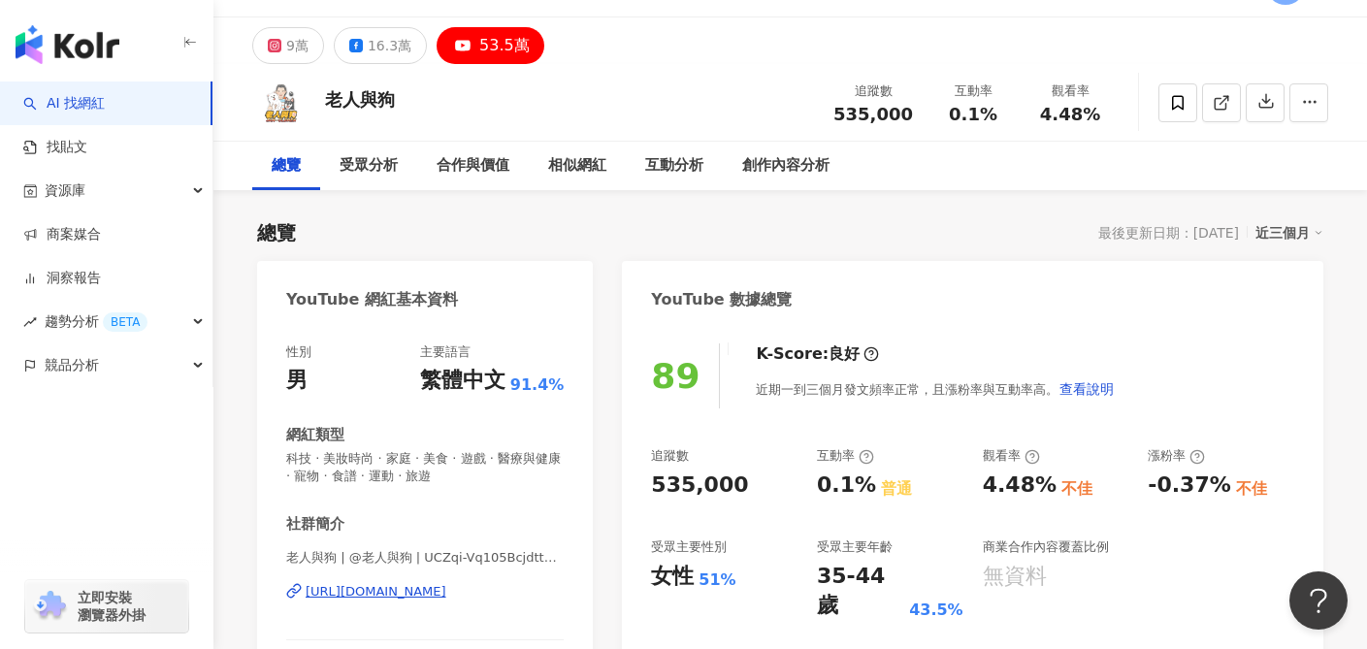
scroll to position [41, 0]
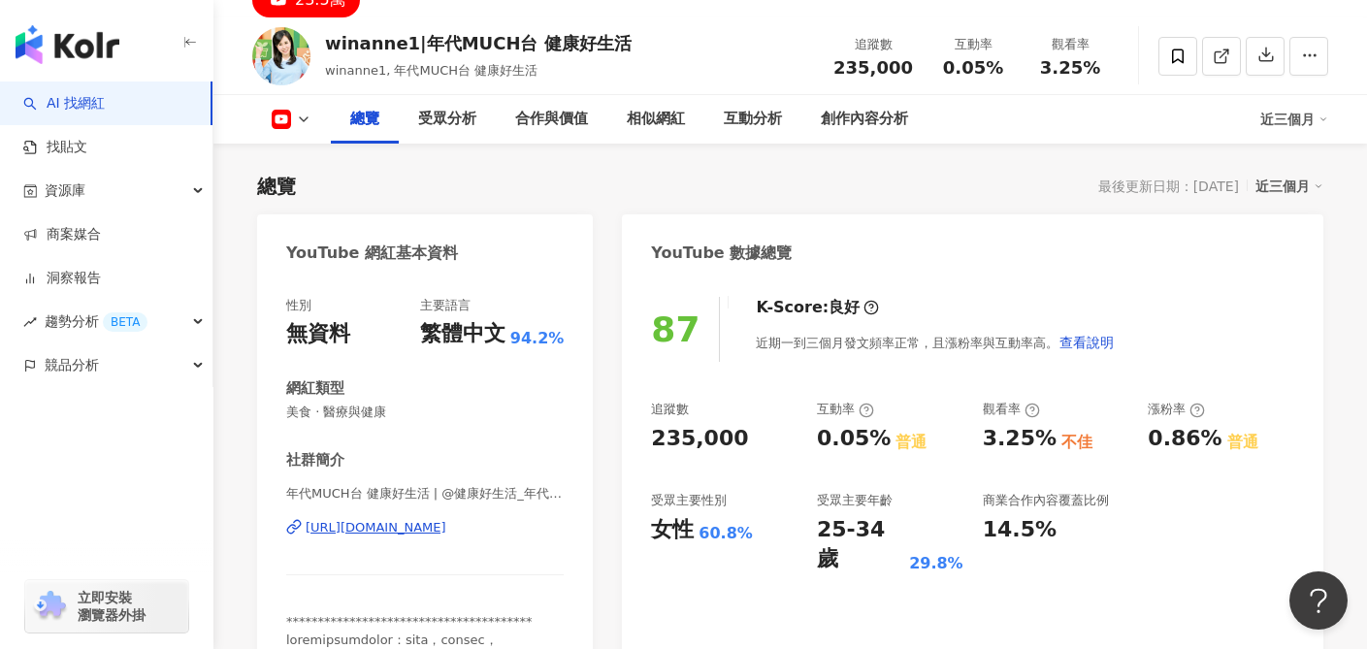
scroll to position [177, 0]
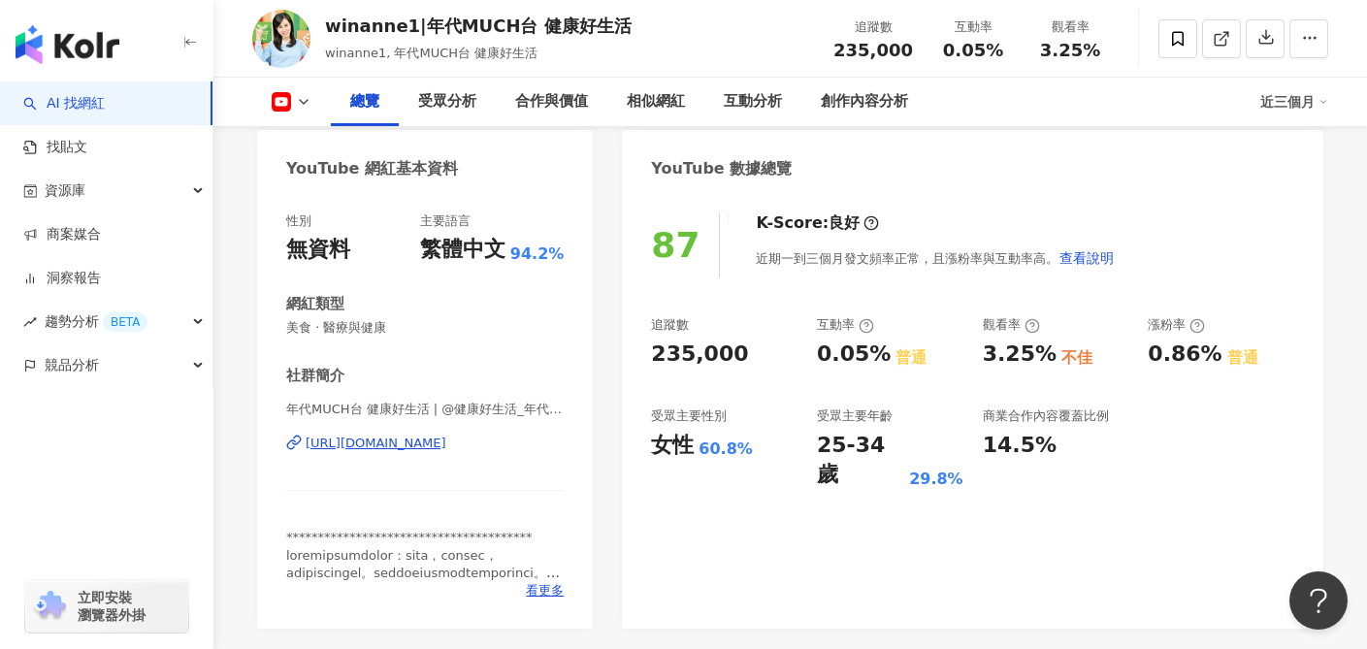
click at [445, 450] on div "[URL][DOMAIN_NAME]" at bounding box center [376, 443] width 141 height 17
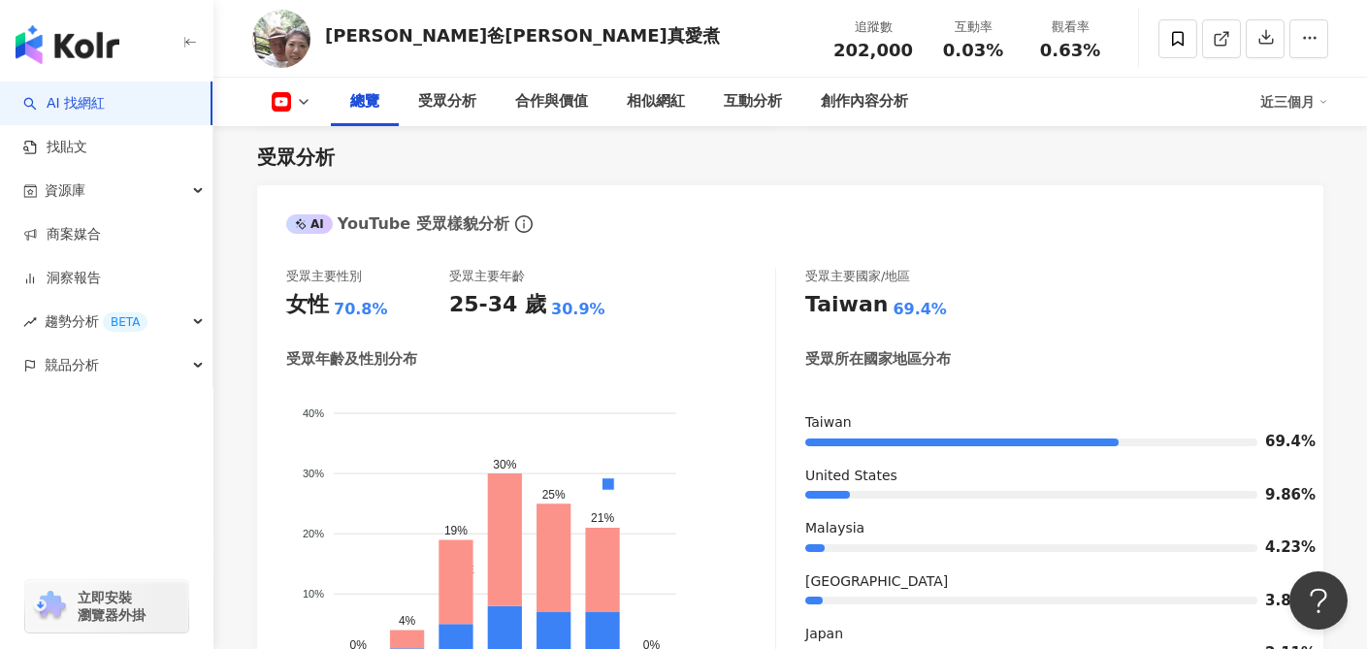
scroll to position [184, 0]
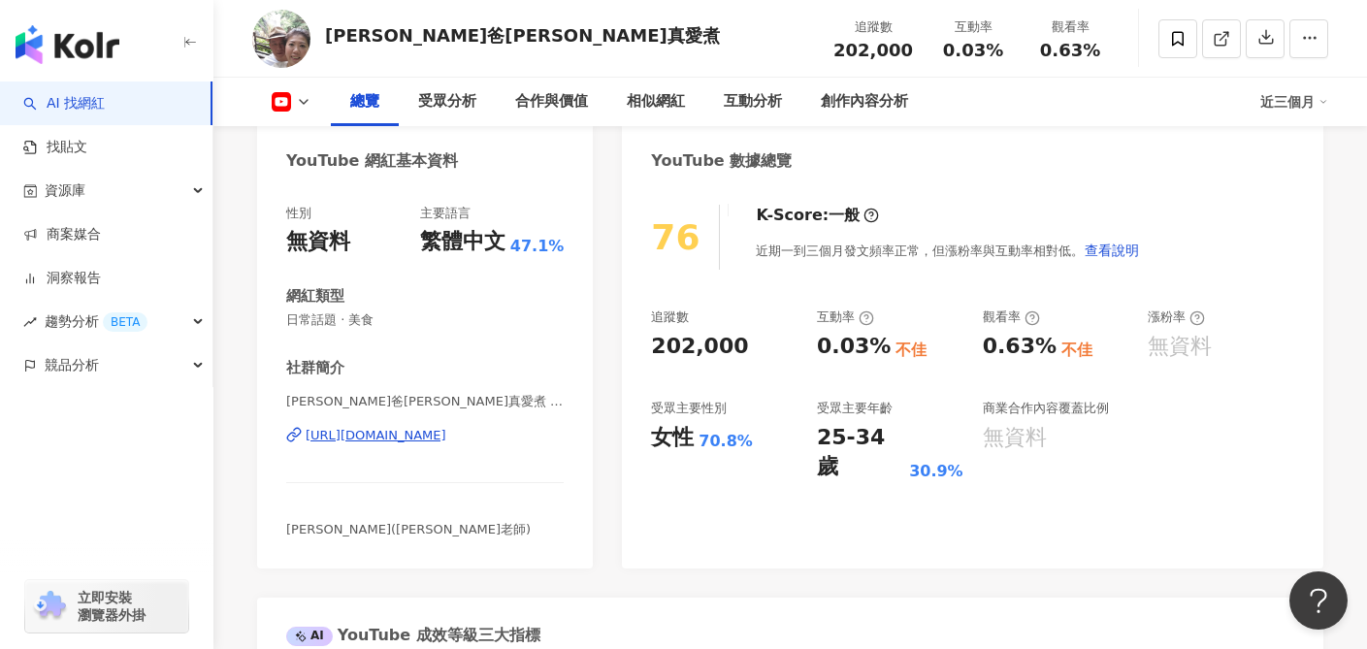
click at [446, 437] on div "https://www.youtube.com/channel/UCkOLl3gGdAjrSAQEojrj-XA" at bounding box center [376, 435] width 141 height 17
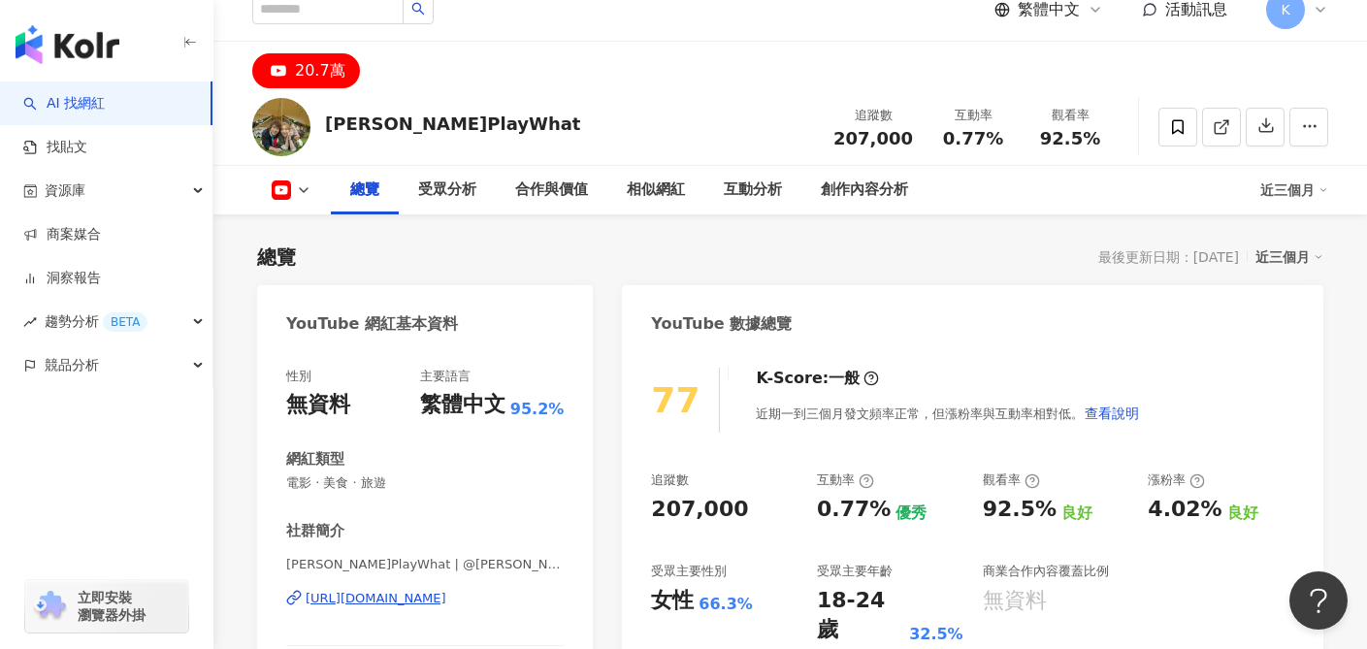
scroll to position [33, 0]
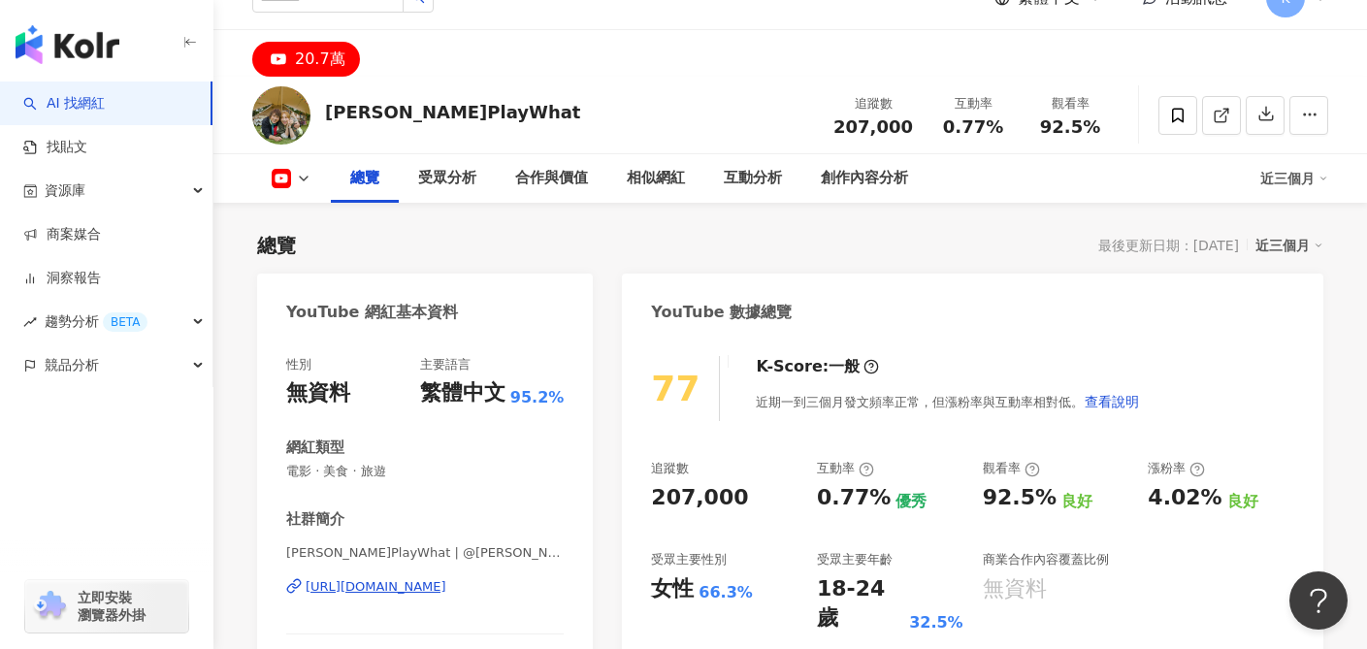
click at [282, 169] on icon at bounding box center [281, 178] width 19 height 19
click at [590, 254] on div "總覽 最後更新日期：[DATE] 近三個月" at bounding box center [790, 245] width 1066 height 27
click at [446, 587] on div "[URL][DOMAIN_NAME]" at bounding box center [376, 586] width 141 height 17
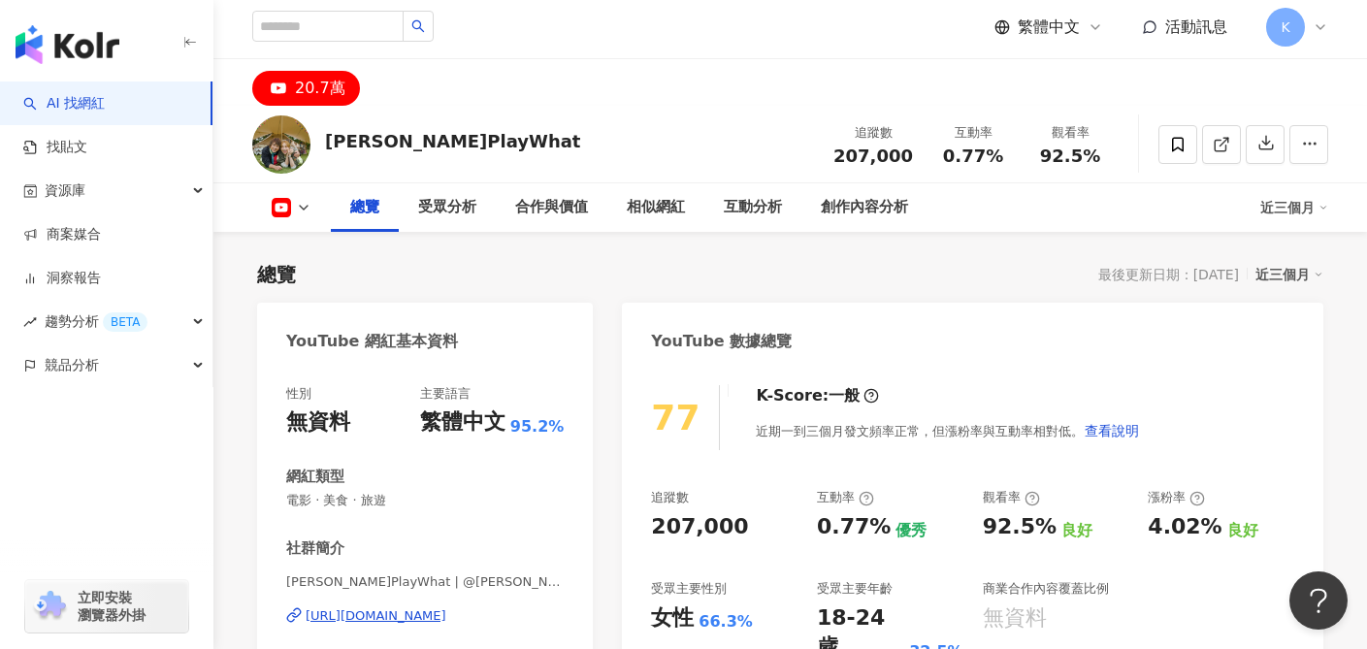
scroll to position [149, 0]
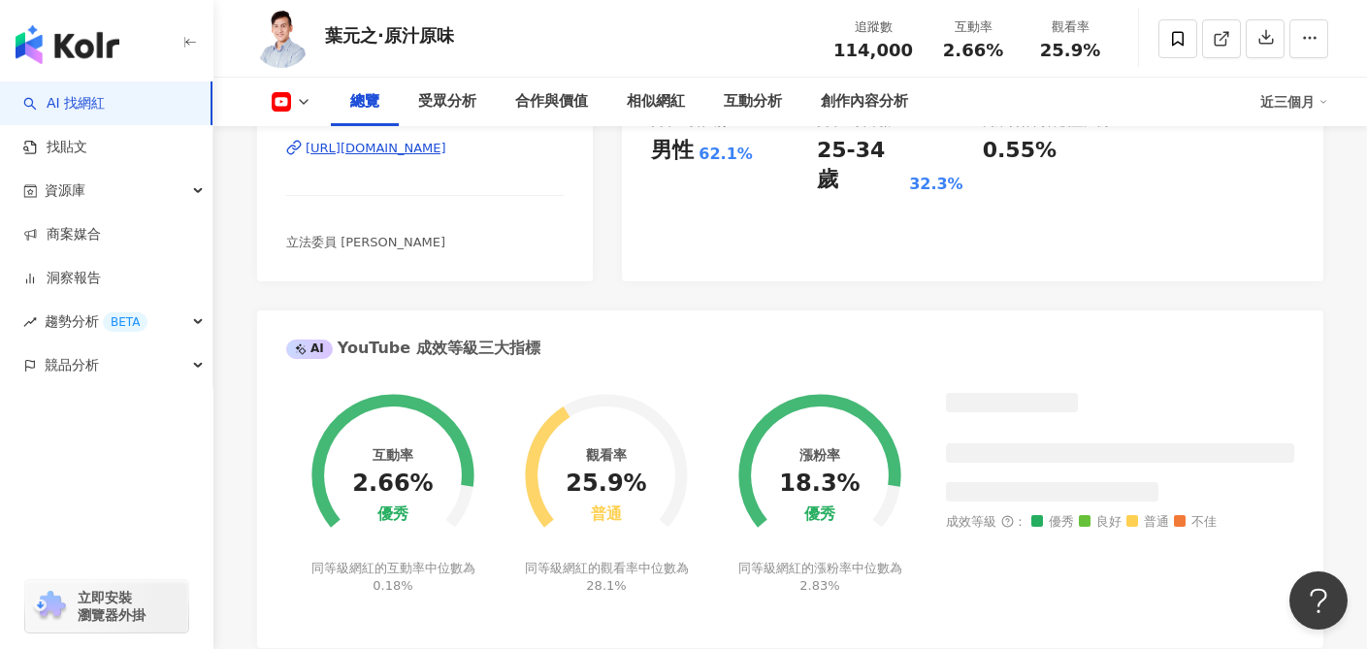
scroll to position [156, 0]
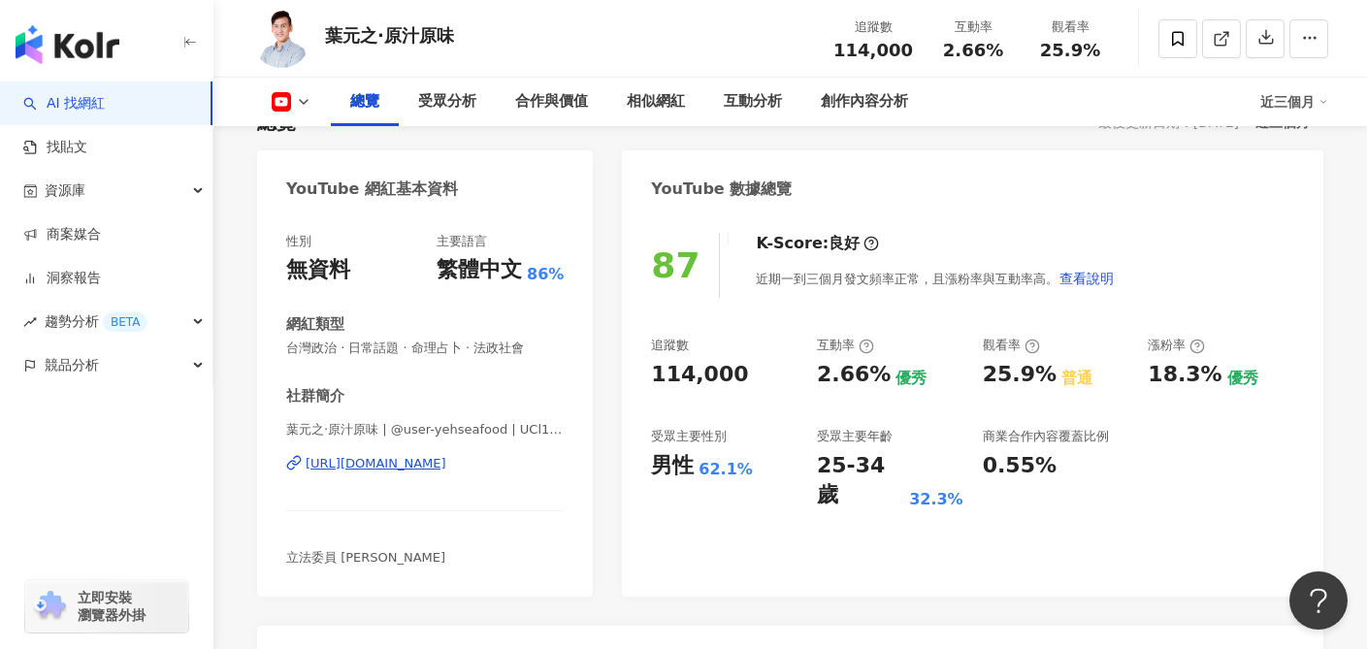
click at [446, 459] on div "https://www.youtube.com/channel/UCl11pIf4gsX51q20JDELgCw" at bounding box center [376, 463] width 141 height 17
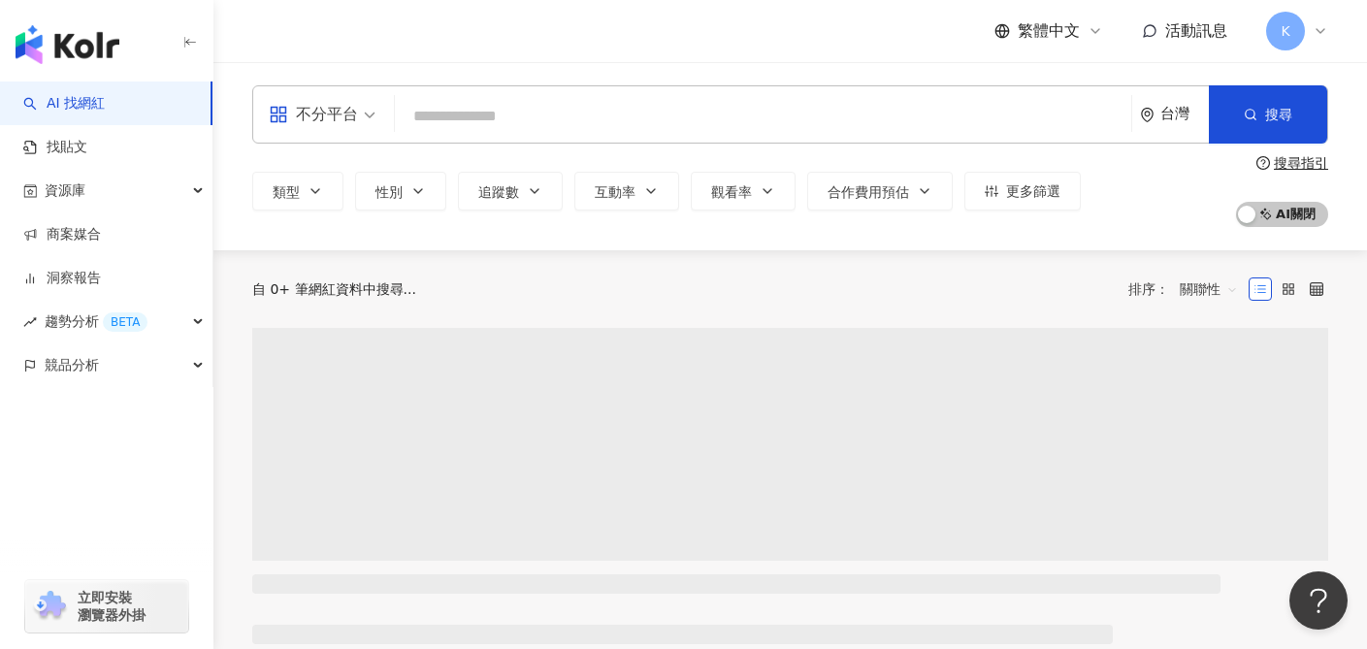
click at [608, 120] on input "search" at bounding box center [763, 116] width 721 height 37
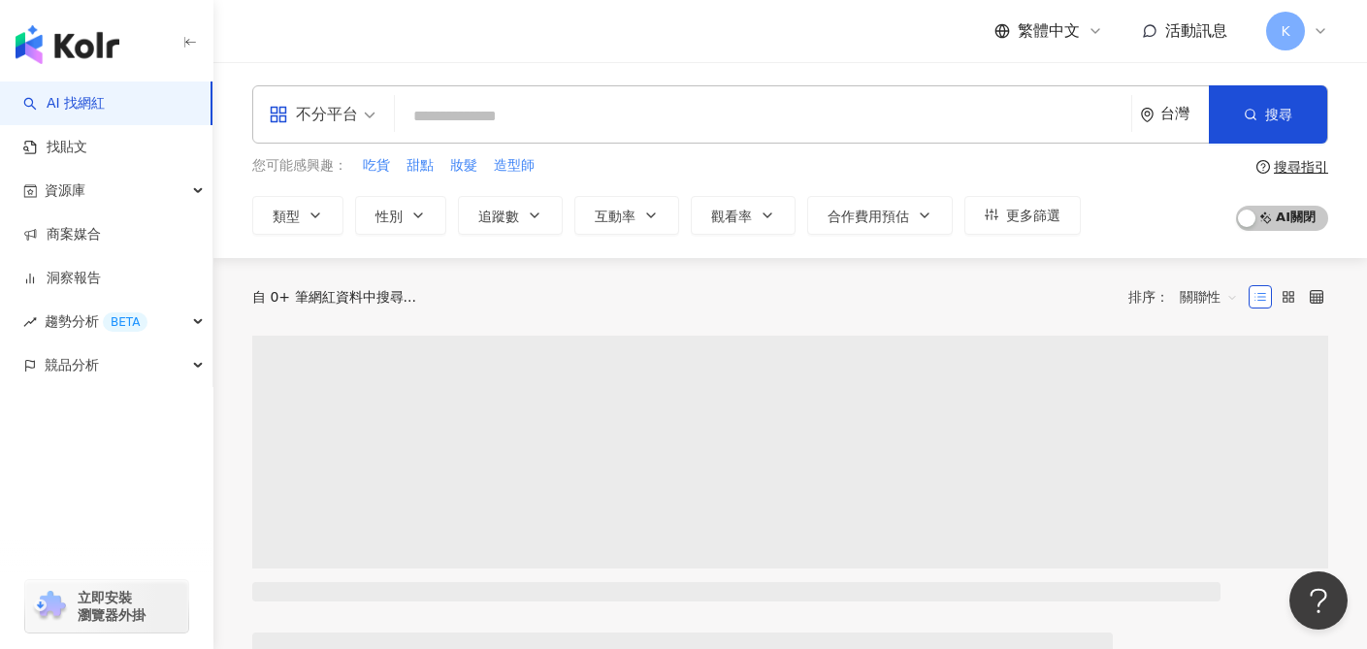
click at [349, 110] on div "不分平台" at bounding box center [313, 114] width 89 height 31
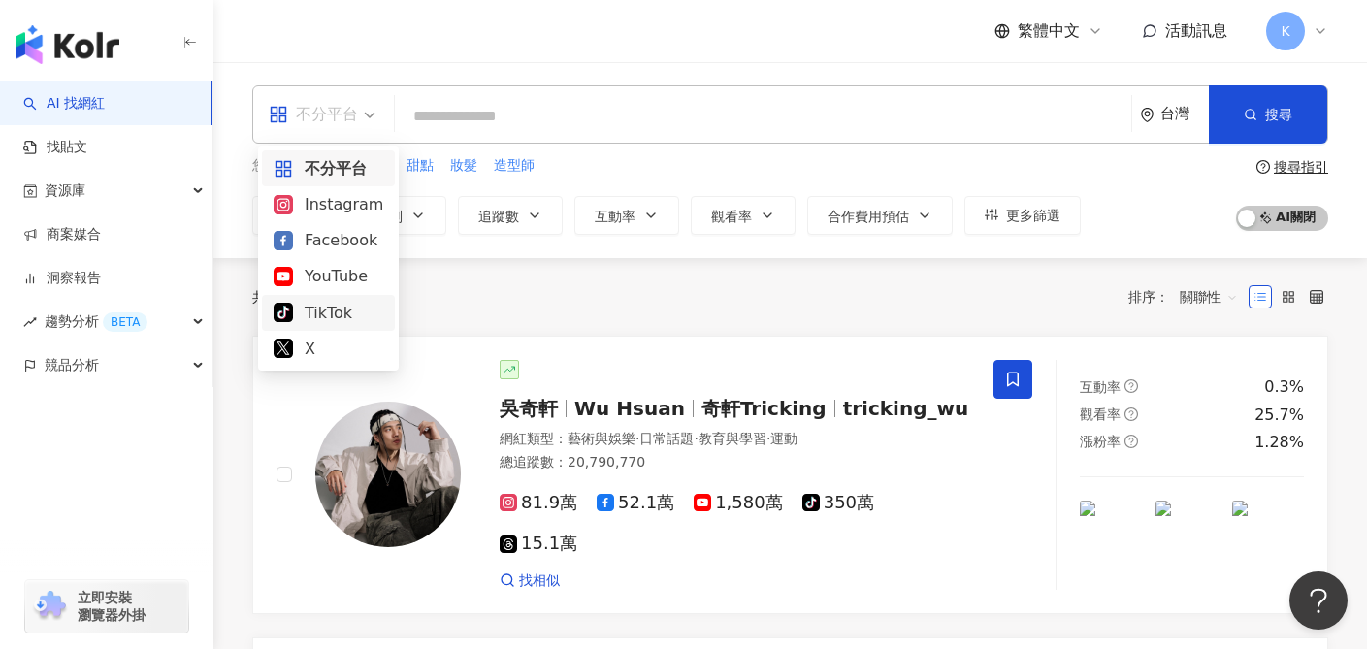
click at [329, 280] on div "YouTube" at bounding box center [329, 276] width 110 height 24
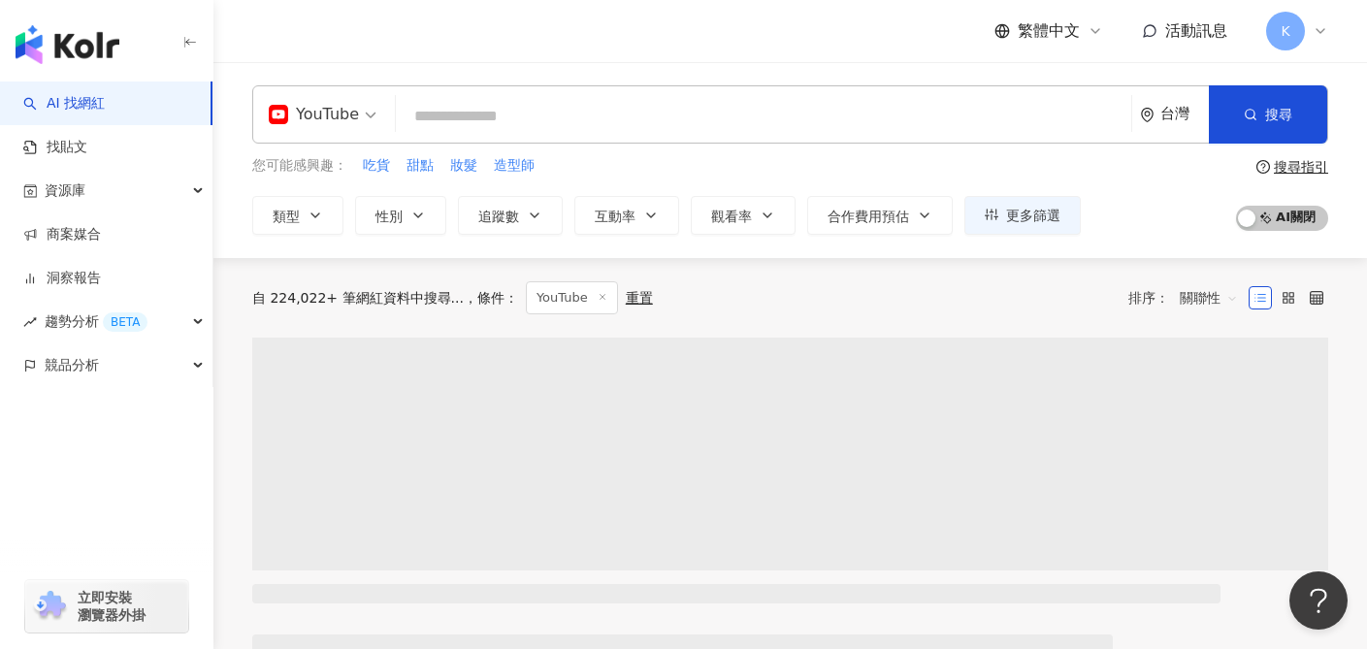
click at [565, 99] on input "search" at bounding box center [764, 116] width 720 height 37
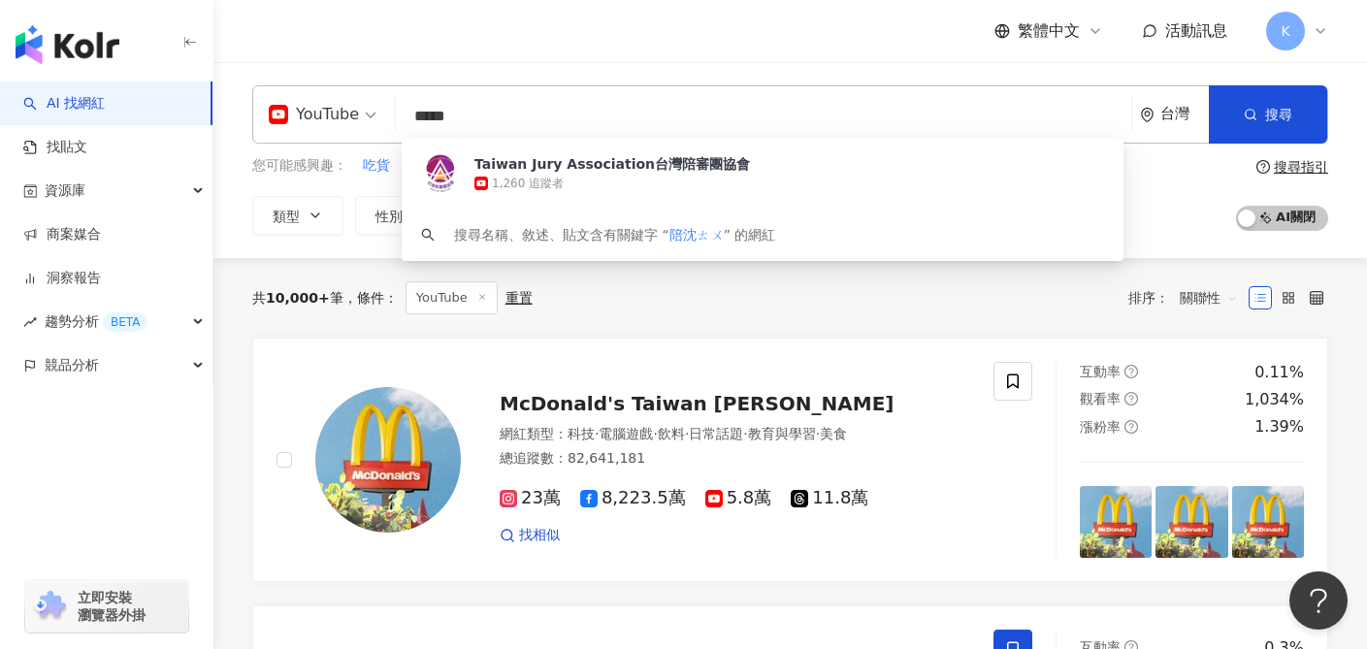
type input "***"
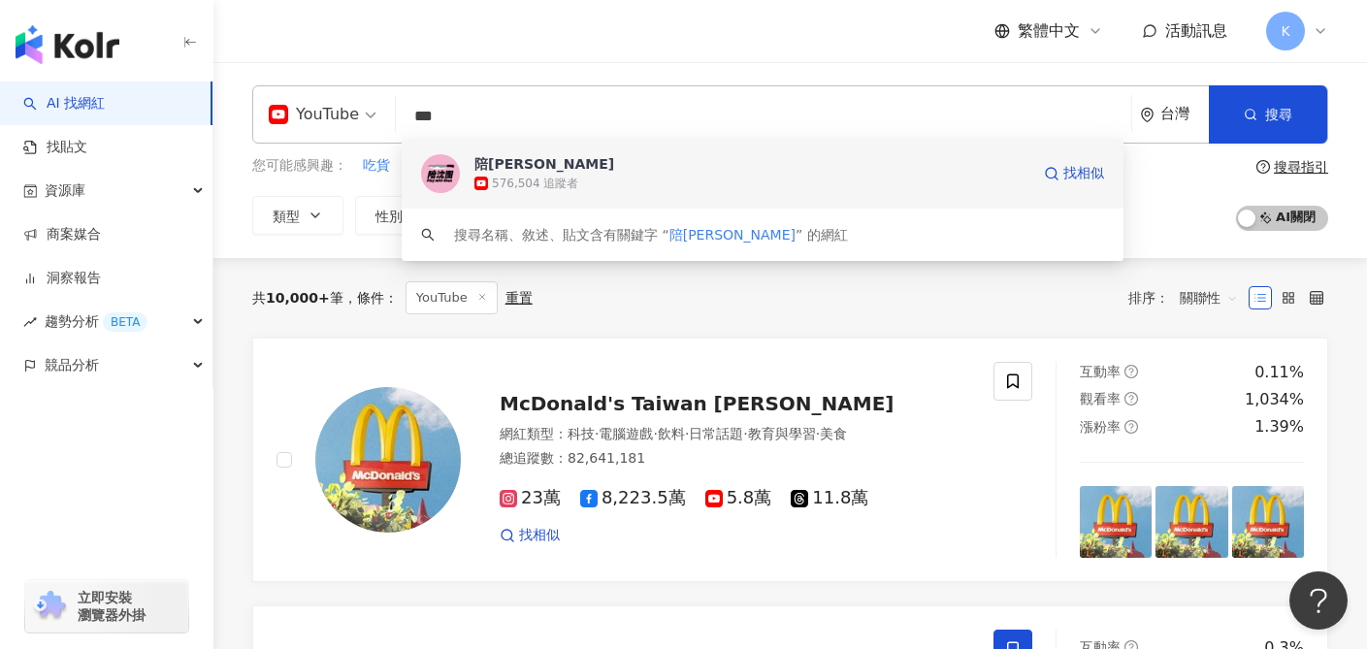
click at [592, 187] on div "576,504 追蹤者" at bounding box center [751, 183] width 555 height 19
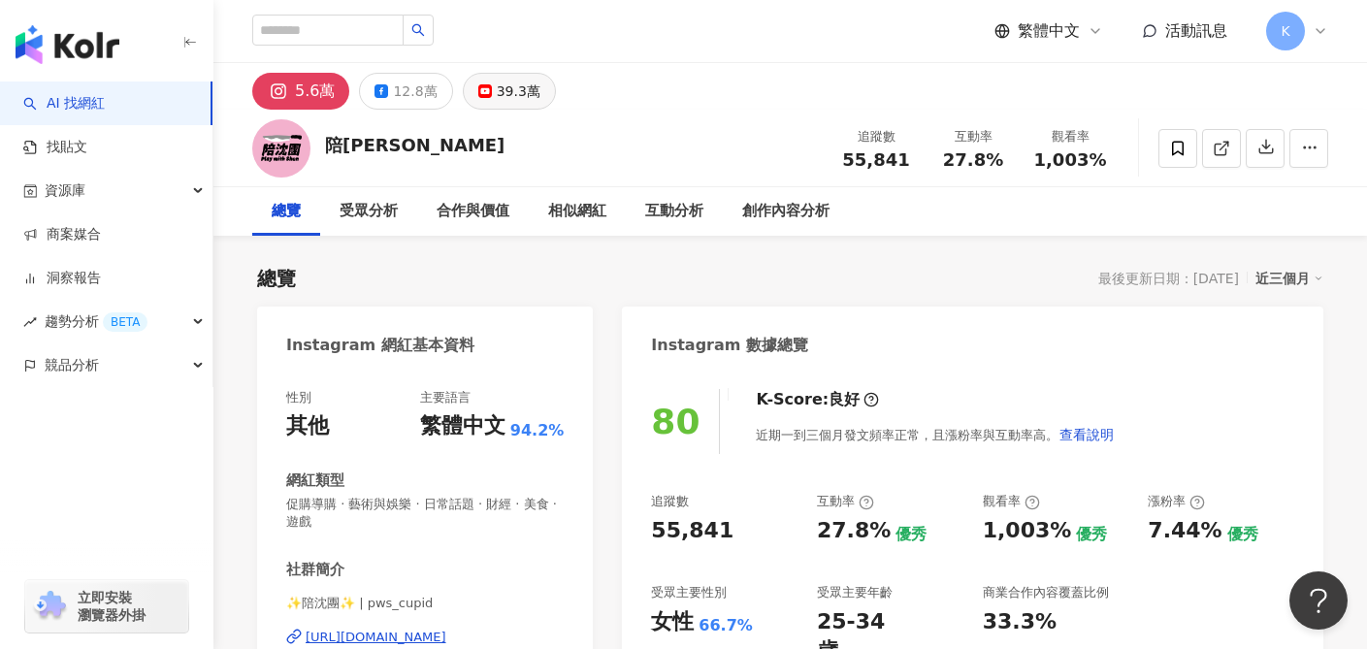
click at [480, 94] on icon at bounding box center [485, 91] width 14 height 14
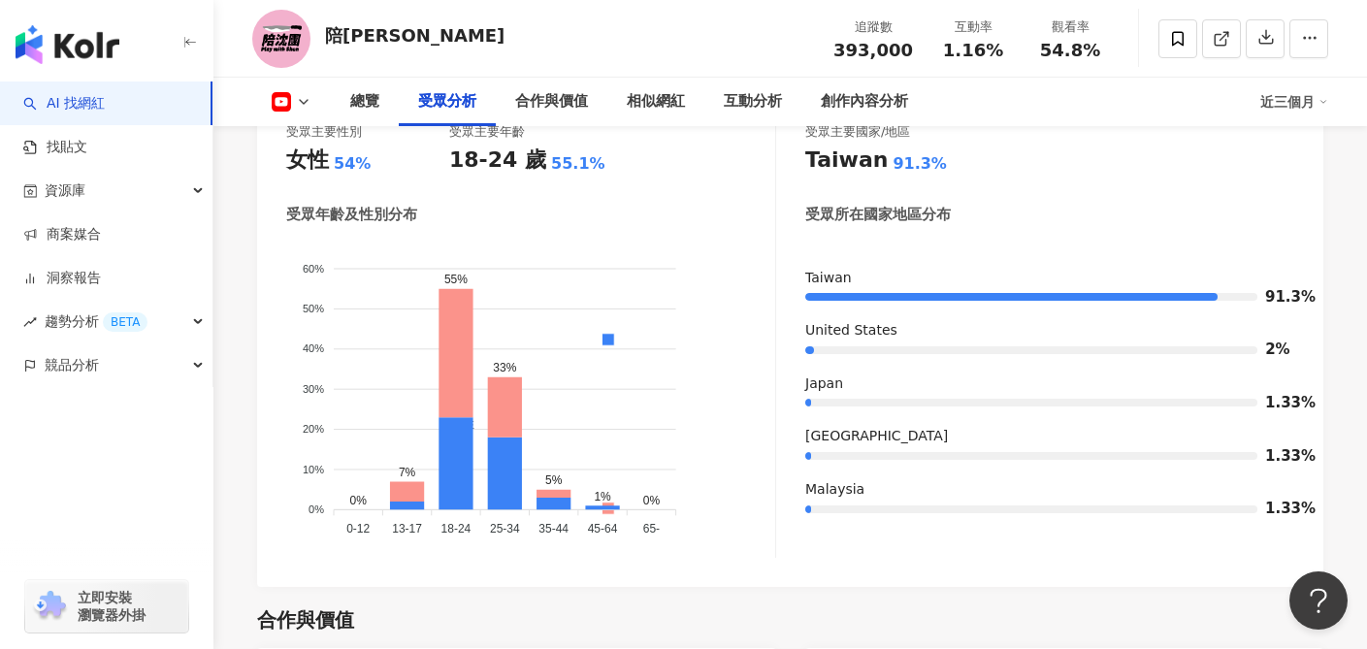
scroll to position [1850, 0]
